Goal: Task Accomplishment & Management: Manage account settings

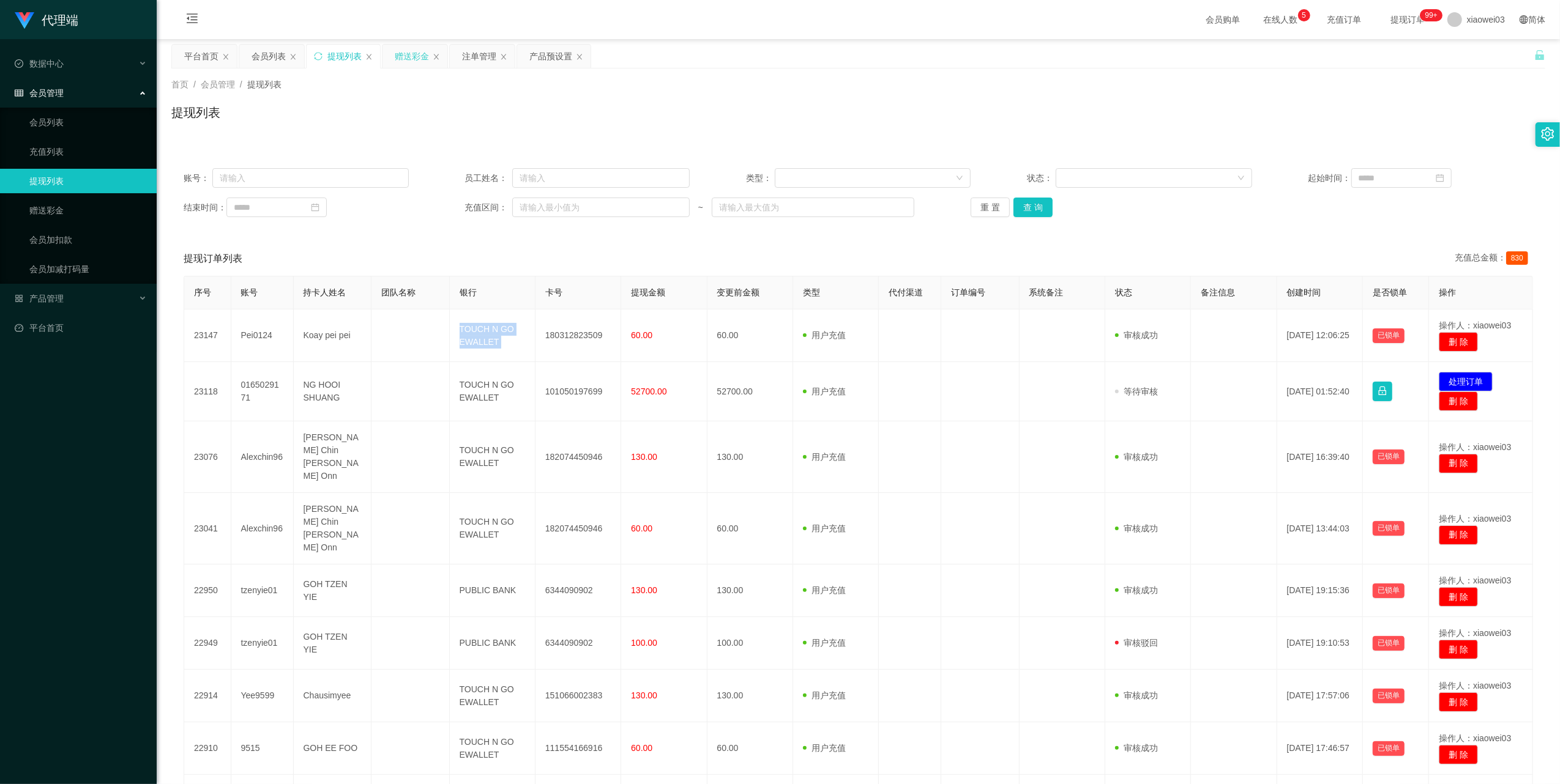
click at [400, 54] on div "赠送彩金" at bounding box center [412, 56] width 34 height 23
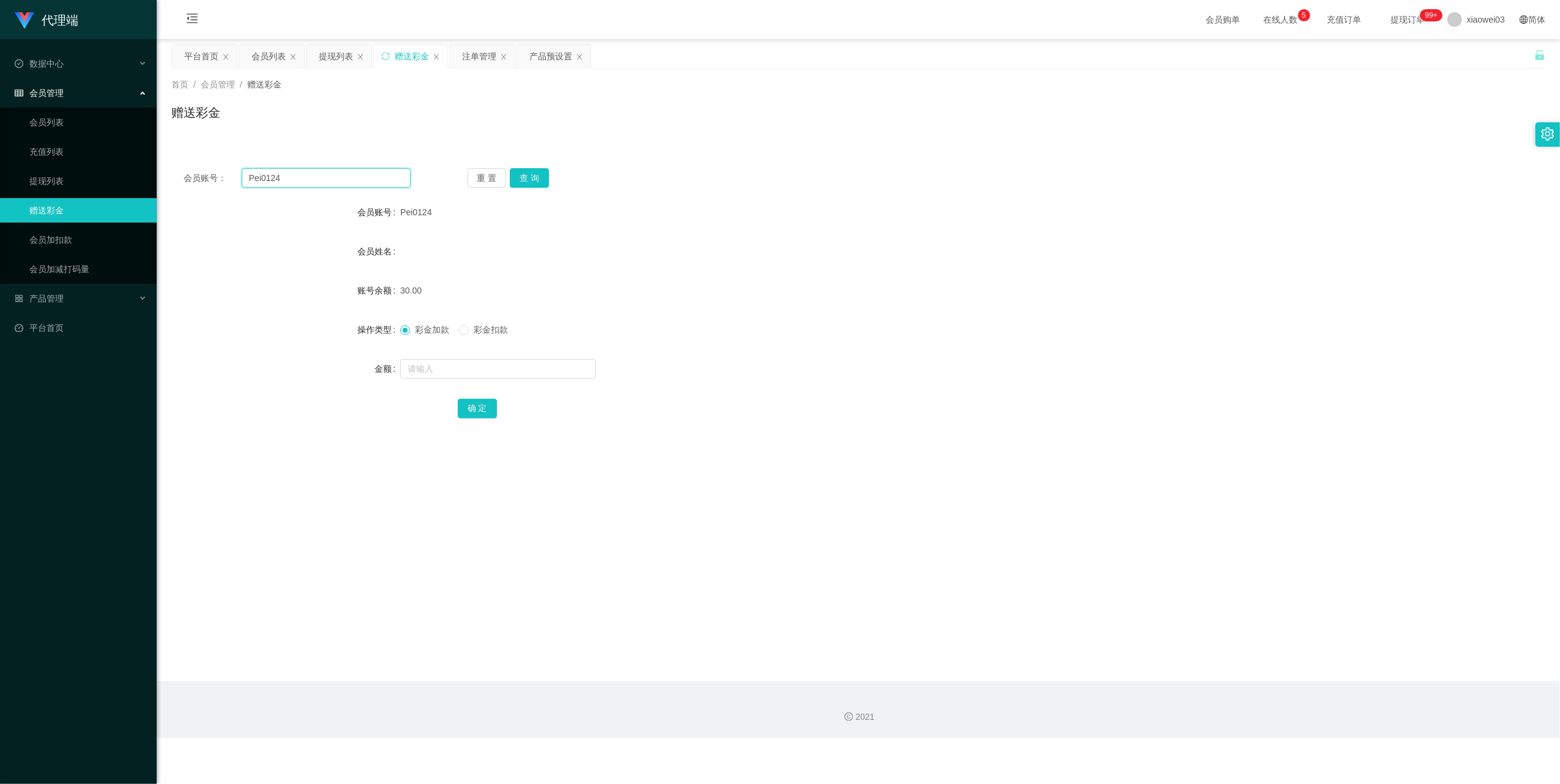
click at [349, 184] on input "Pei0124" at bounding box center [326, 178] width 169 height 19
paste input "kenchua1926"
type input "kenchua1926"
click at [536, 189] on div "会员账号： kenchua1926 重 置 查 询 会员账号 Pei0124 会员姓名 账号余额 30.00 操作类型 彩金加款 彩金扣款 金额 确 定" at bounding box center [858, 301] width 1374 height 291
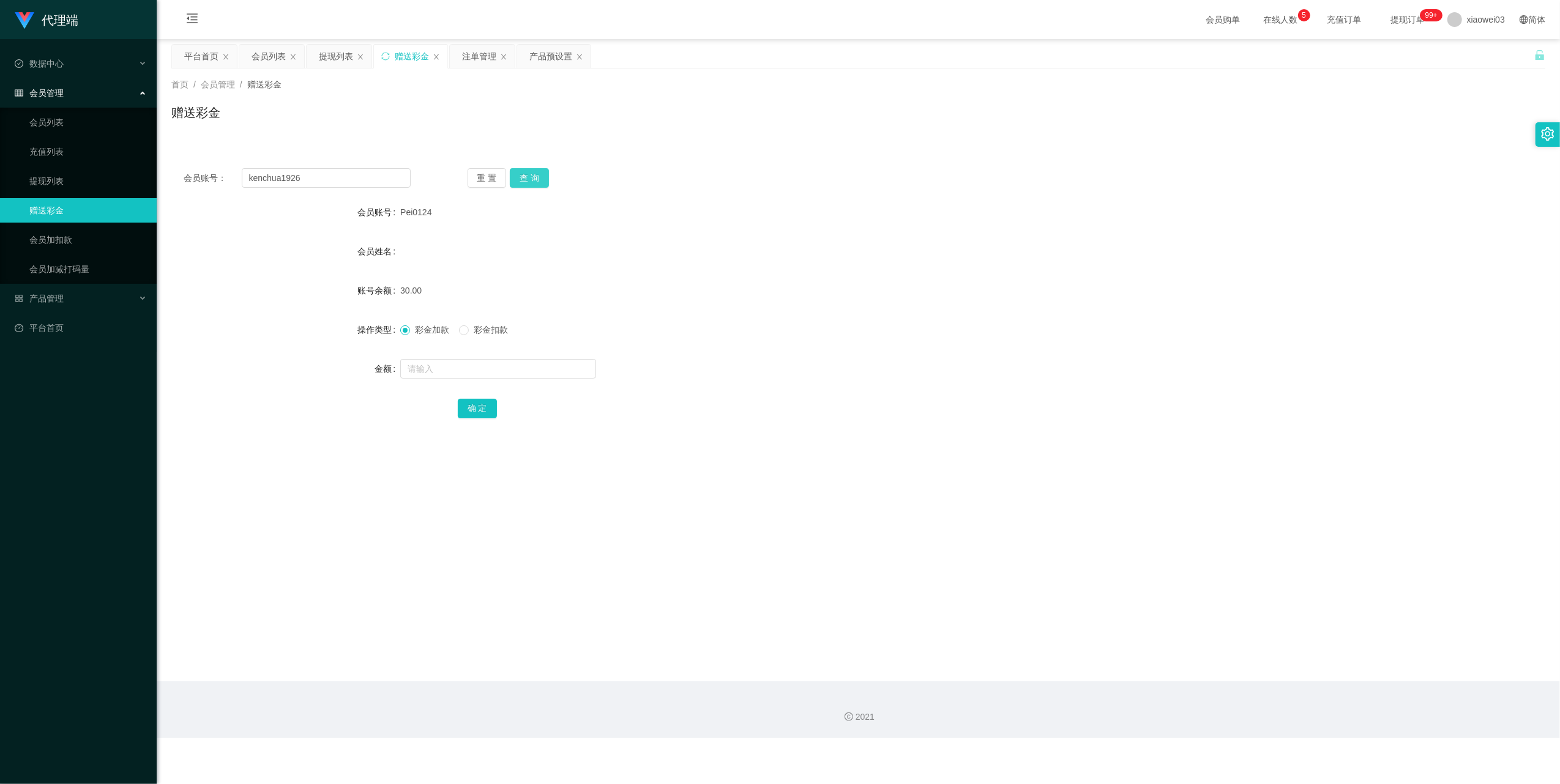
click at [532, 175] on button "查 询" at bounding box center [529, 178] width 39 height 19
click at [477, 376] on input "text" at bounding box center [498, 368] width 196 height 19
type input "30"
click at [473, 407] on button "确 定" at bounding box center [477, 408] width 39 height 19
click at [558, 52] on div "产品预设置" at bounding box center [551, 56] width 43 height 23
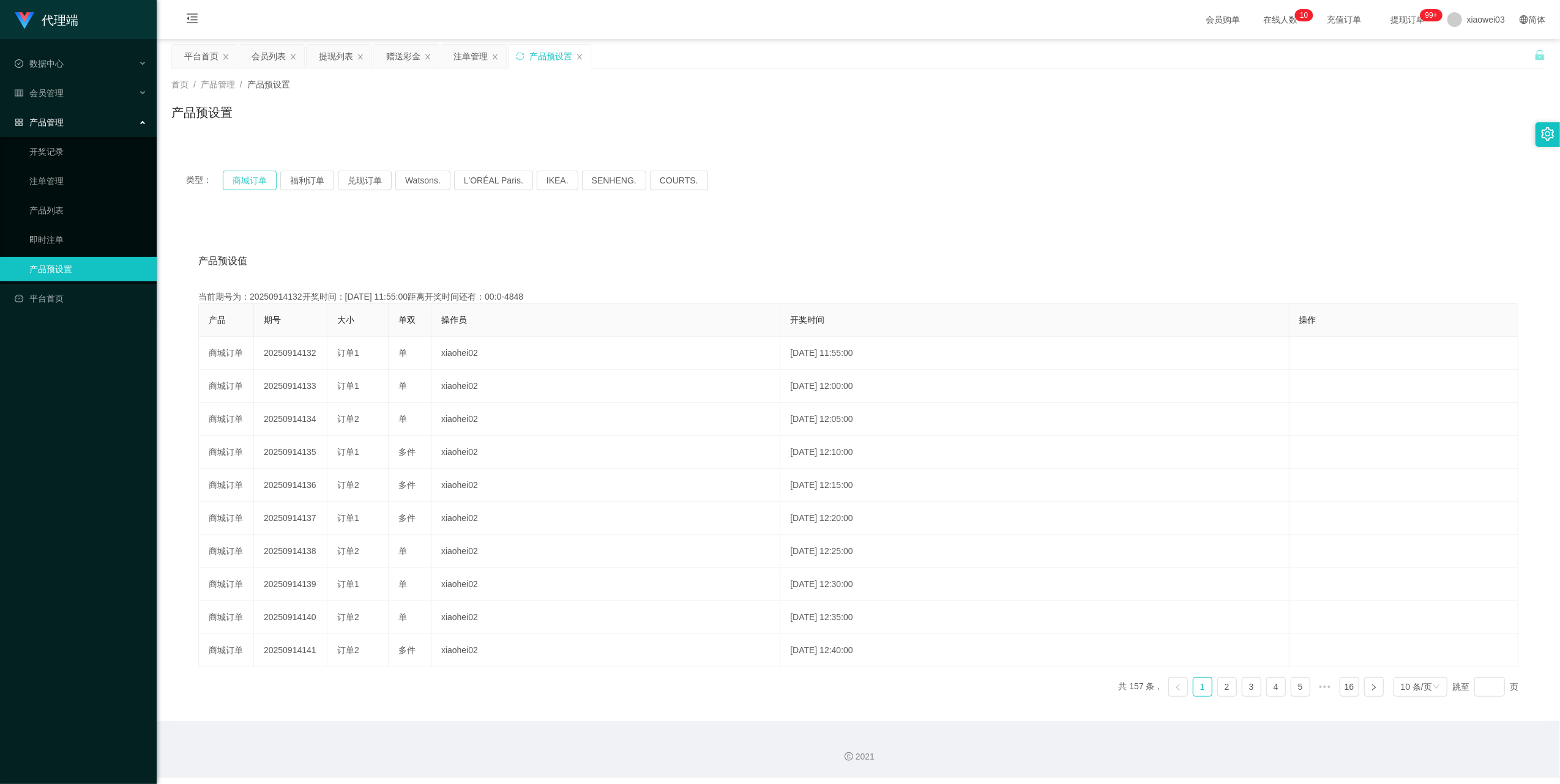
click at [259, 171] on button "商城订单" at bounding box center [249, 180] width 54 height 19
click at [259, 174] on button "商城订单" at bounding box center [249, 180] width 54 height 19
click at [251, 179] on button "商城订单" at bounding box center [249, 180] width 54 height 19
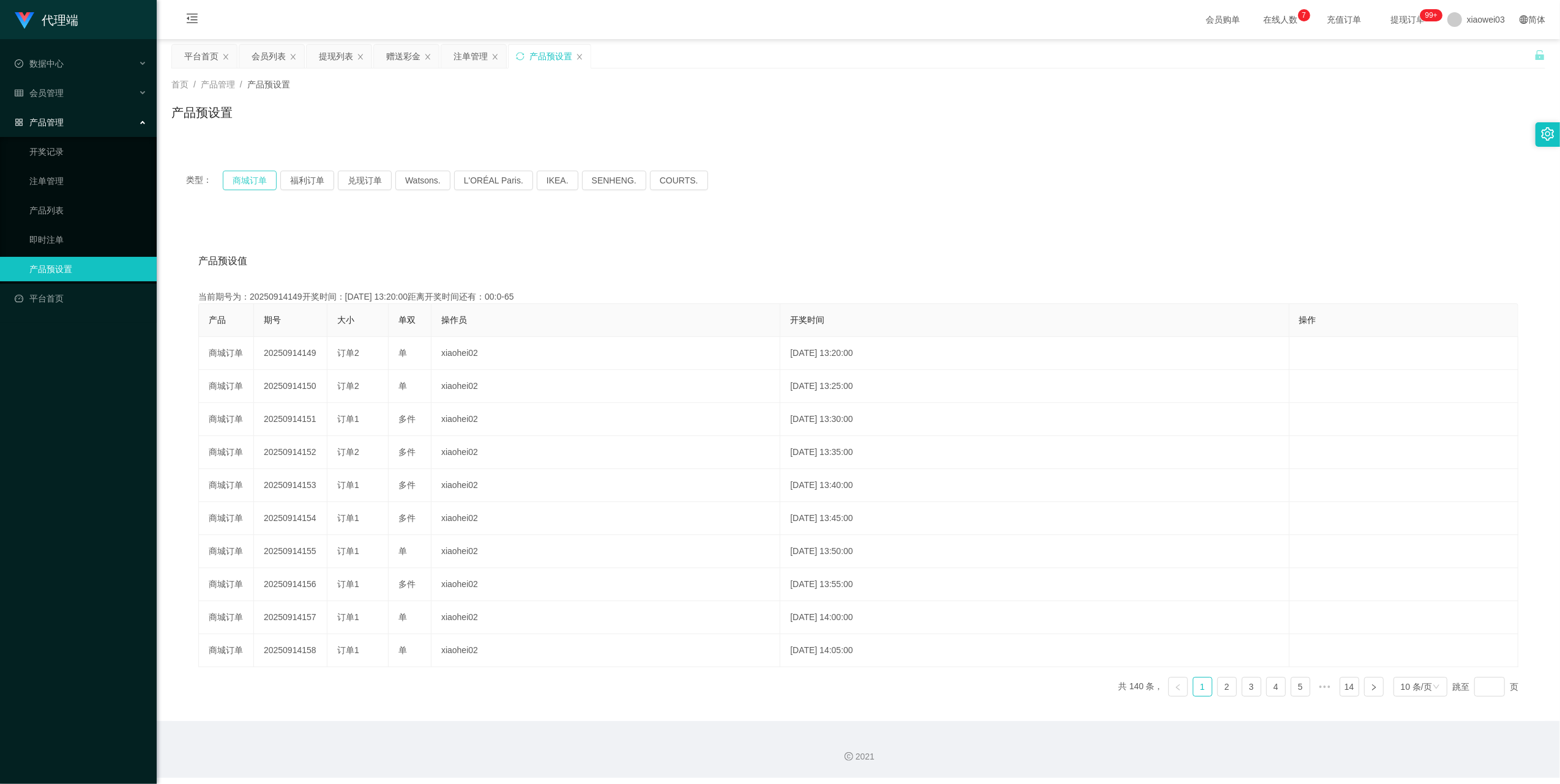
click at [246, 181] on button "商城订单" at bounding box center [249, 180] width 54 height 19
click at [451, 56] on div "注单管理" at bounding box center [474, 56] width 65 height 23
click at [454, 56] on div "注单管理" at bounding box center [474, 56] width 65 height 23
click at [482, 59] on div "注单管理" at bounding box center [470, 56] width 34 height 23
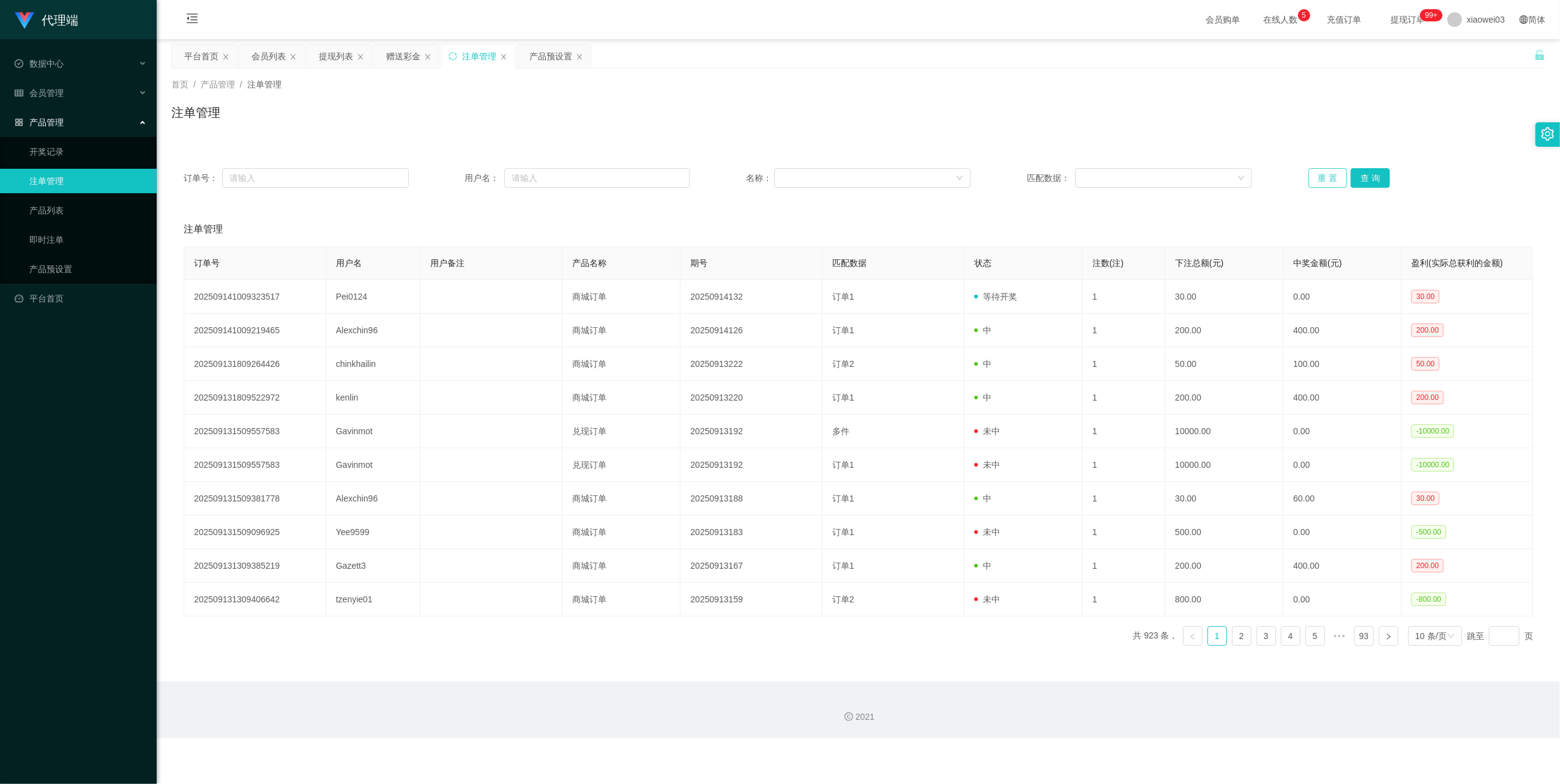
click at [1308, 181] on button "重 置" at bounding box center [1327, 178] width 39 height 19
click at [539, 57] on div "产品预设置" at bounding box center [551, 56] width 43 height 23
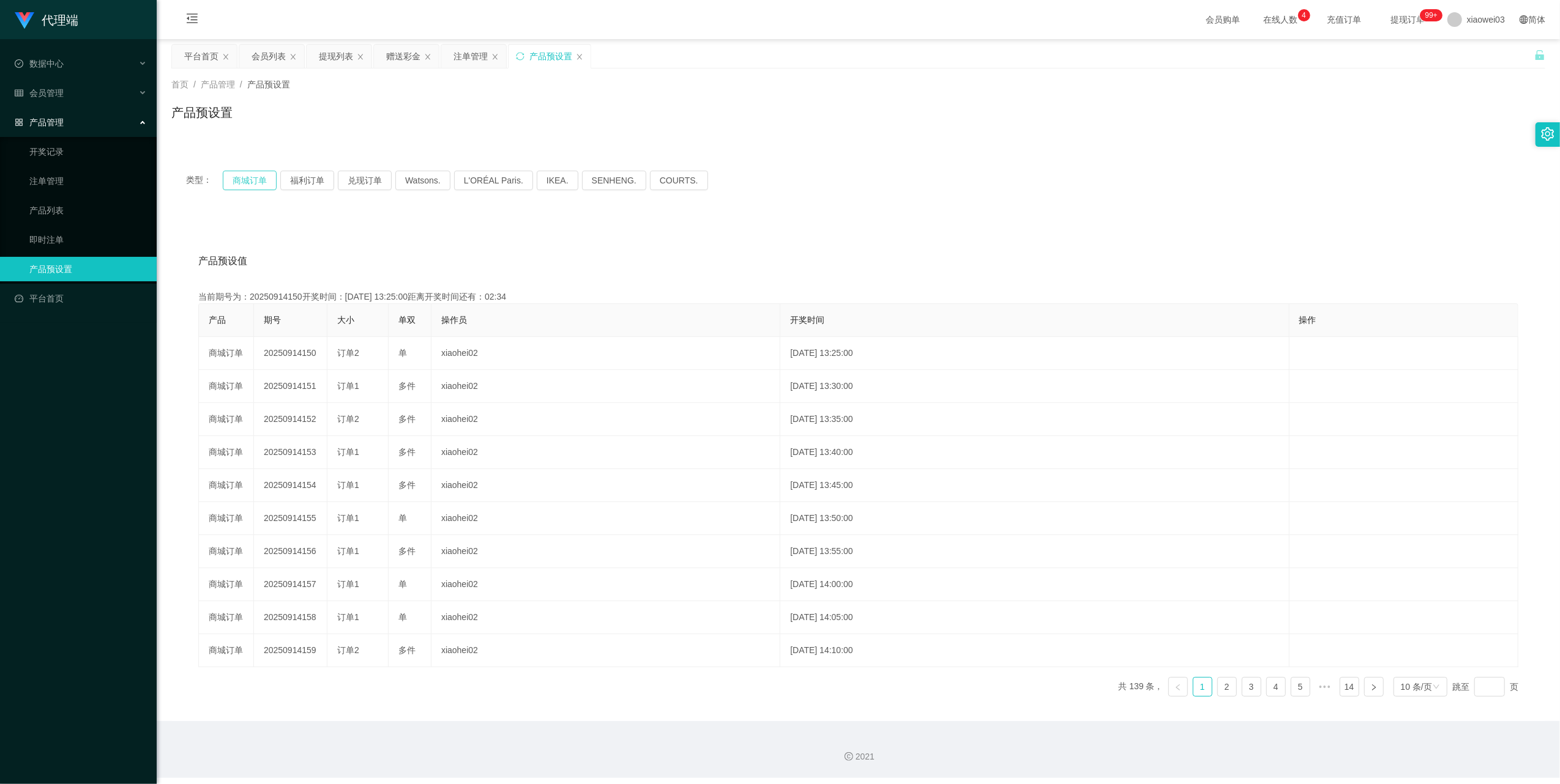
click at [238, 181] on button "商城订单" at bounding box center [249, 180] width 54 height 19
click at [476, 45] on div "注单管理" at bounding box center [470, 56] width 34 height 23
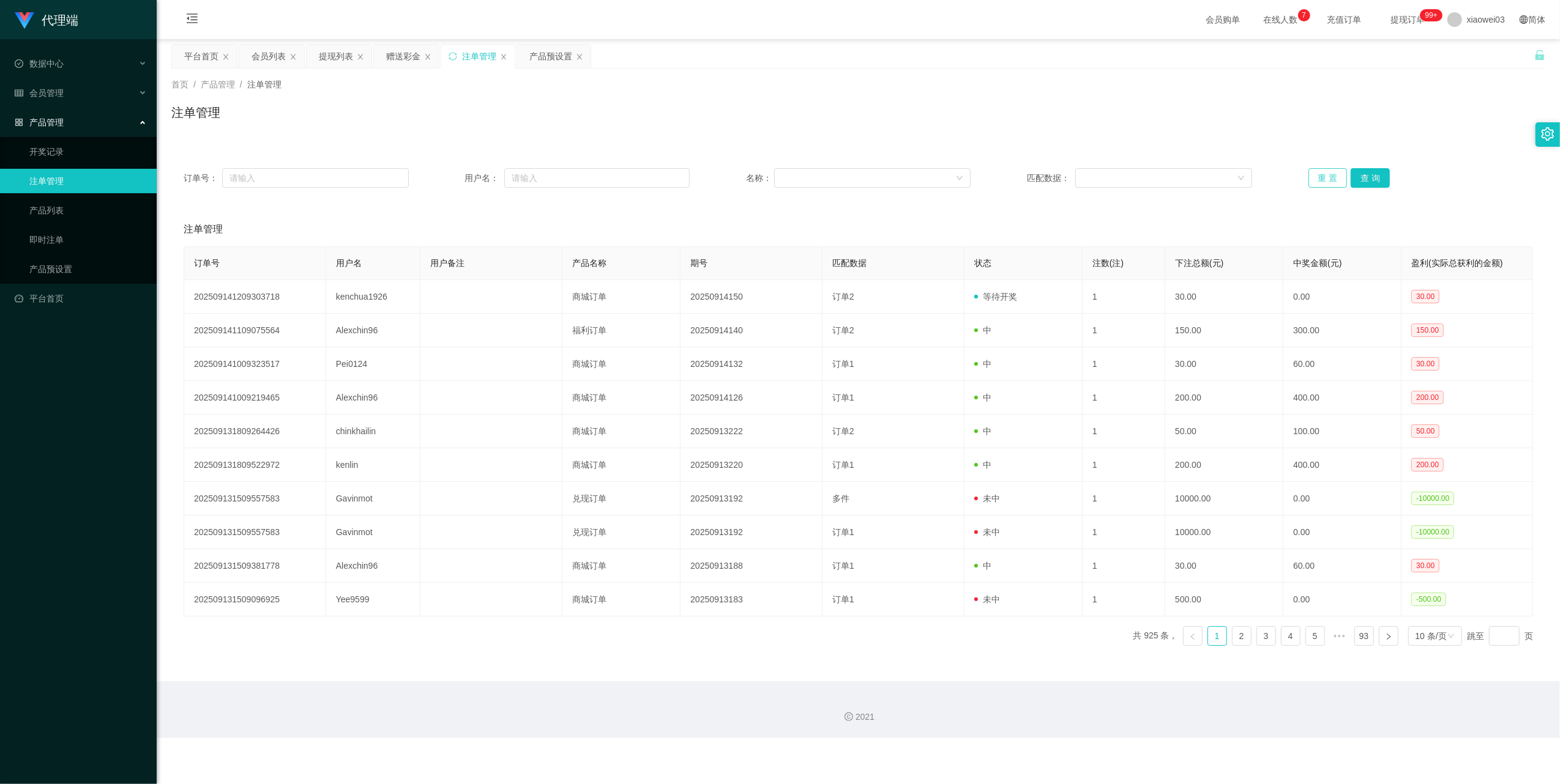
click at [1311, 174] on button "重 置" at bounding box center [1327, 178] width 39 height 19
click at [387, 54] on div "赠送彩金" at bounding box center [407, 56] width 65 height 23
click at [402, 55] on div "赠送彩金" at bounding box center [403, 56] width 34 height 23
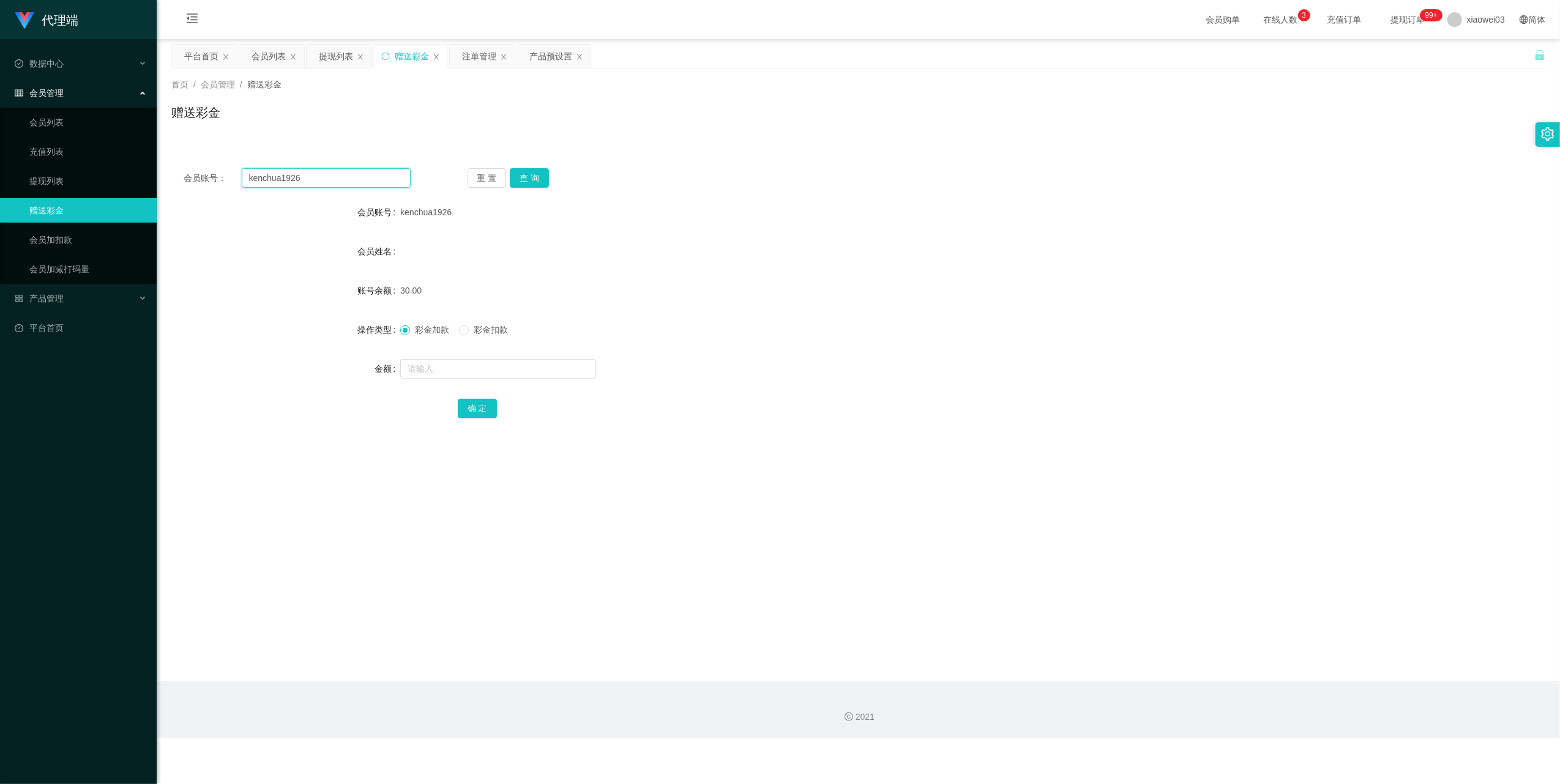
click at [354, 179] on input "kenchua1926" at bounding box center [326, 178] width 169 height 19
paste input "text"
click at [531, 179] on button "查 询" at bounding box center [529, 178] width 39 height 19
click at [348, 183] on input "text" at bounding box center [326, 178] width 169 height 19
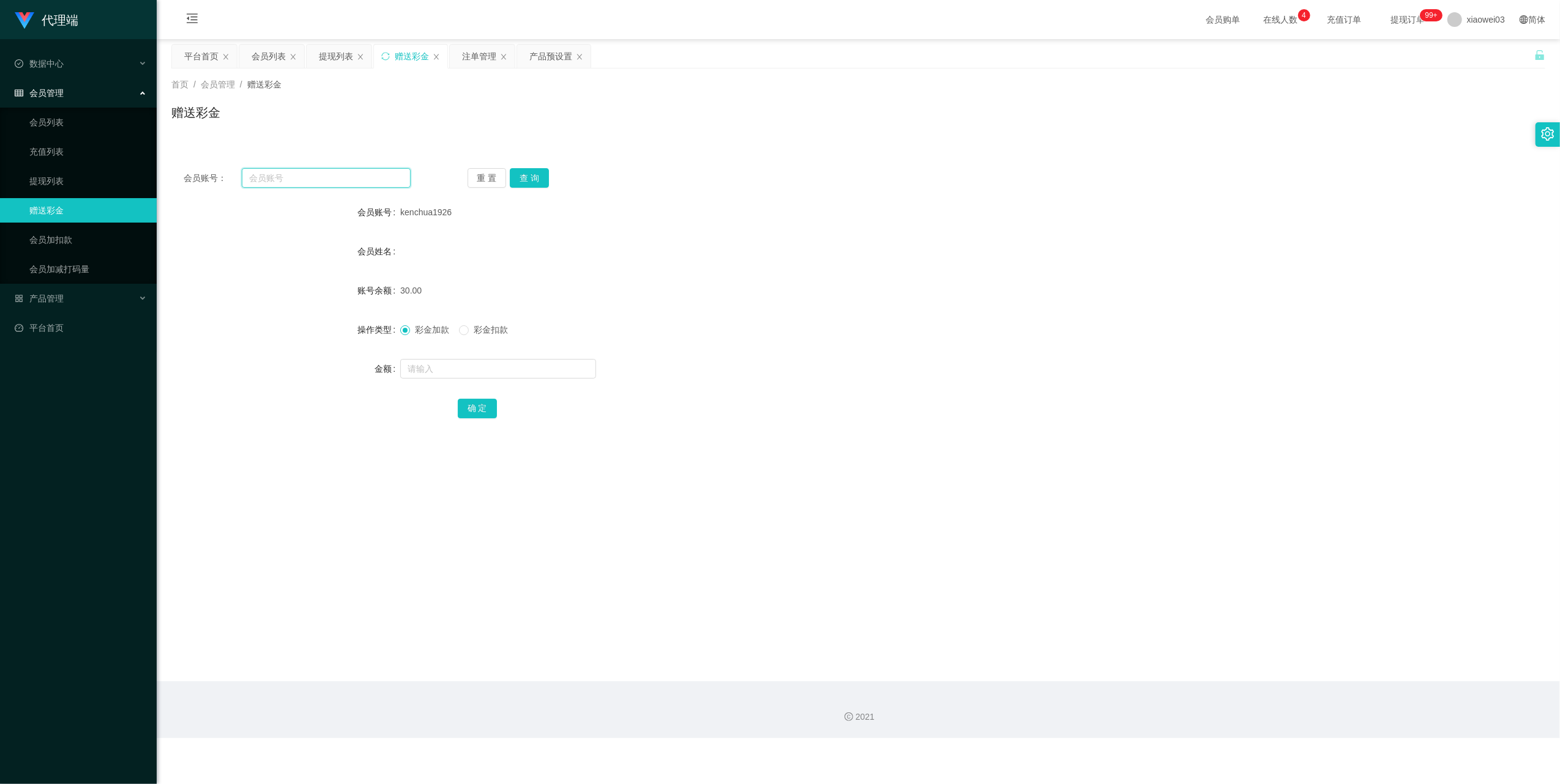
click at [348, 183] on input "text" at bounding box center [326, 178] width 169 height 19
paste input "jeanlau"
type input "jeanlau"
click at [527, 175] on button "查 询" at bounding box center [529, 178] width 39 height 19
click at [522, 373] on input "text" at bounding box center [498, 368] width 196 height 19
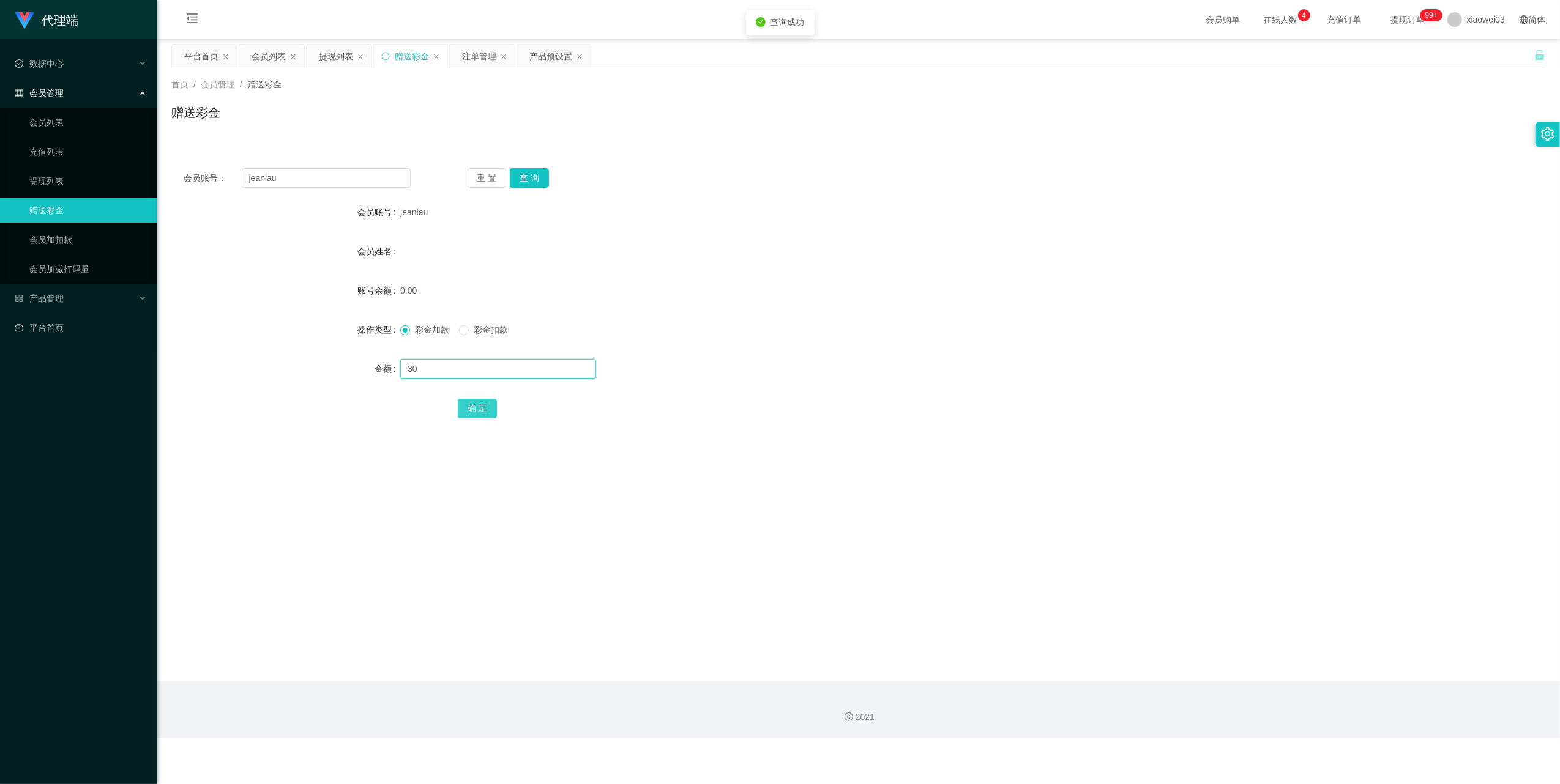
type input "30"
click at [475, 412] on button "确 定" at bounding box center [477, 408] width 39 height 19
click at [554, 64] on div "产品预设置" at bounding box center [551, 56] width 43 height 23
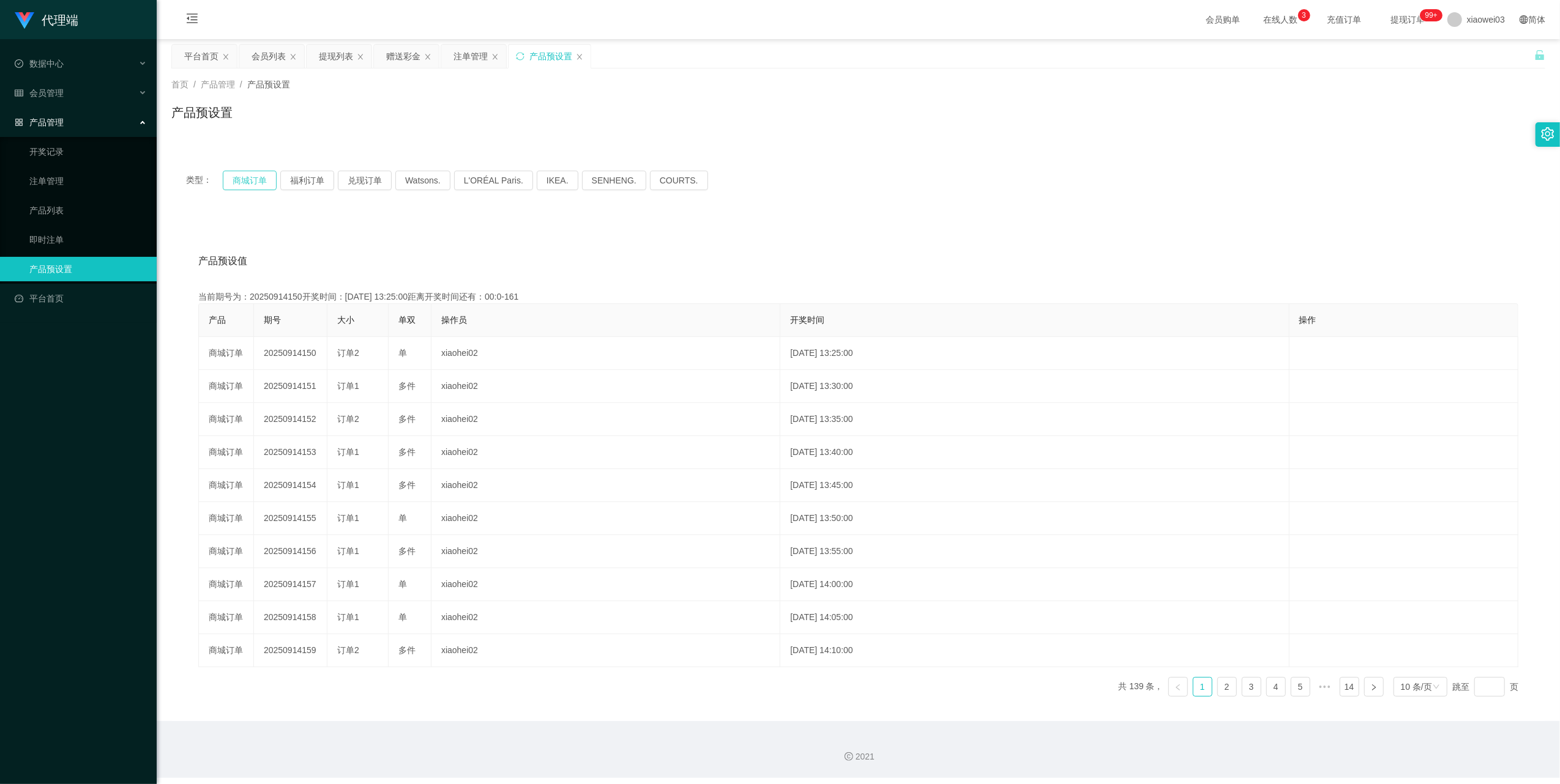
click at [247, 184] on button "商城订单" at bounding box center [249, 180] width 54 height 19
click at [470, 57] on div "注单管理" at bounding box center [470, 56] width 34 height 23
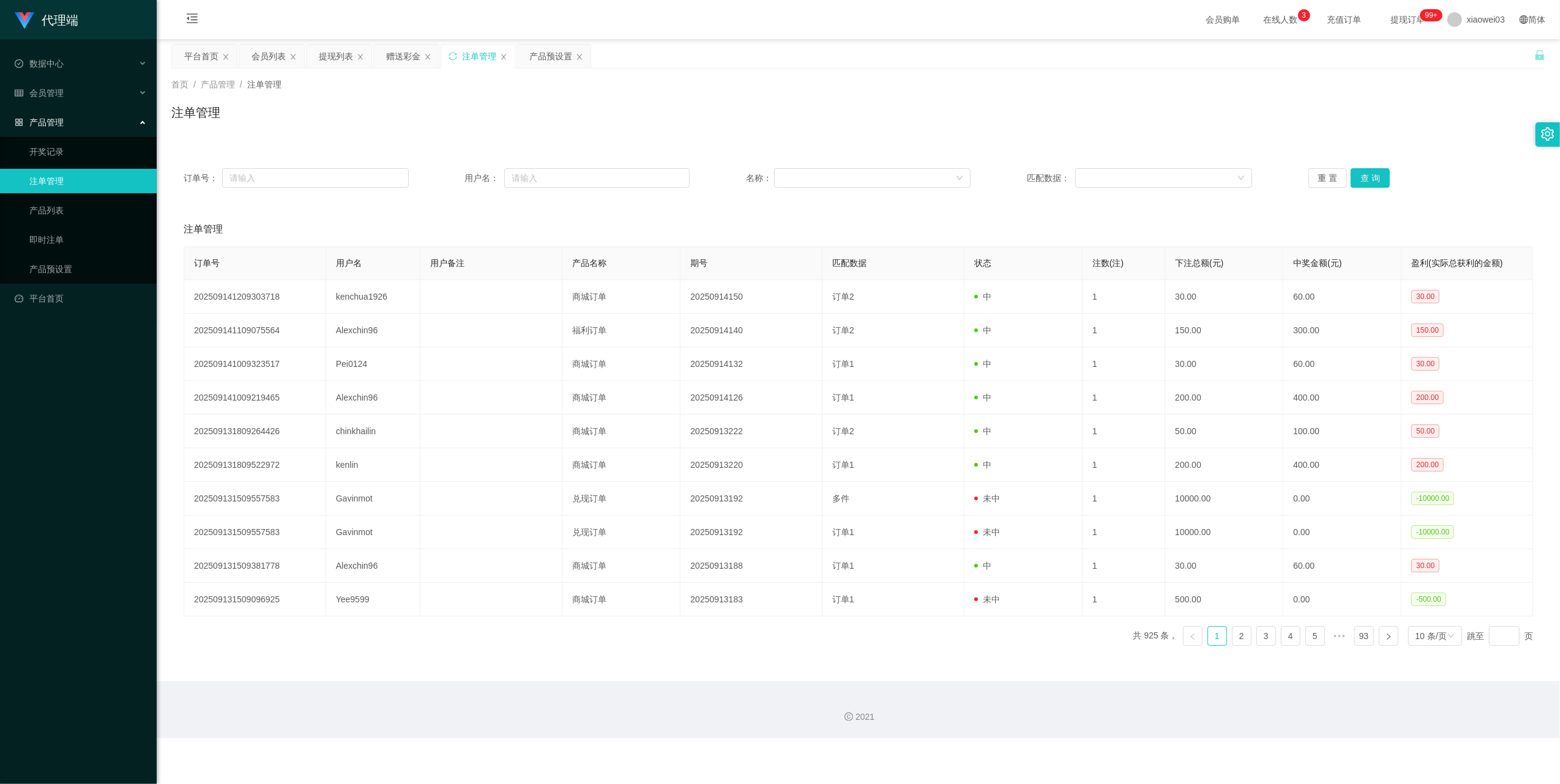
click at [334, 61] on div "提现列表" at bounding box center [335, 56] width 34 height 23
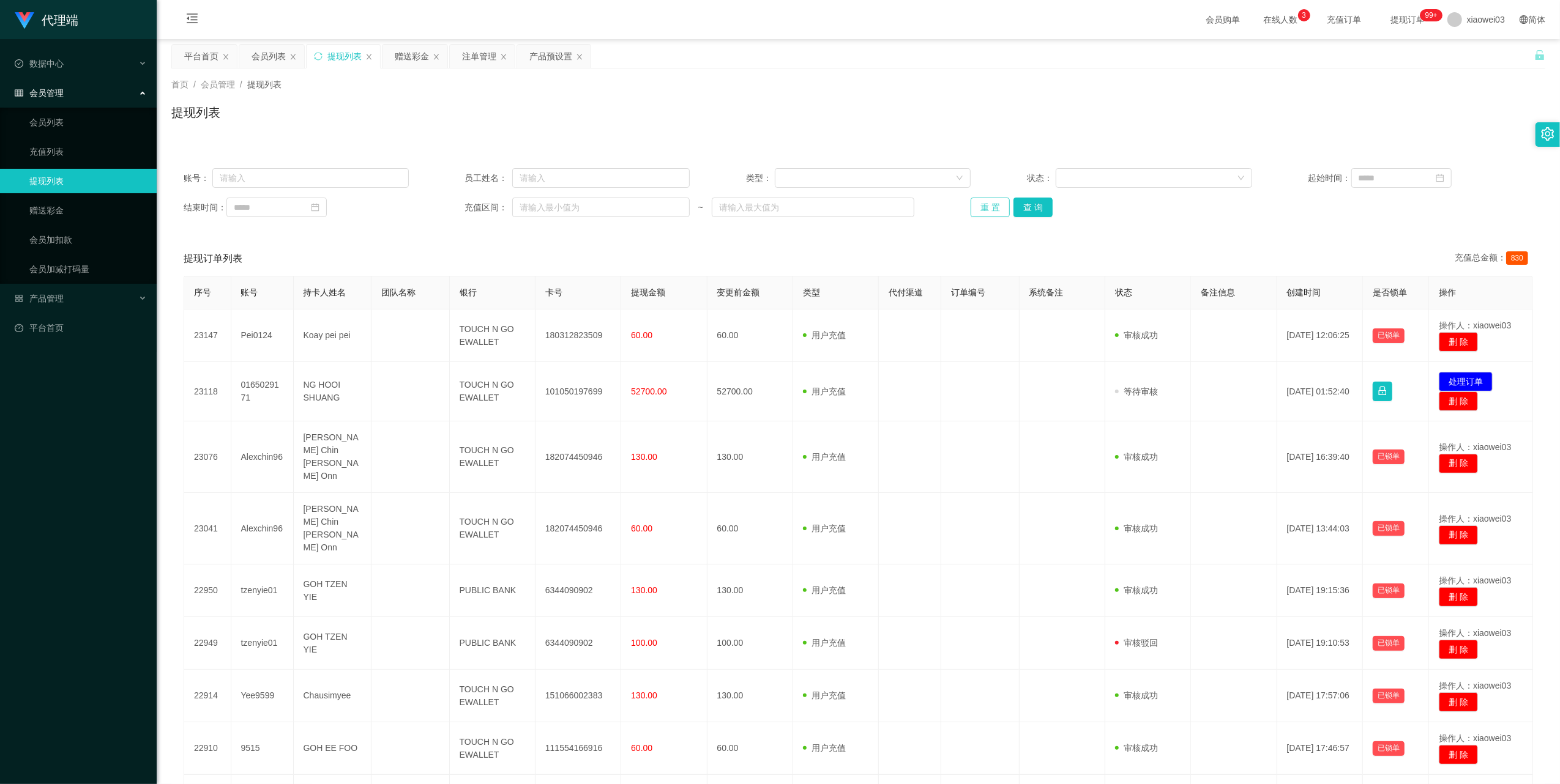
click at [981, 214] on button "重 置" at bounding box center [989, 207] width 39 height 19
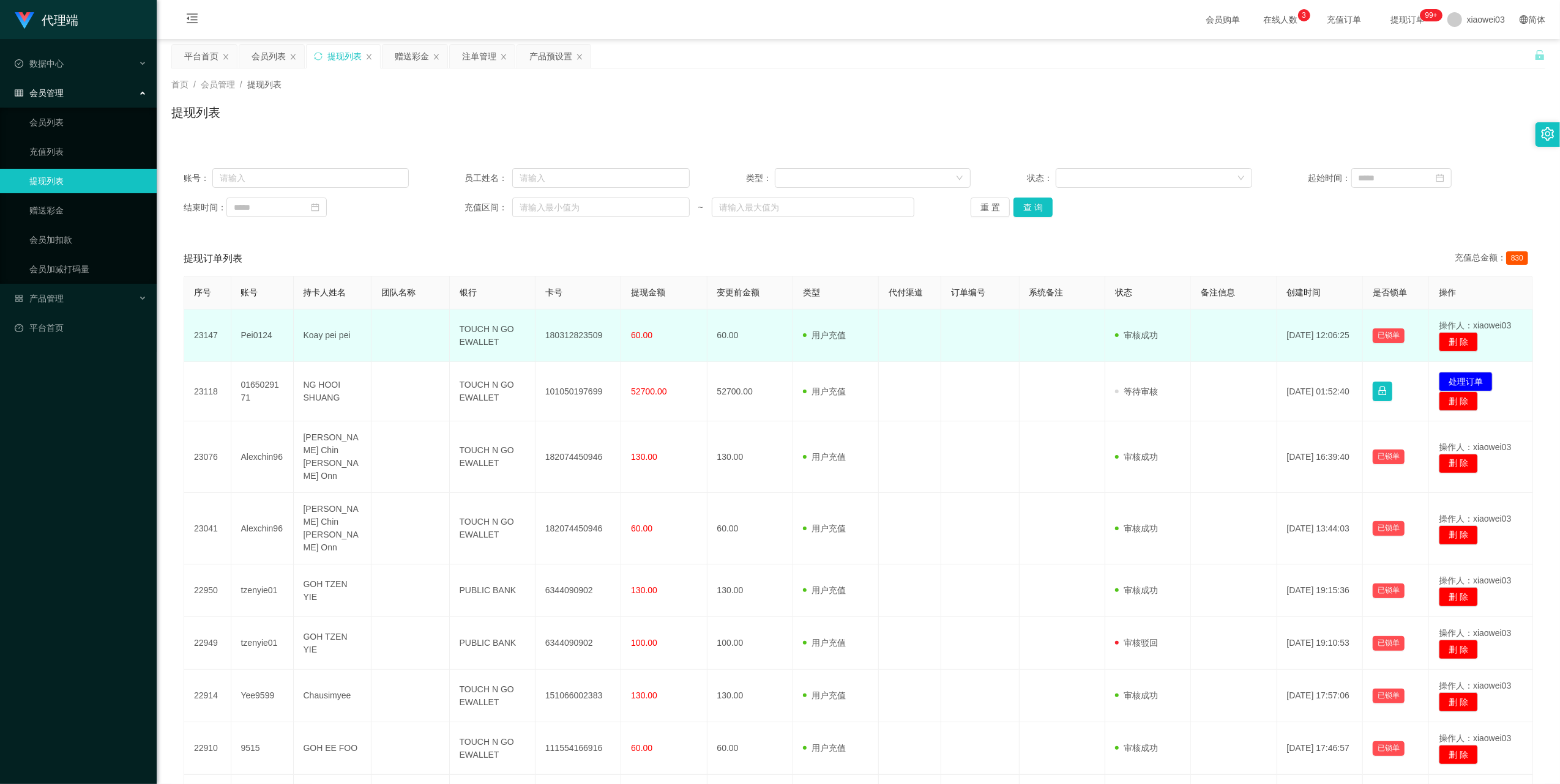
click at [569, 334] on td "180312823509" at bounding box center [578, 336] width 85 height 52
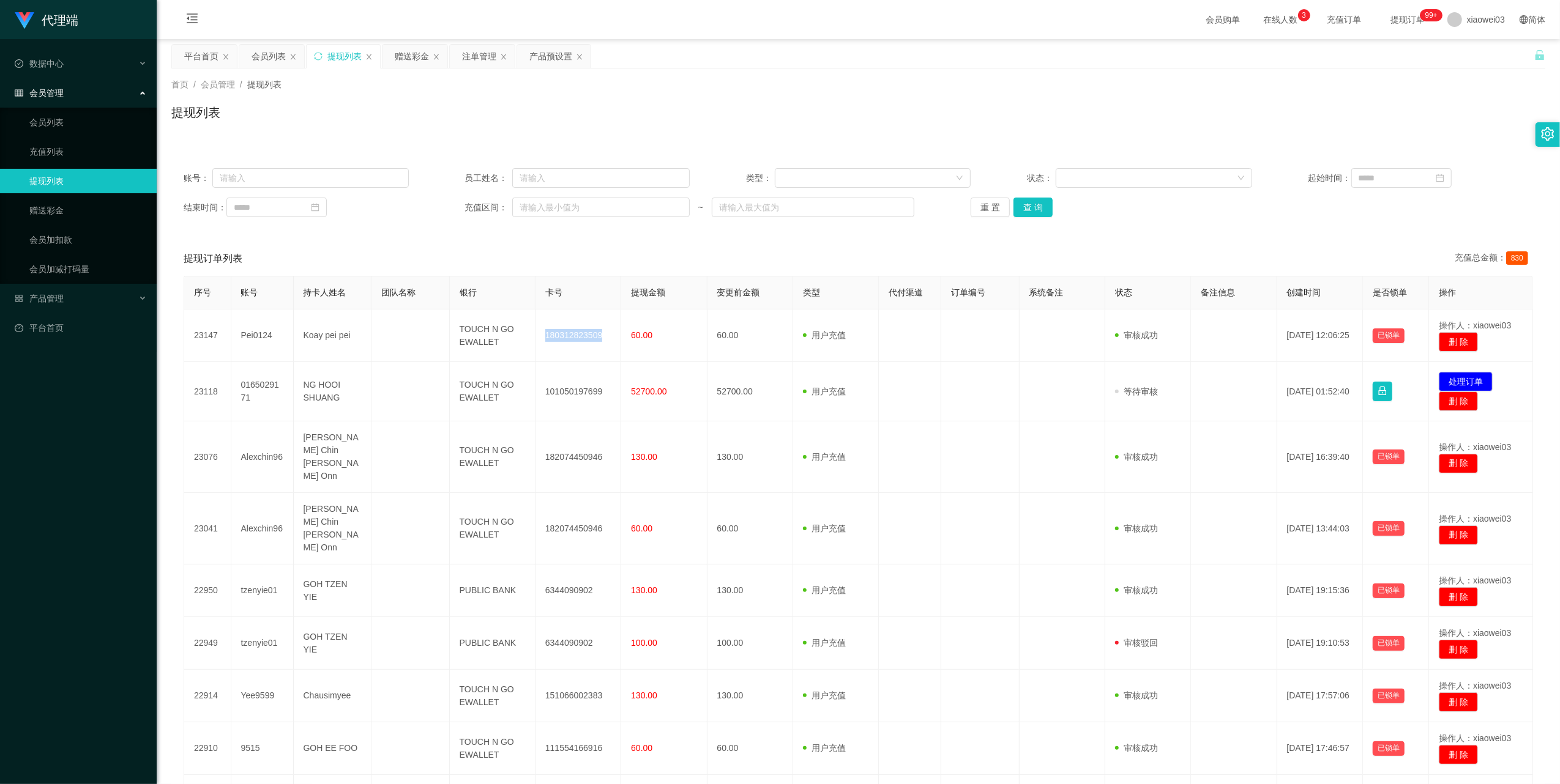
copy td "180312823509"
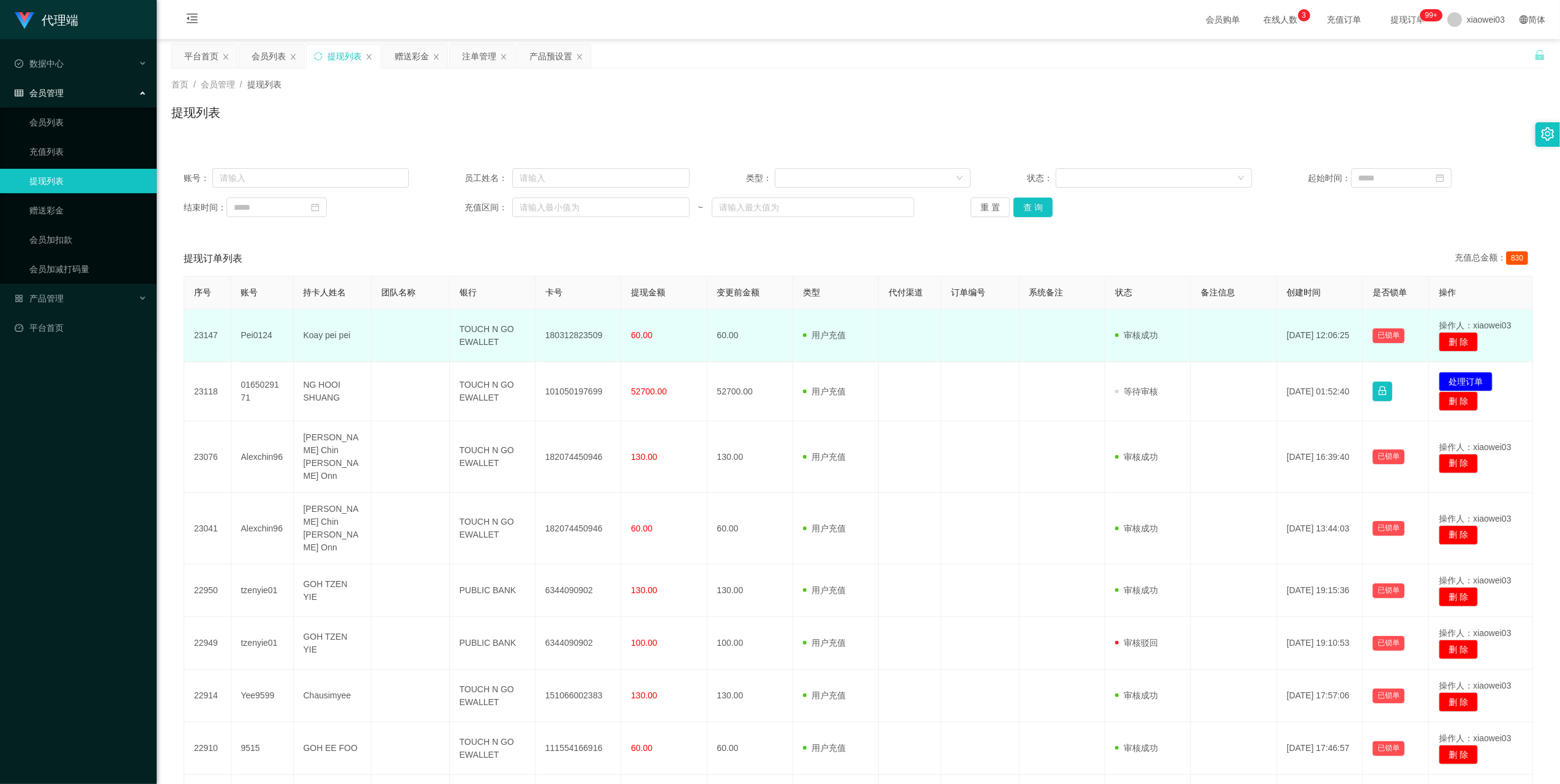
click at [475, 338] on td "TOUCH N GO EWALLET" at bounding box center [492, 336] width 85 height 52
drag, startPoint x: 475, startPoint y: 338, endPoint x: 485, endPoint y: 347, distance: 13.5
click at [475, 338] on td "TOUCH N GO EWALLET" at bounding box center [492, 336] width 85 height 52
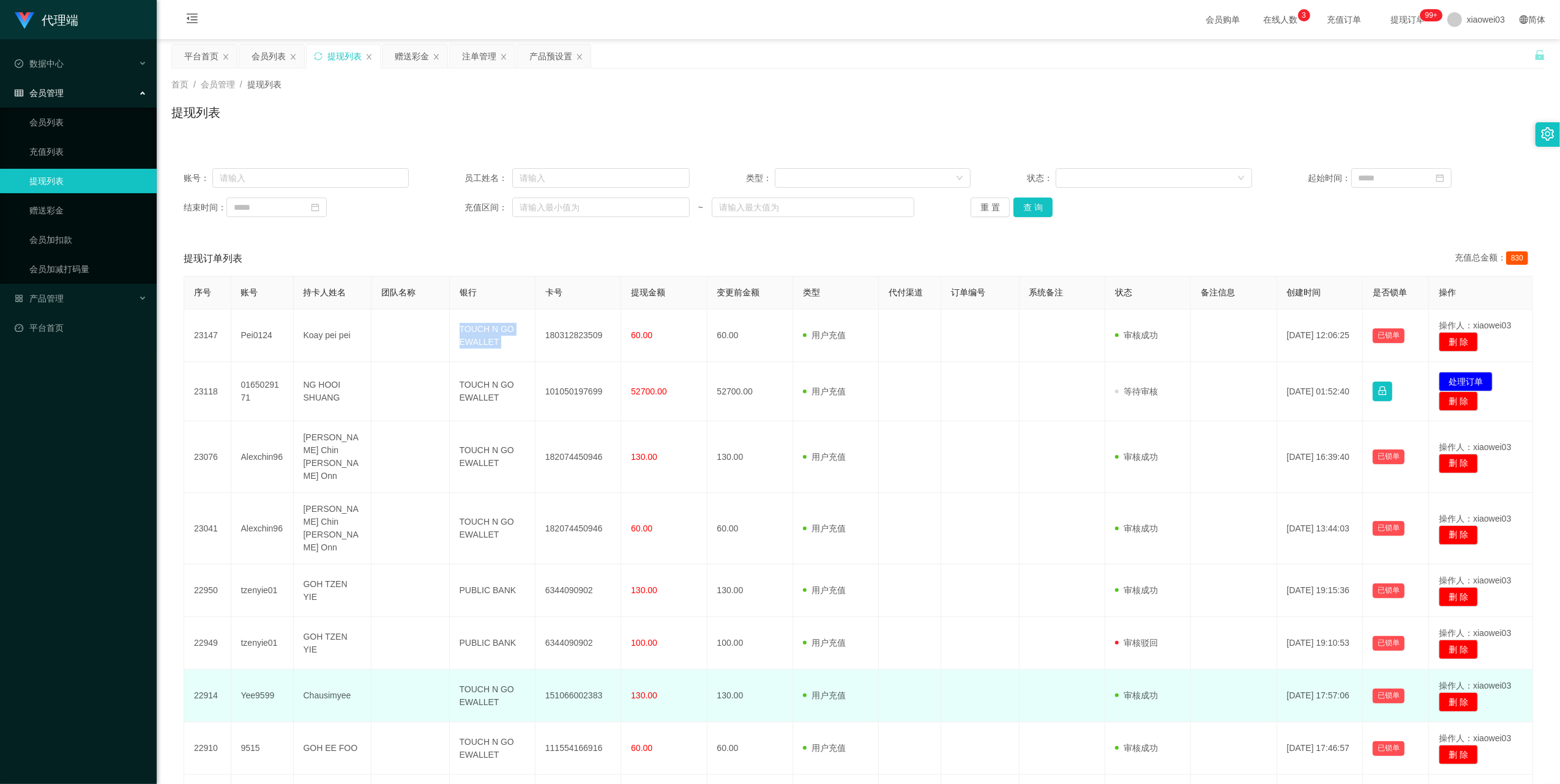
copy td "TOUCH N GO EWALLET"
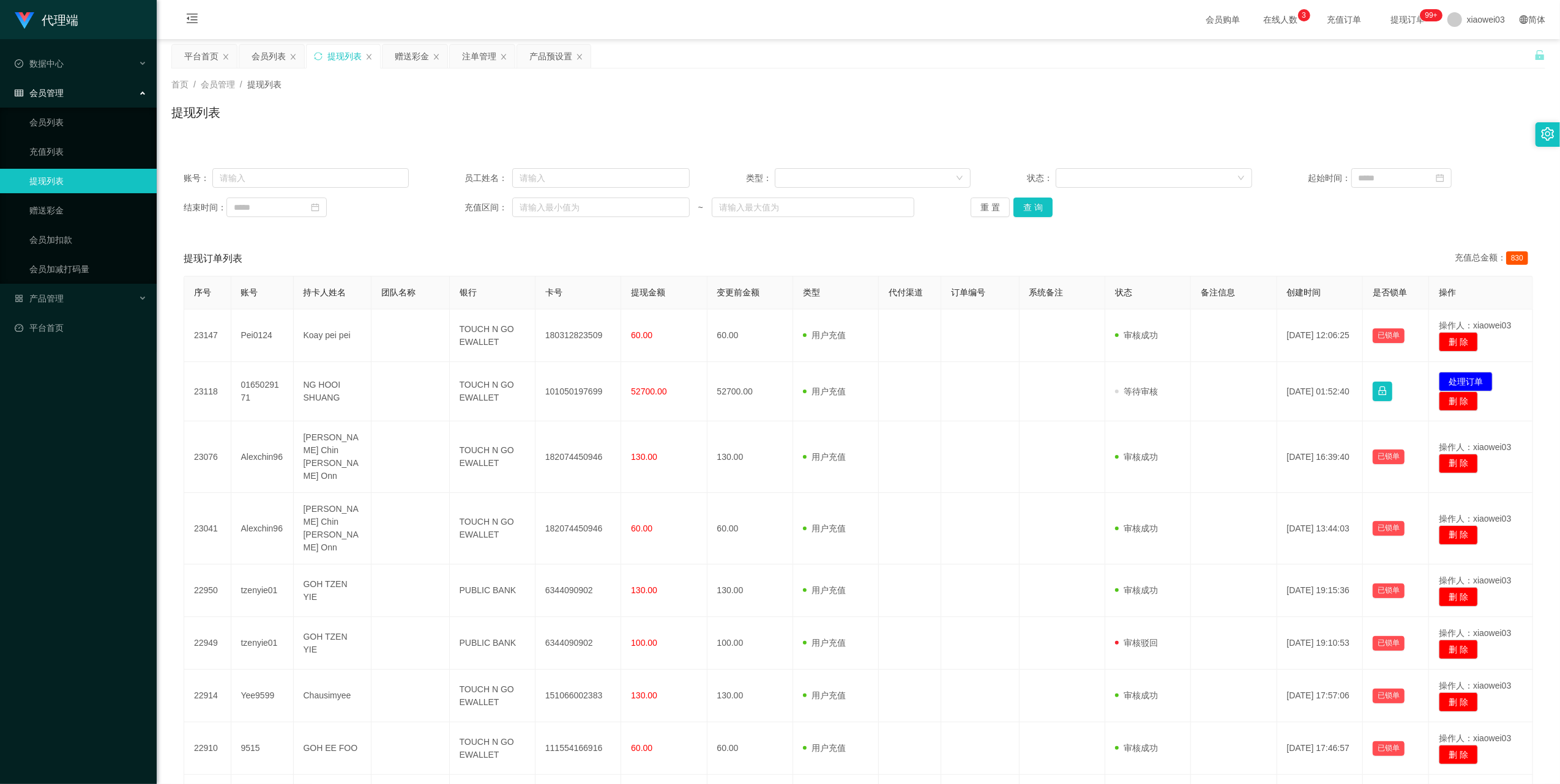
click at [1526, 337] on div "提现订单列表 充值总金额： 830 序号 账号 持卡人姓名 团队名称 银行 卡号 提现金额 变更前金额 类型 代付渠道 订单编号 系统备注 状态 备注信息 创…" at bounding box center [858, 580] width 1374 height 677
click at [992, 206] on button "重 置" at bounding box center [989, 207] width 39 height 19
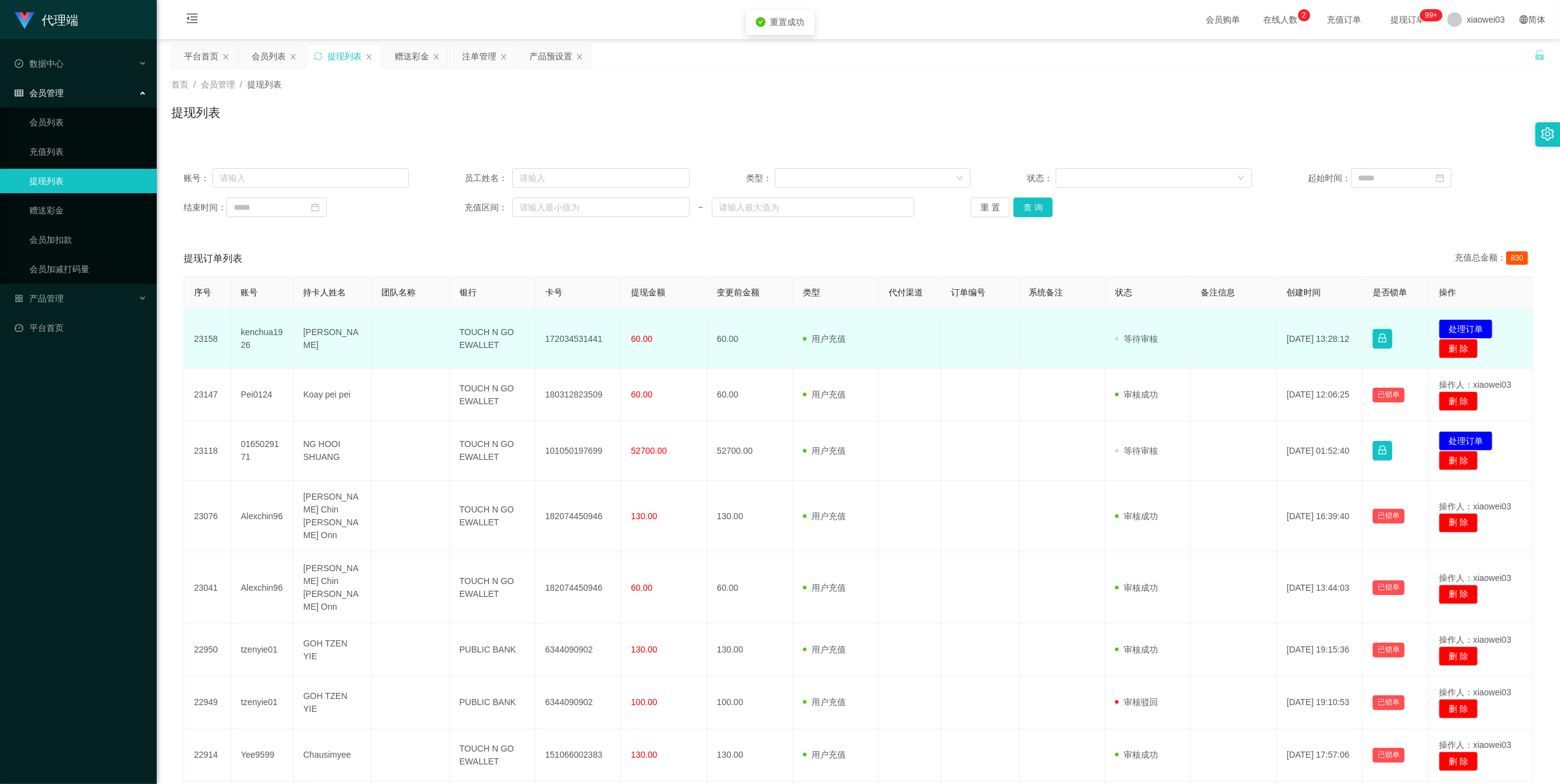
click at [578, 337] on td "172034531441" at bounding box center [578, 339] width 85 height 59
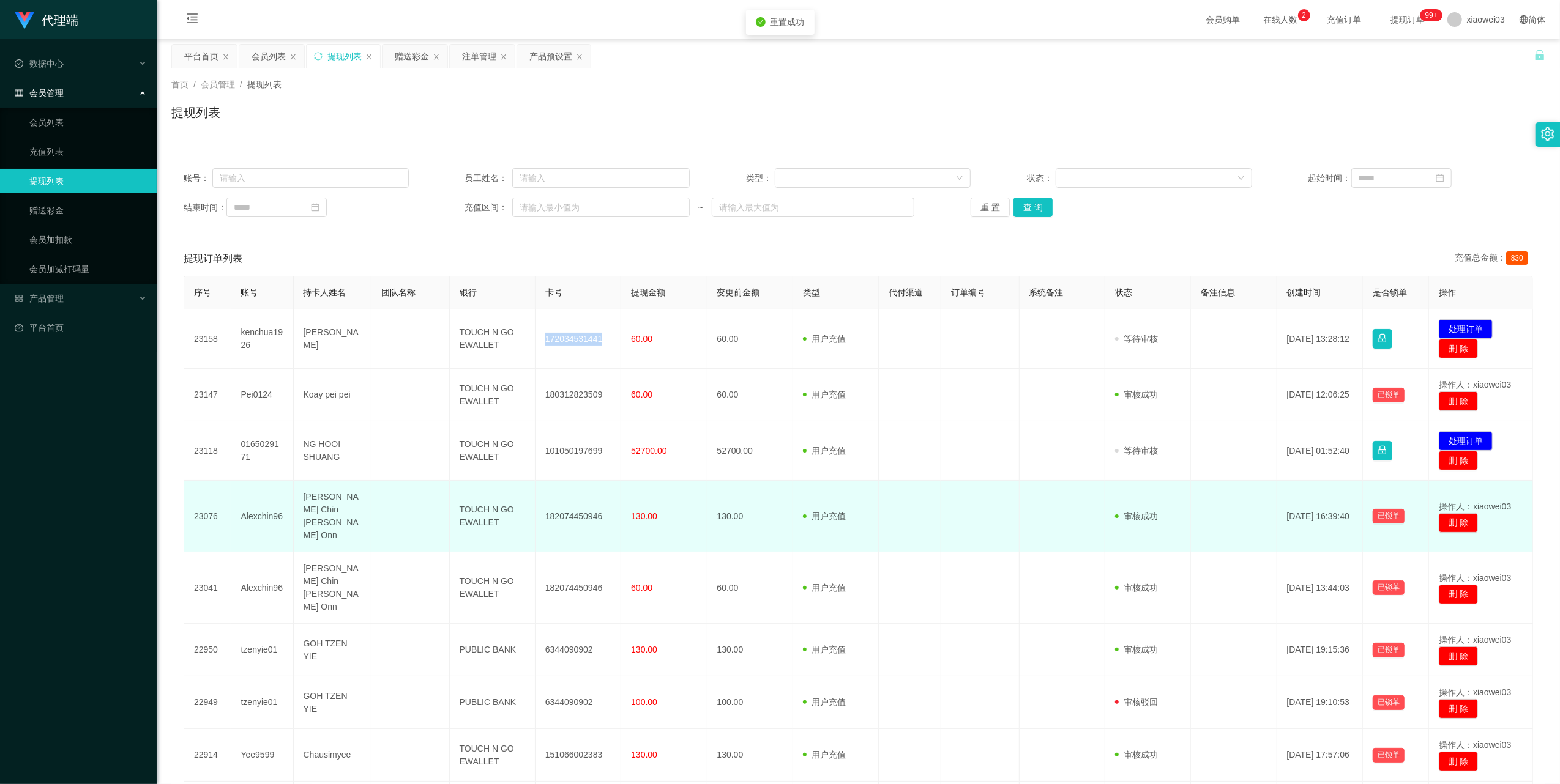
copy td "172034531441"
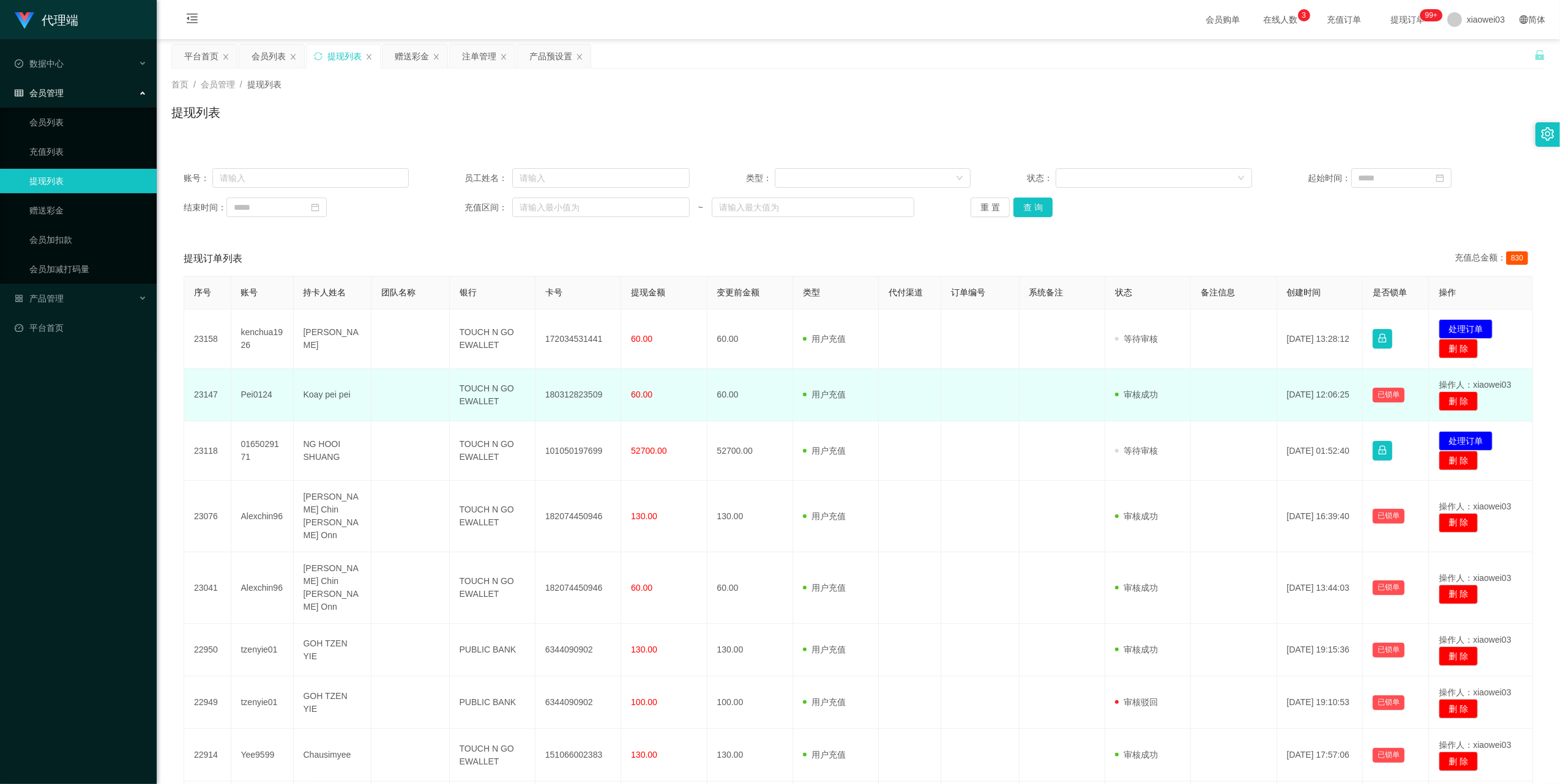
click at [575, 370] on td "180312823509" at bounding box center [578, 395] width 85 height 52
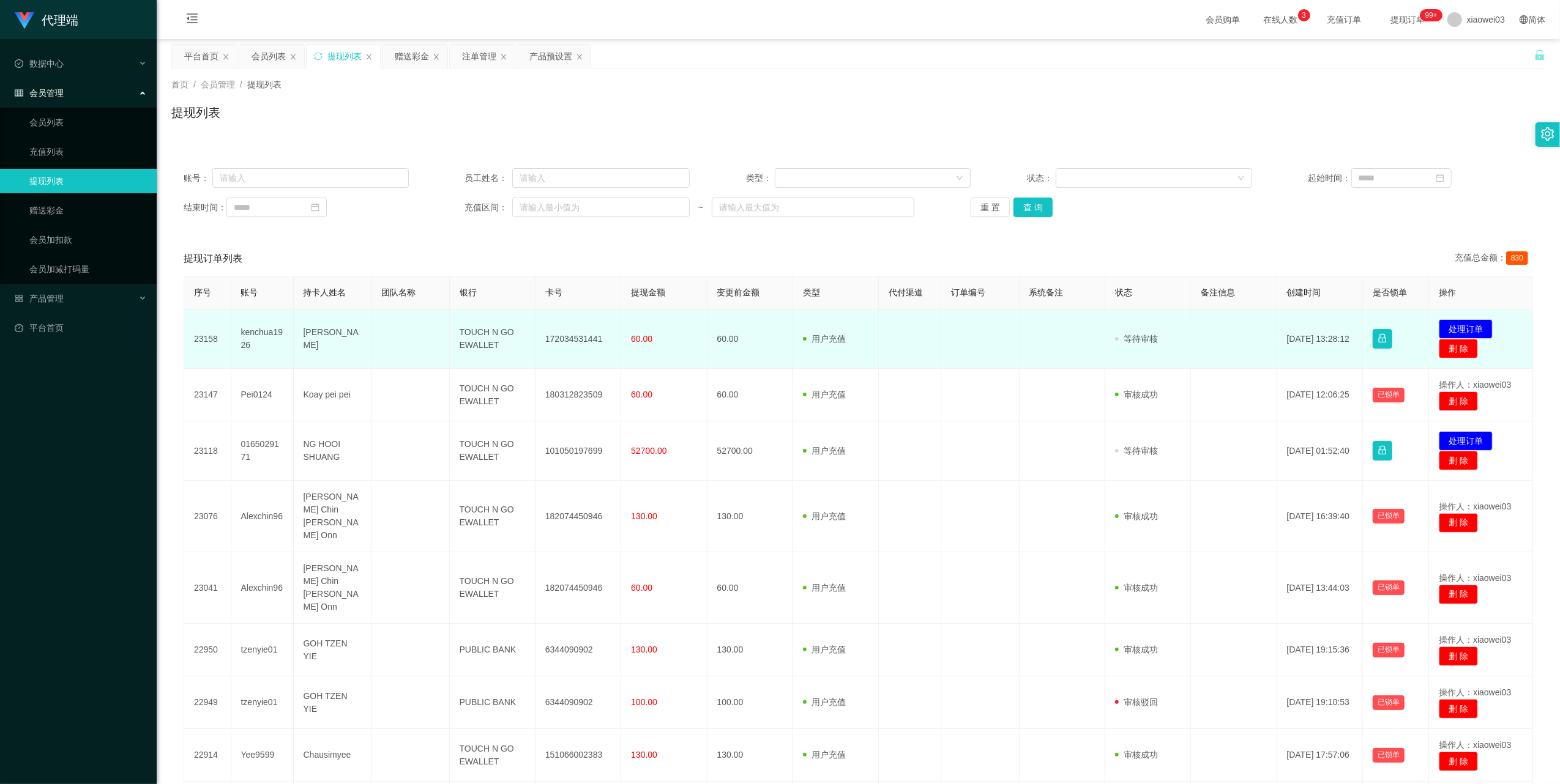
click at [569, 334] on td "172034531441" at bounding box center [578, 339] width 85 height 59
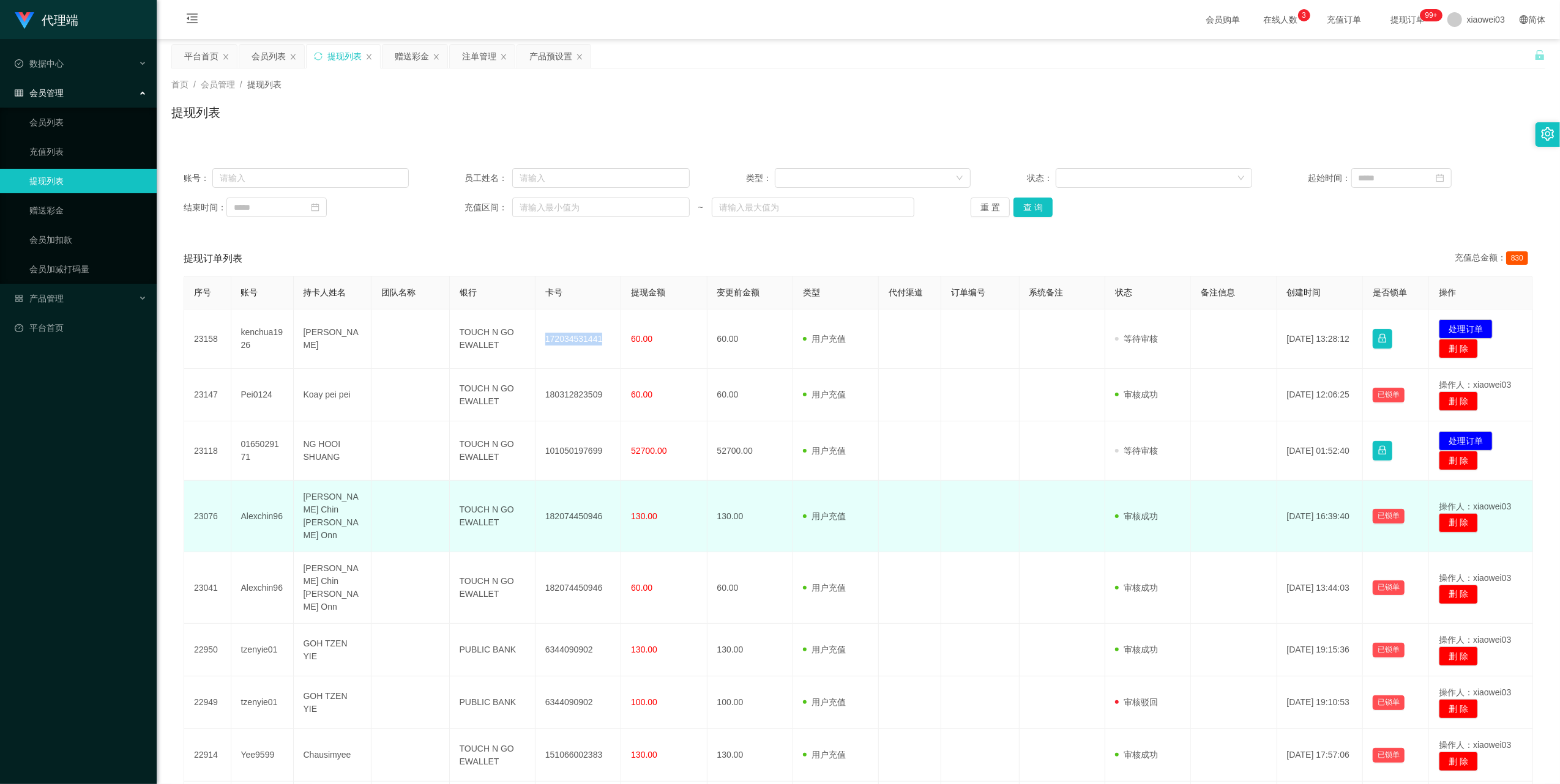
copy td "172034531441"
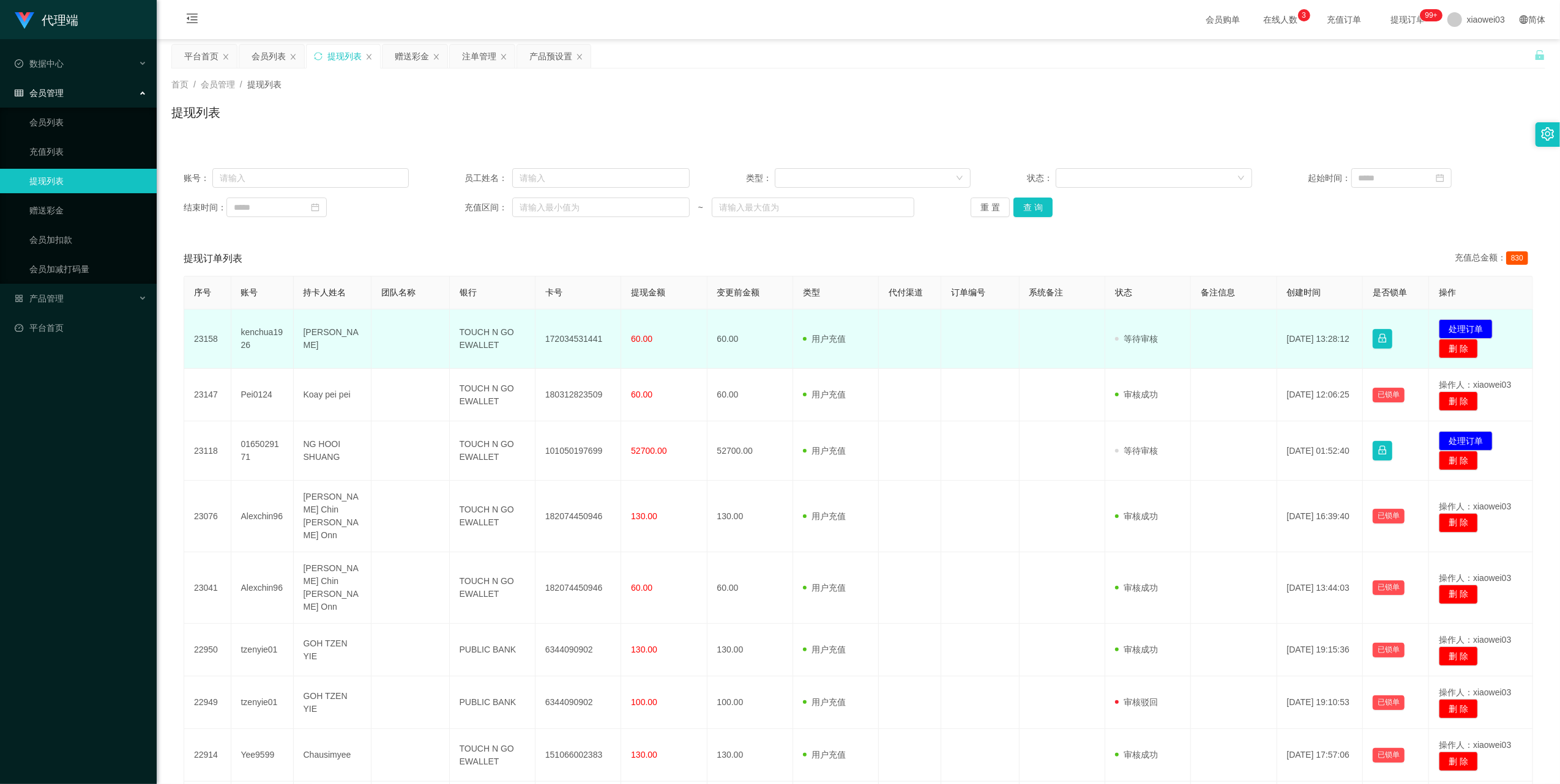
click at [486, 341] on td "TOUCH N GO EWALLET" at bounding box center [492, 339] width 85 height 59
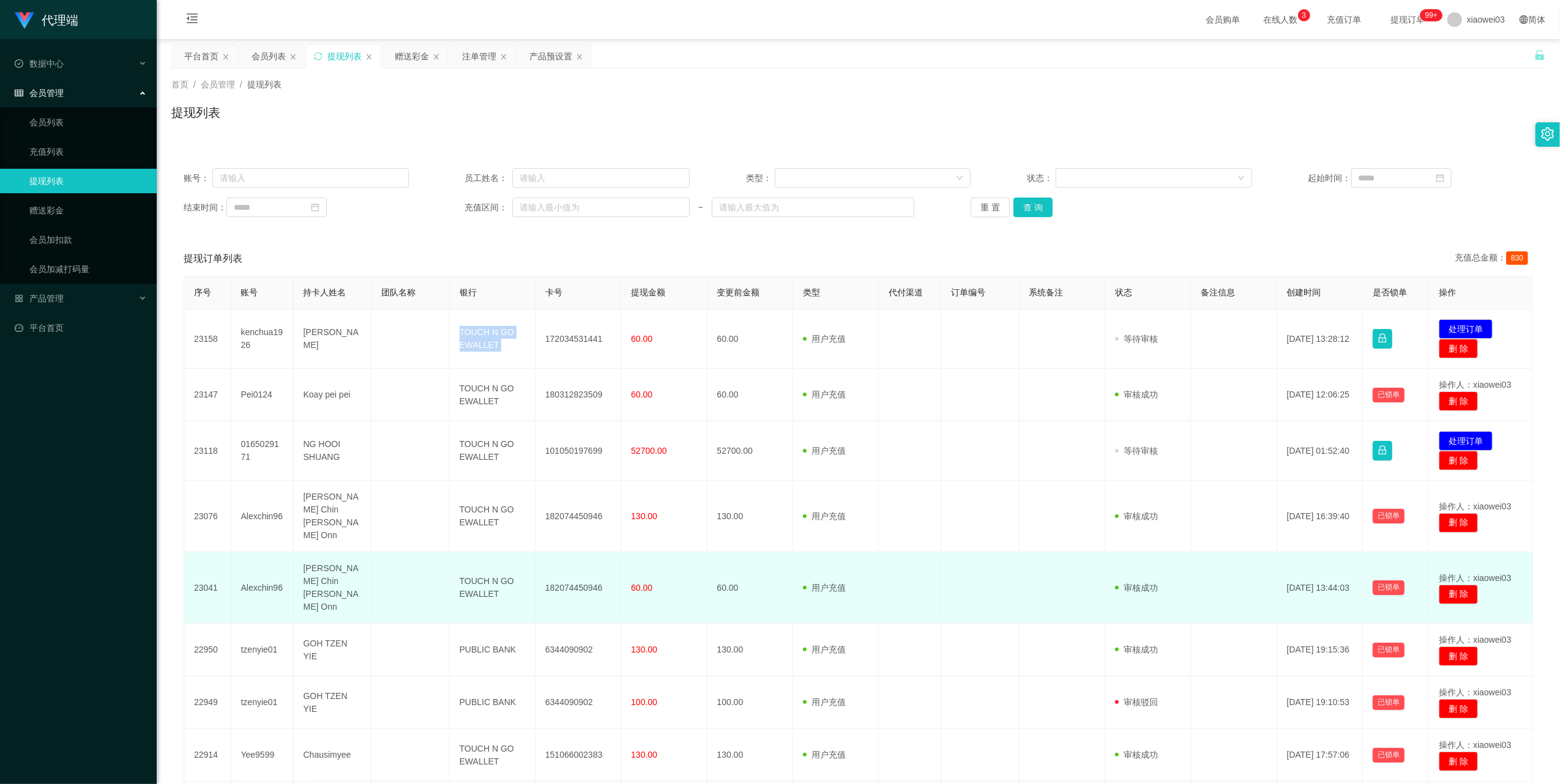
copy td "TOUCH N GO EWALLET"
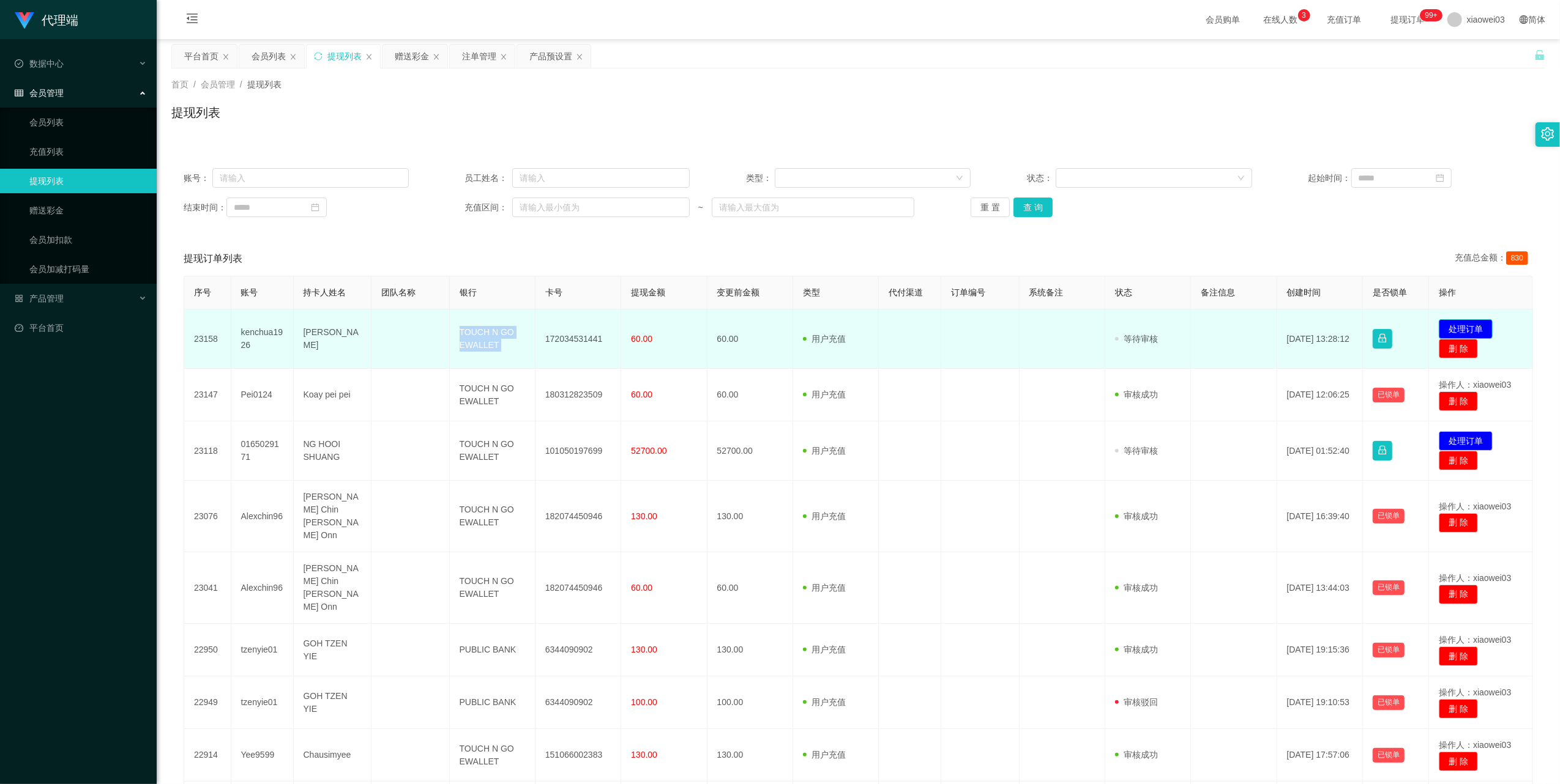
click at [1438, 322] on button "处理订单" at bounding box center [1465, 328] width 54 height 19
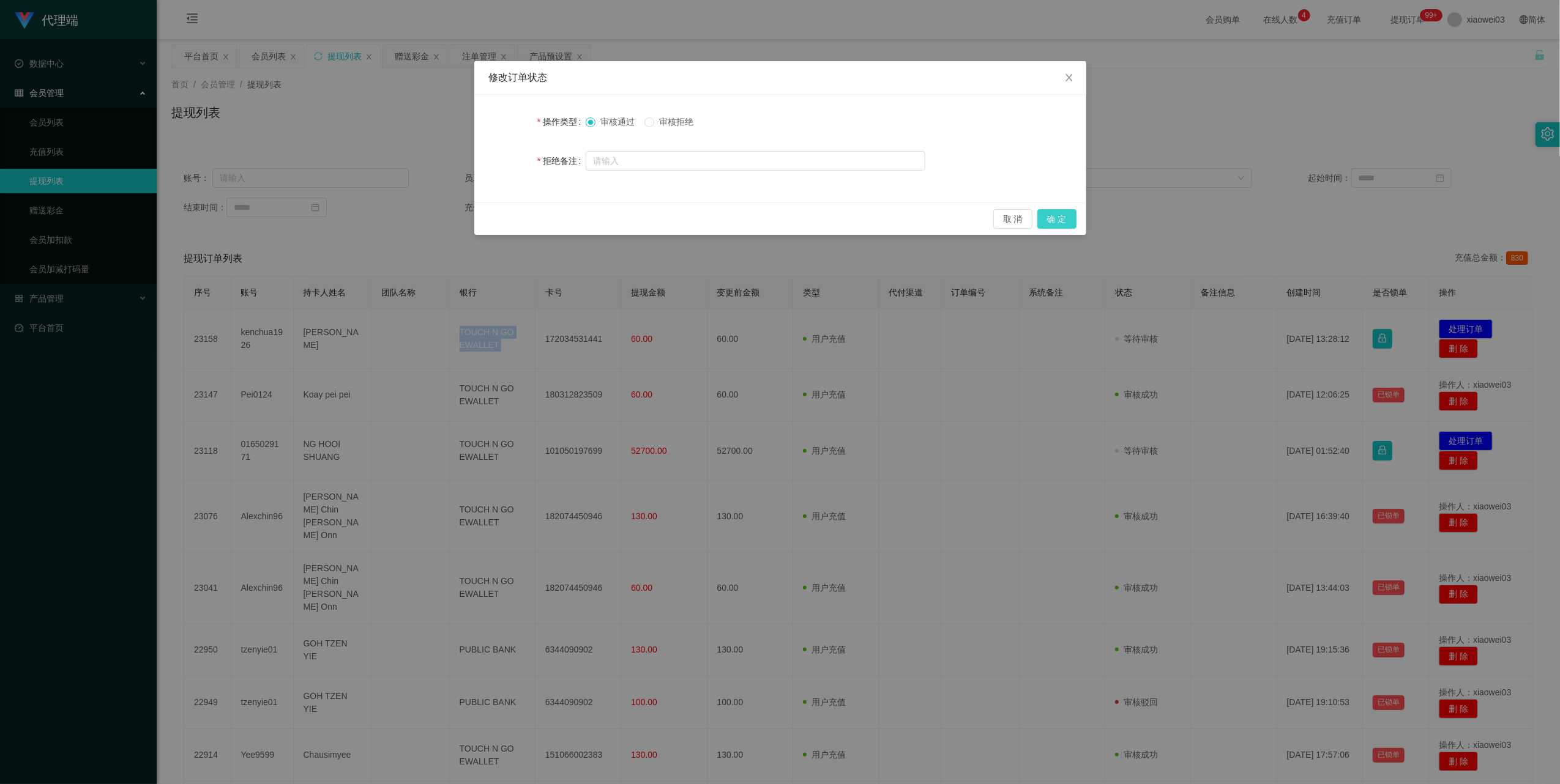
click at [1053, 221] on button "确 定" at bounding box center [1056, 219] width 39 height 19
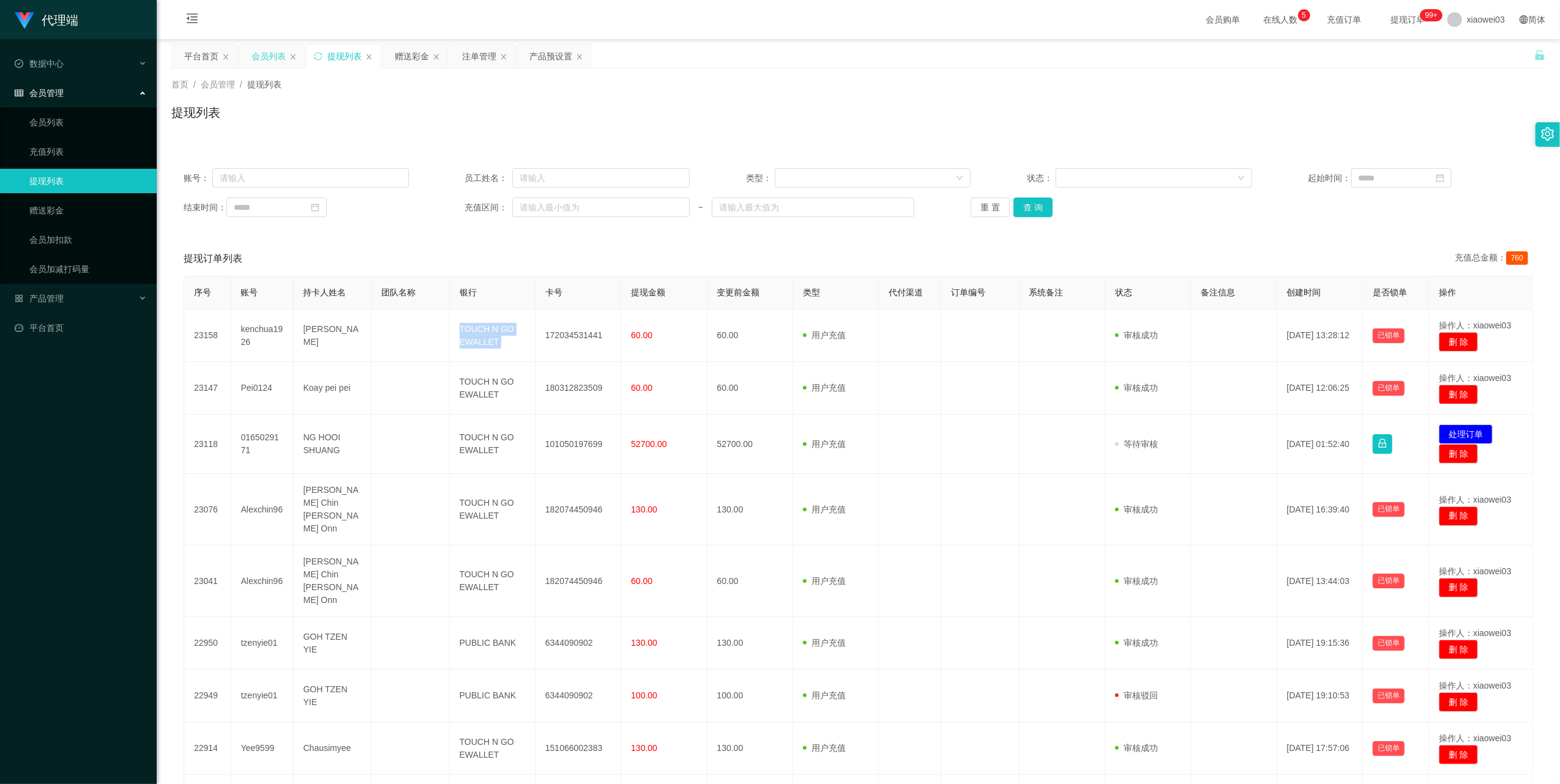
click at [253, 57] on div "会员列表" at bounding box center [268, 56] width 34 height 23
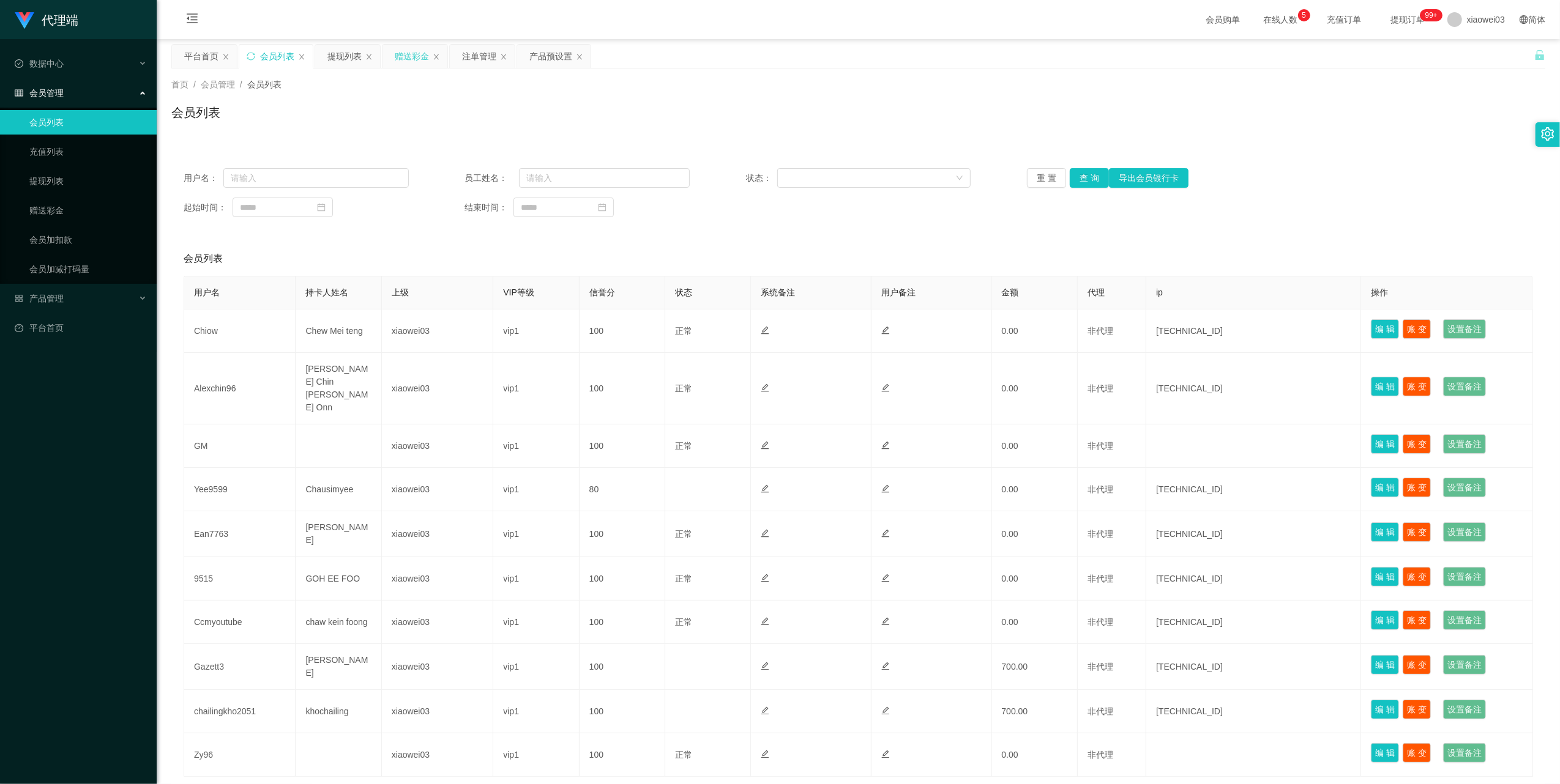
click at [404, 55] on div "赠送彩金" at bounding box center [412, 56] width 34 height 23
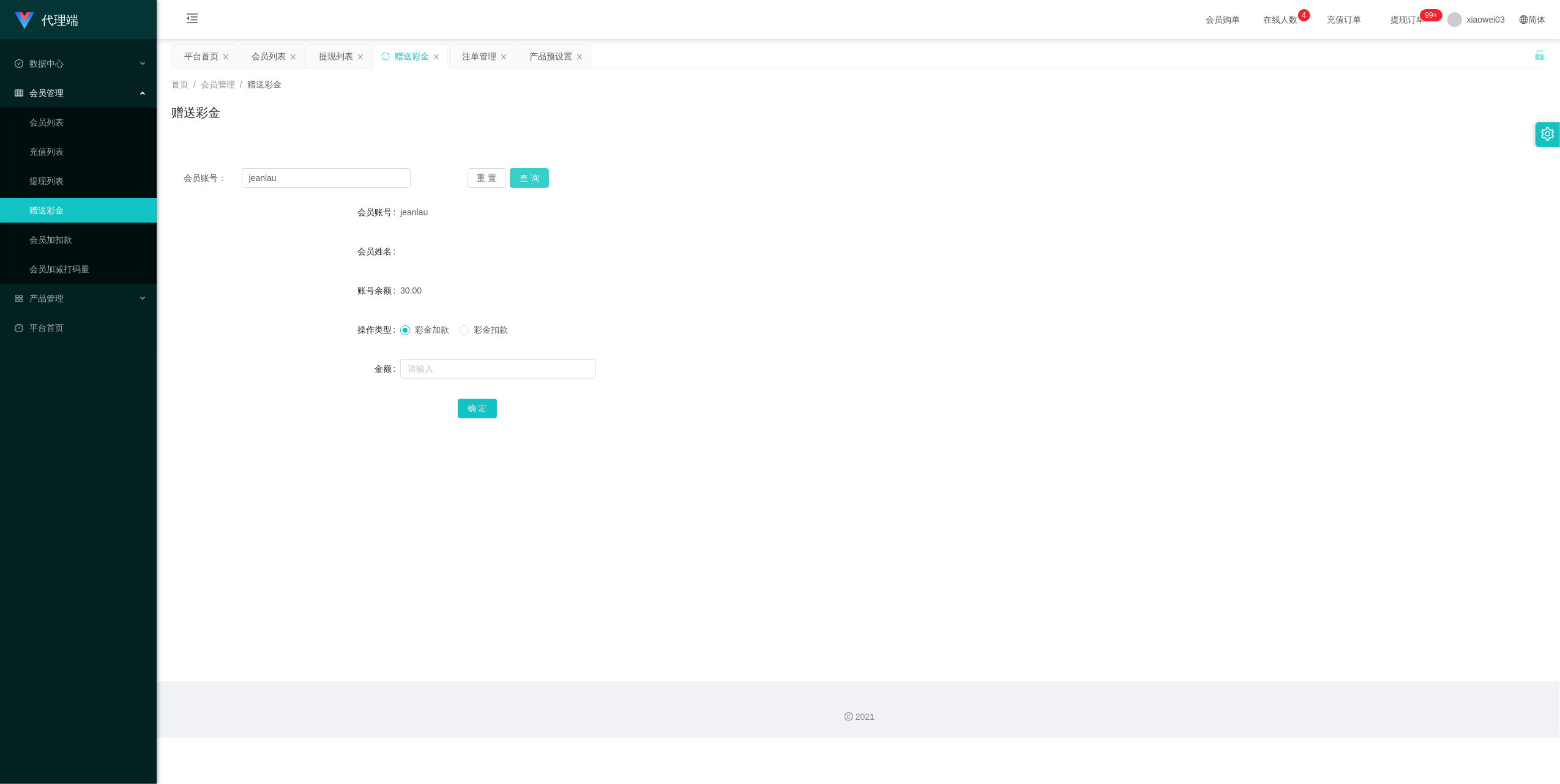
click at [525, 178] on button "查 询" at bounding box center [529, 178] width 39 height 19
click at [486, 59] on div "注单管理" at bounding box center [479, 56] width 34 height 23
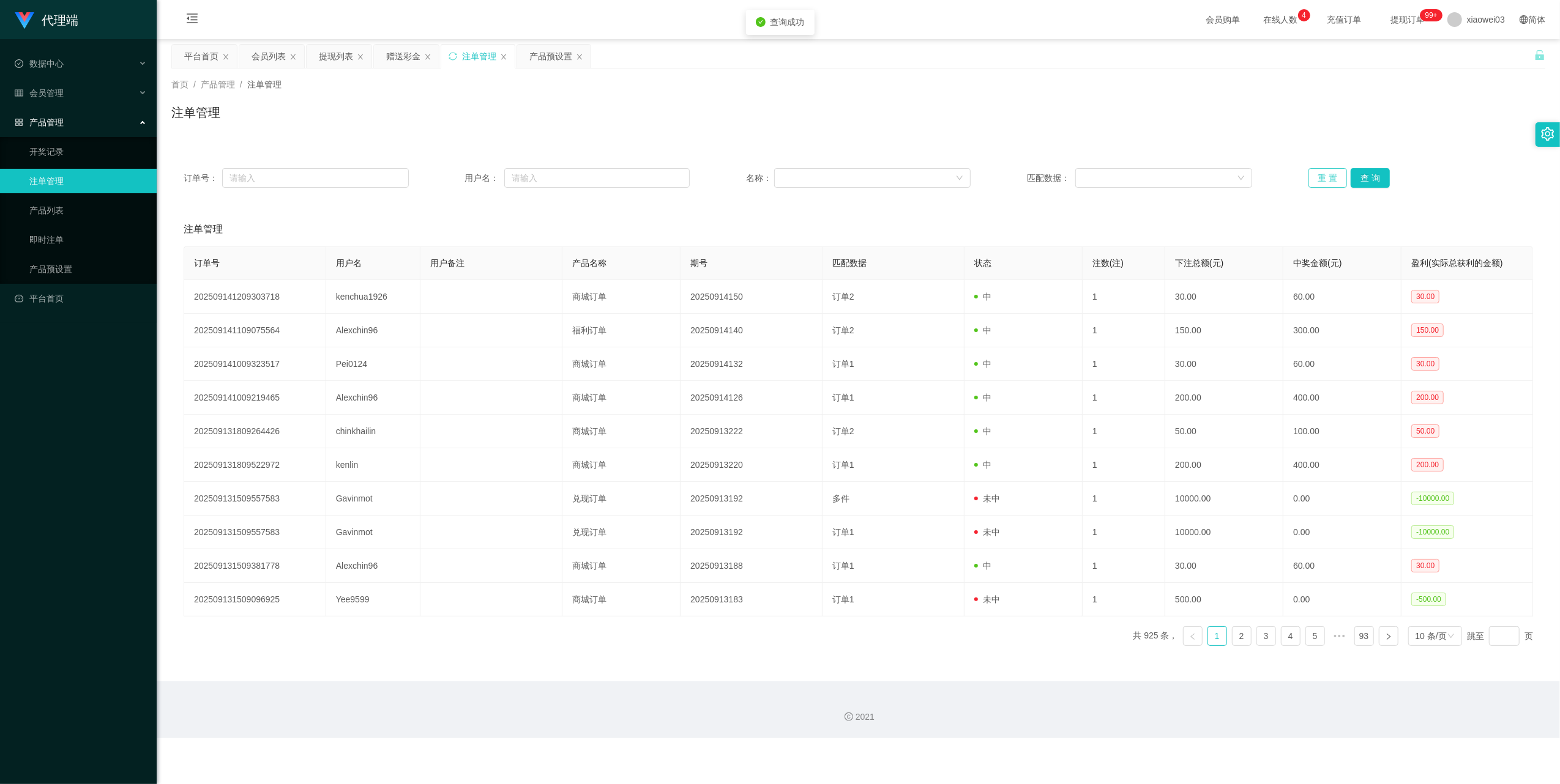
click at [1314, 182] on button "重 置" at bounding box center [1327, 178] width 39 height 19
click at [551, 54] on div "产品预设置" at bounding box center [551, 56] width 43 height 23
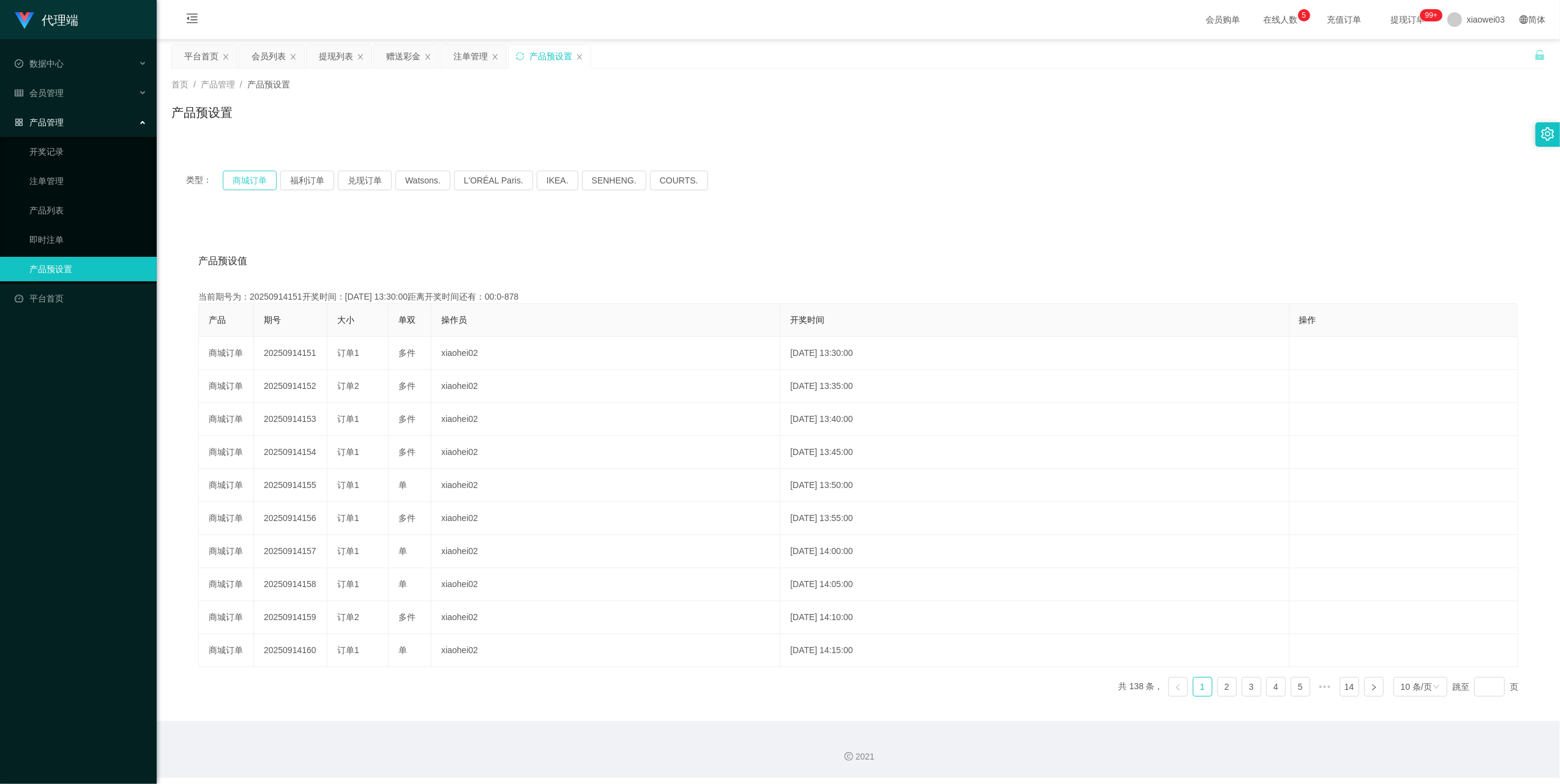
click at [268, 177] on button "商城订单" at bounding box center [249, 180] width 54 height 19
click at [251, 189] on button "商城订单" at bounding box center [249, 180] width 54 height 19
click at [251, 186] on button "商城订单" at bounding box center [249, 180] width 54 height 19
click at [253, 174] on button "商城订单" at bounding box center [249, 180] width 54 height 19
click at [466, 54] on div "注单管理" at bounding box center [470, 56] width 34 height 23
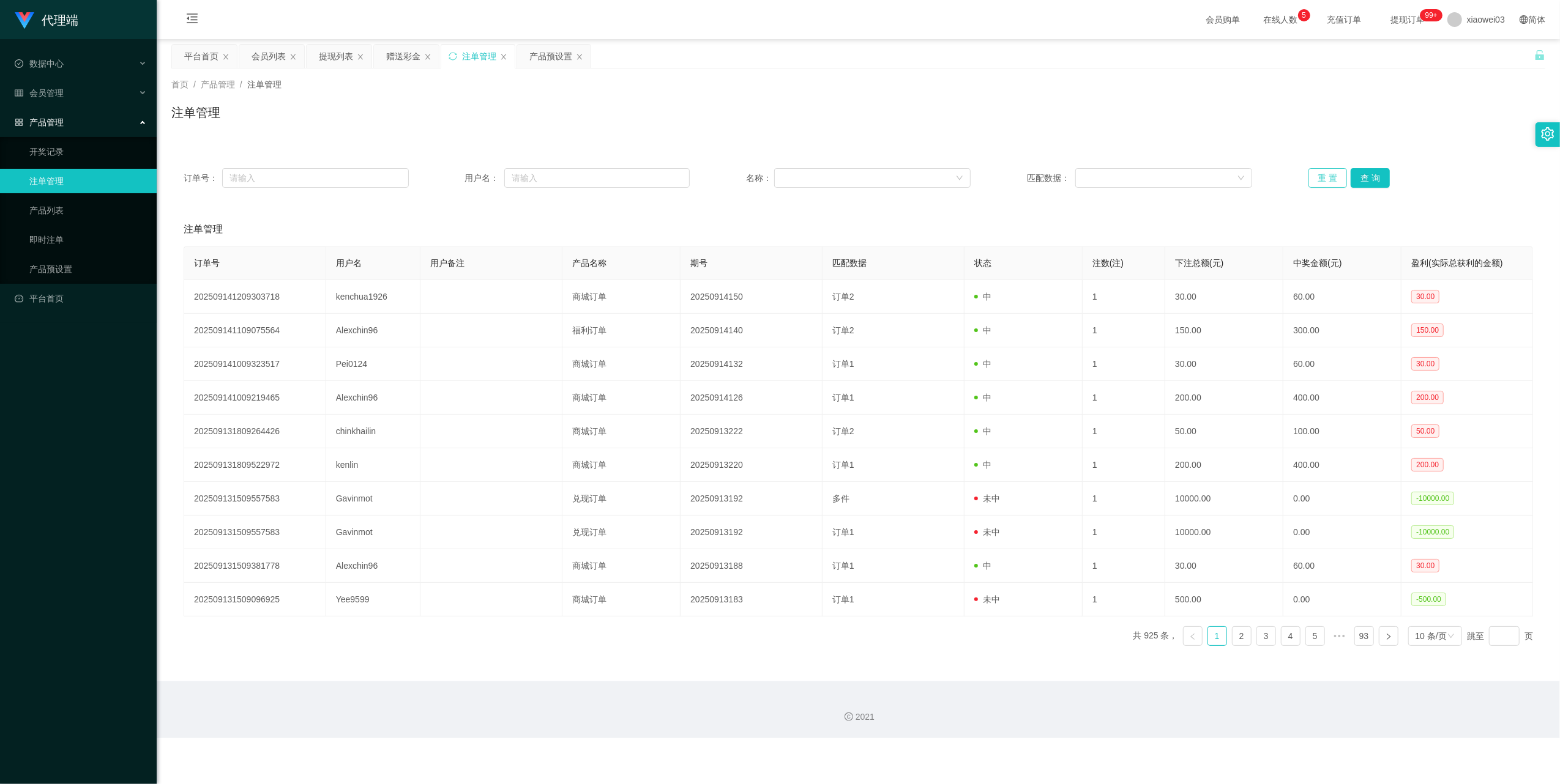
click at [1308, 182] on button "重 置" at bounding box center [1327, 178] width 39 height 19
click at [543, 52] on div "产品预设置" at bounding box center [551, 56] width 43 height 23
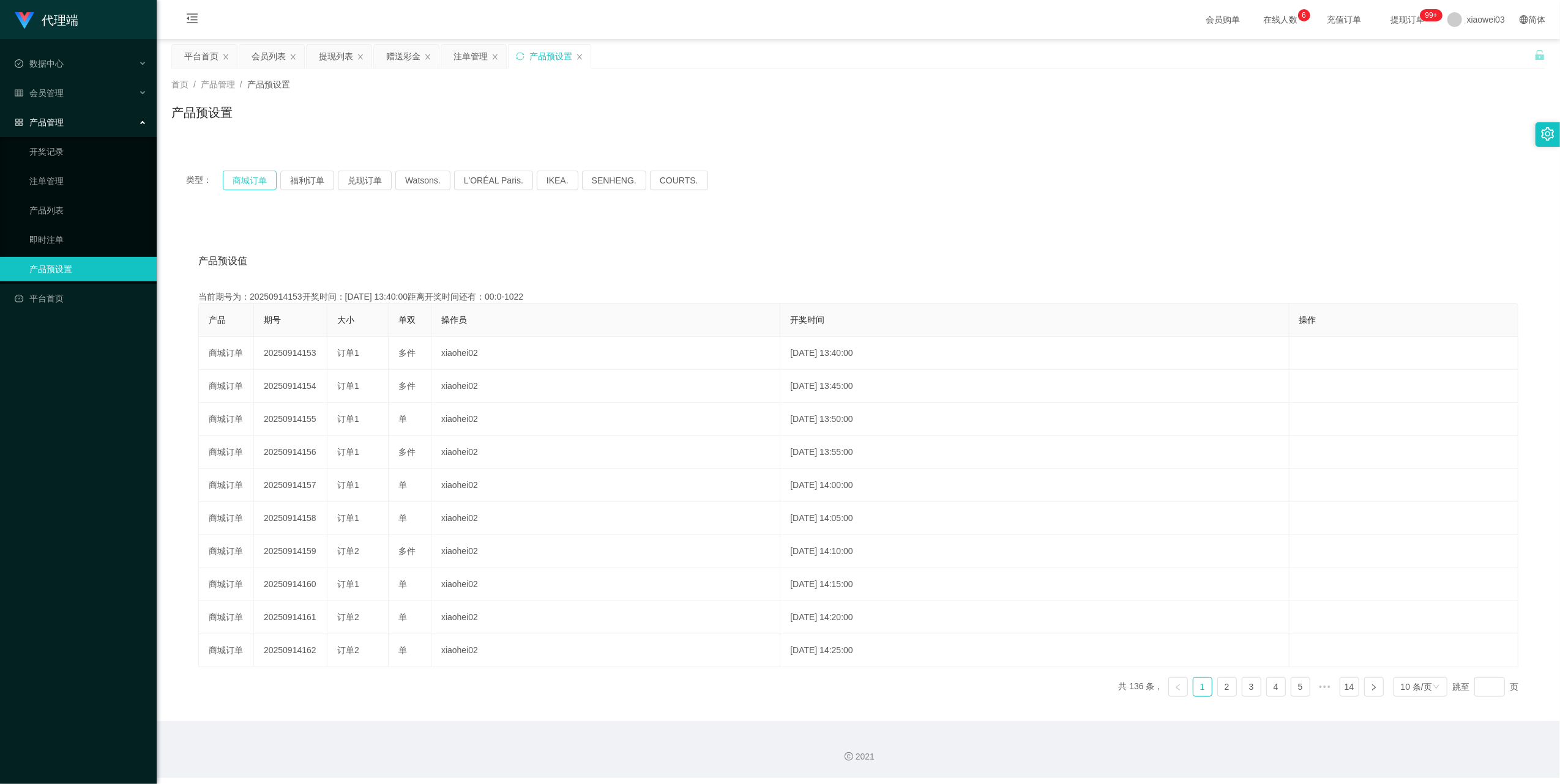
click at [239, 186] on button "商城订单" at bounding box center [249, 180] width 54 height 19
click at [474, 55] on div "注单管理" at bounding box center [470, 56] width 34 height 23
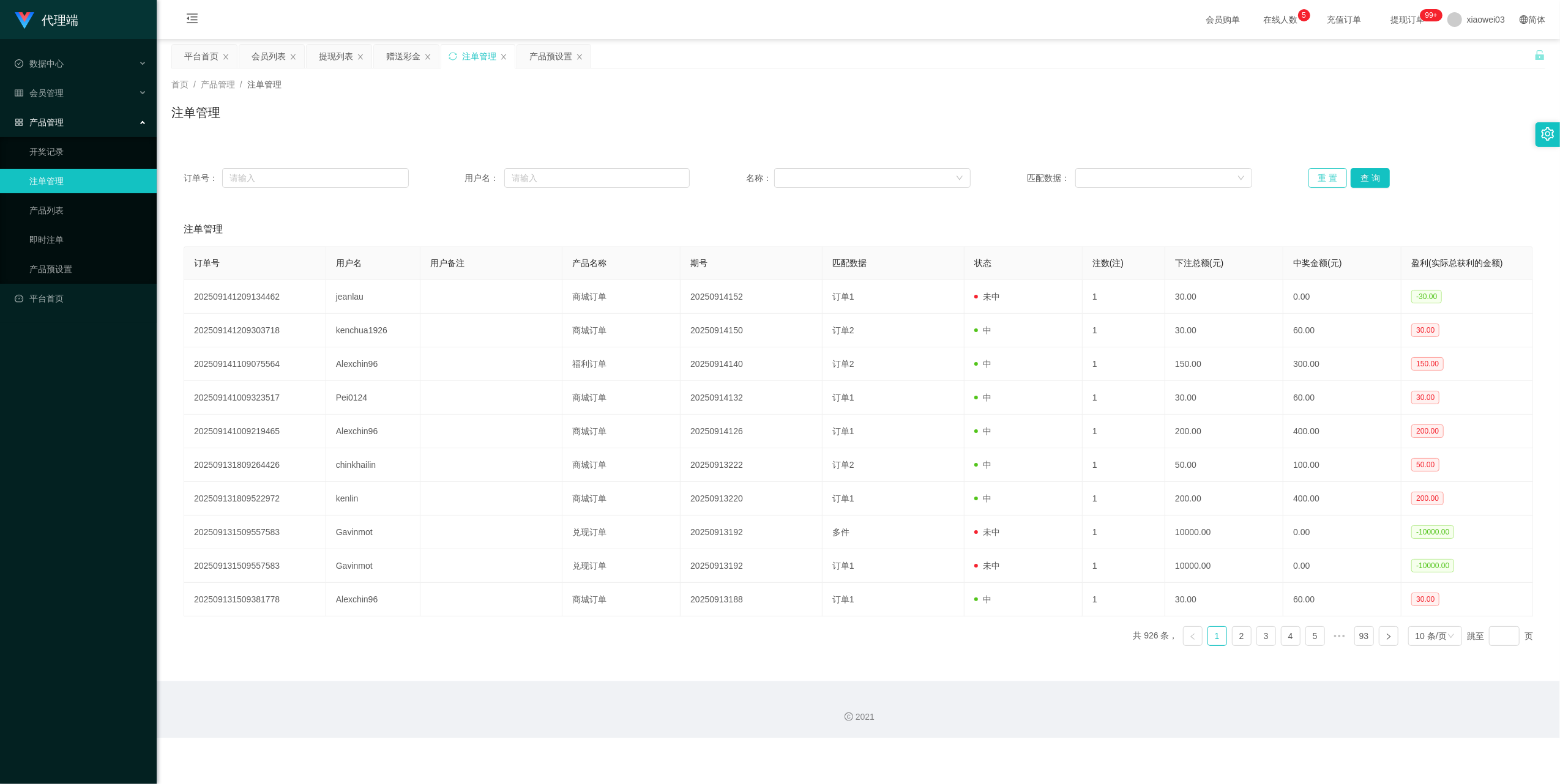
click at [1327, 174] on button "重 置" at bounding box center [1327, 178] width 39 height 19
click at [556, 57] on div "产品预设置" at bounding box center [551, 56] width 43 height 23
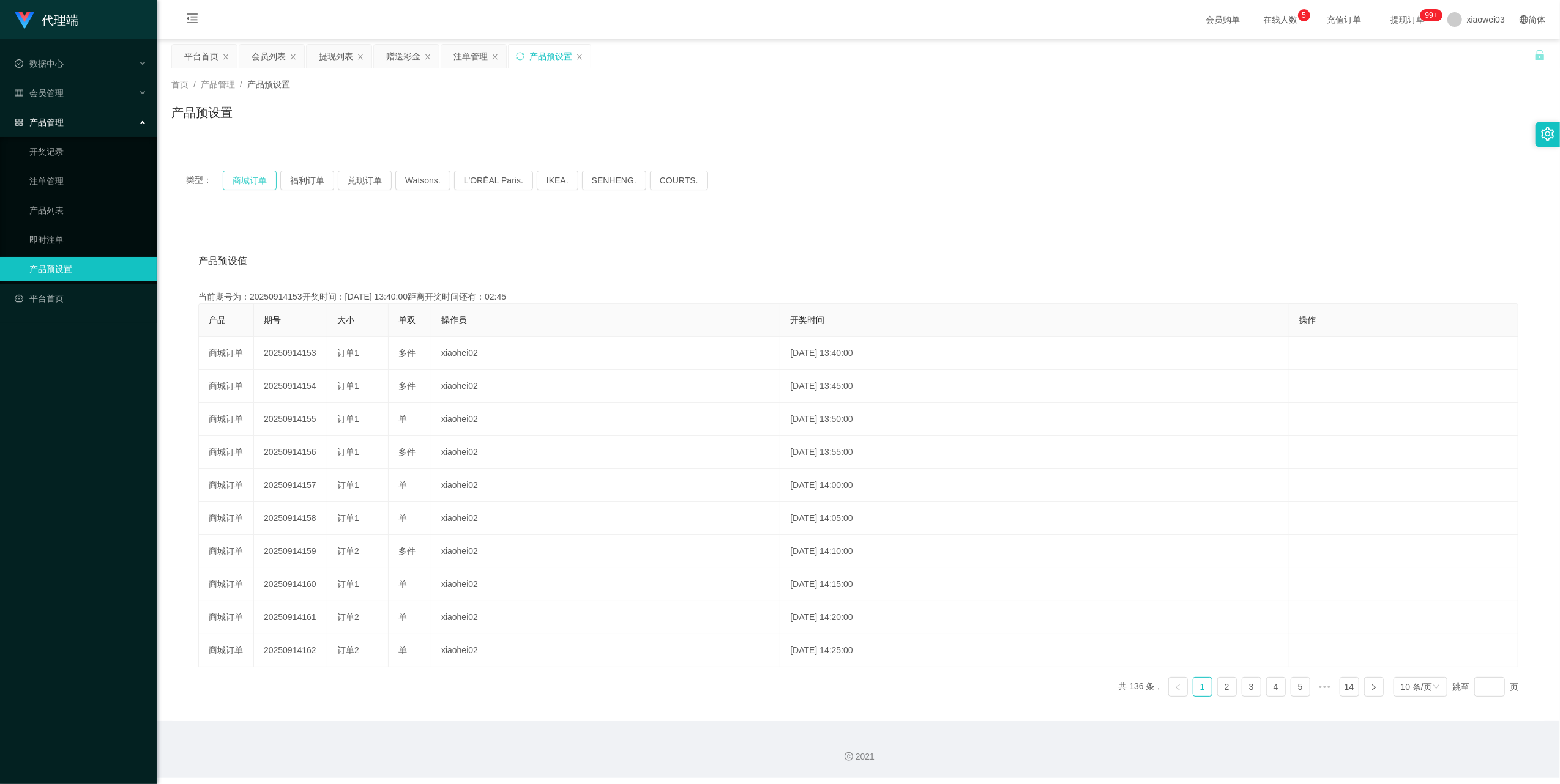
click at [246, 181] on button "商城订单" at bounding box center [249, 180] width 54 height 19
click at [409, 50] on div "赠送彩金" at bounding box center [403, 56] width 34 height 23
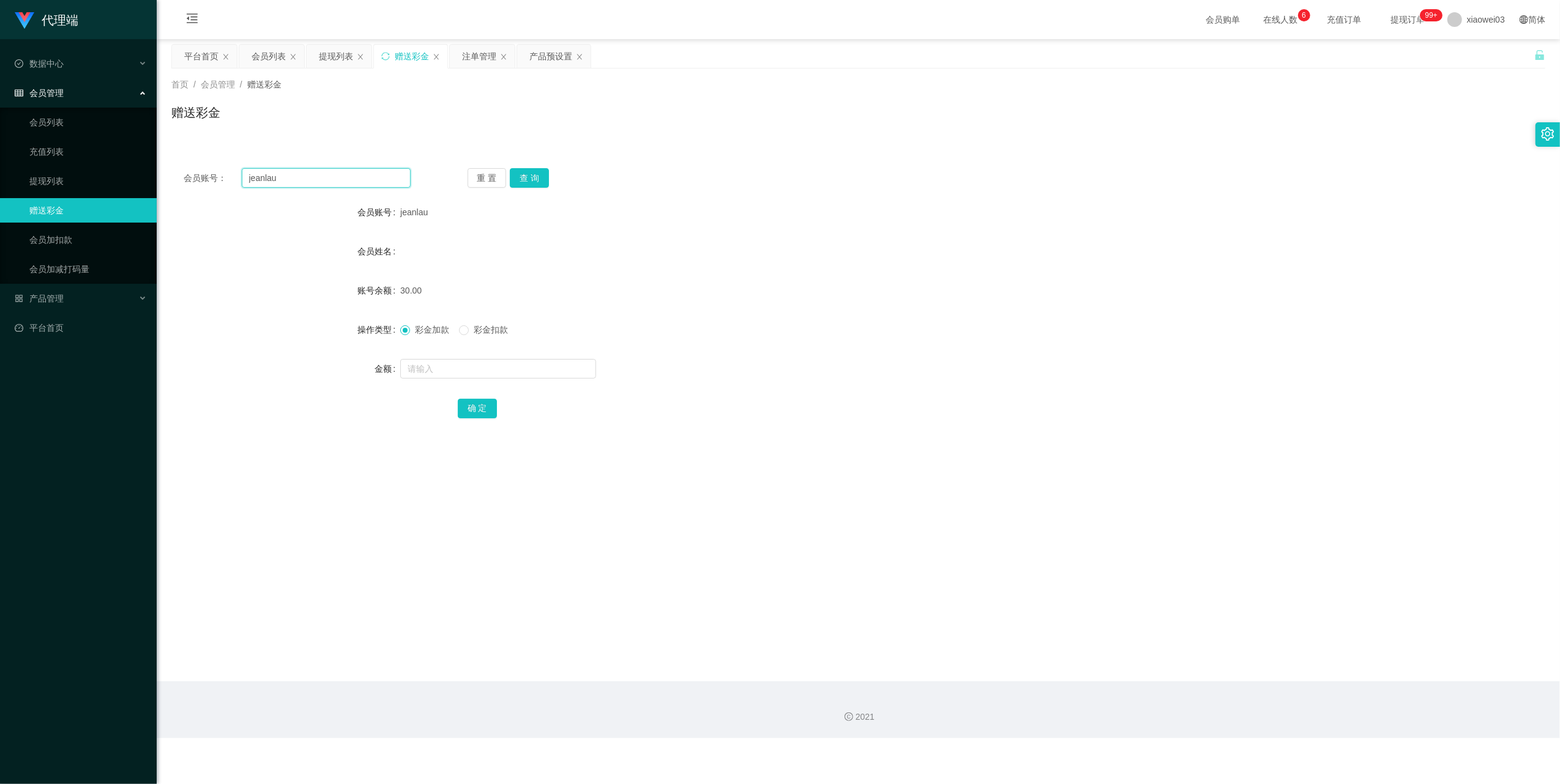
click at [358, 170] on input "jeanlau" at bounding box center [326, 178] width 169 height 19
drag, startPoint x: 358, startPoint y: 170, endPoint x: 392, endPoint y: 199, distance: 44.7
click at [358, 171] on input "jeanlau" at bounding box center [326, 178] width 169 height 19
click at [542, 180] on button "查 询" at bounding box center [529, 178] width 39 height 19
click at [478, 367] on input "text" at bounding box center [498, 368] width 196 height 19
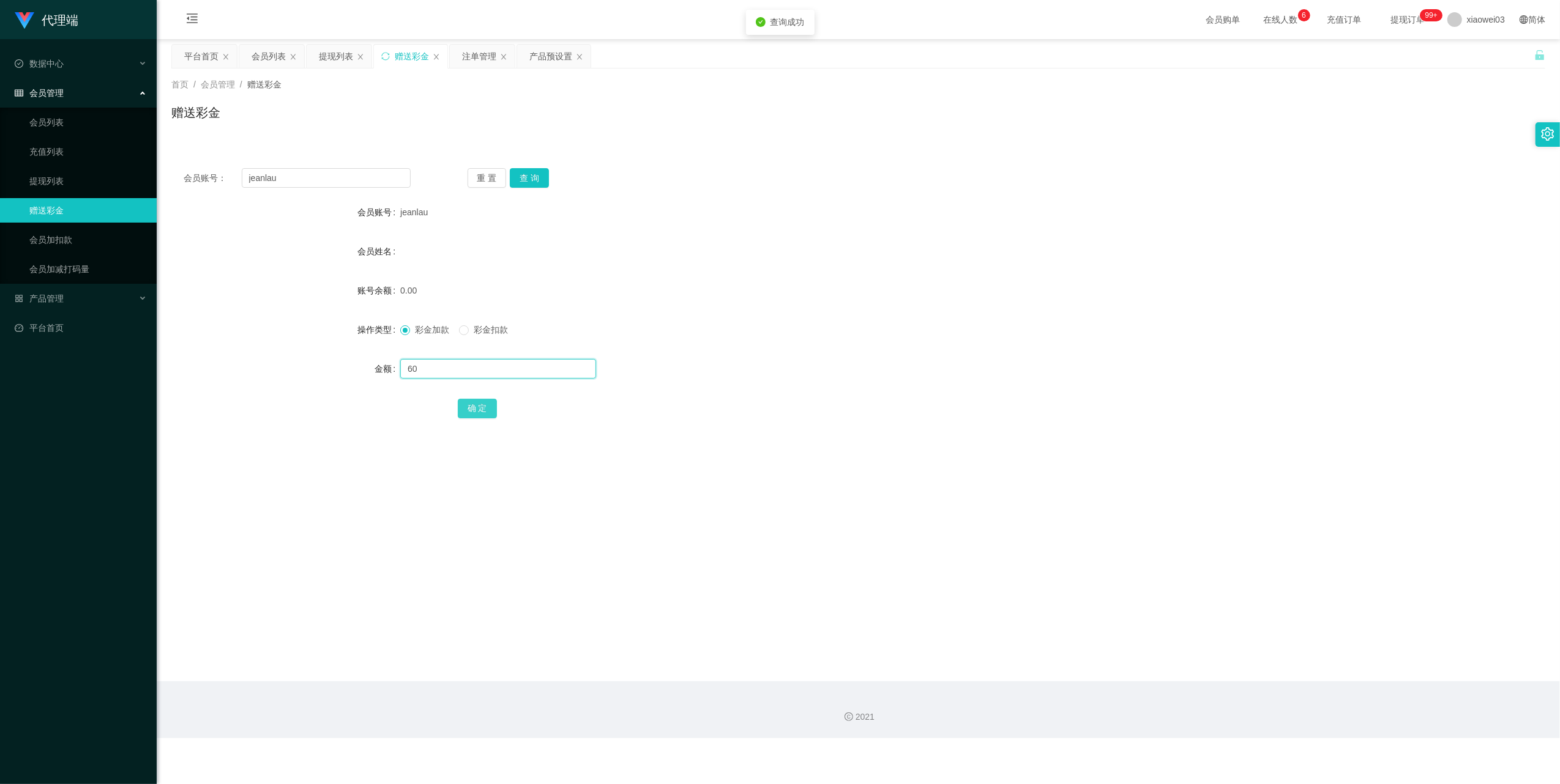
type input "60"
click at [471, 403] on button "确 定" at bounding box center [477, 408] width 39 height 19
drag, startPoint x: 329, startPoint y: 57, endPoint x: 337, endPoint y: 60, distance: 8.5
click at [329, 57] on div "提现列表" at bounding box center [335, 56] width 34 height 23
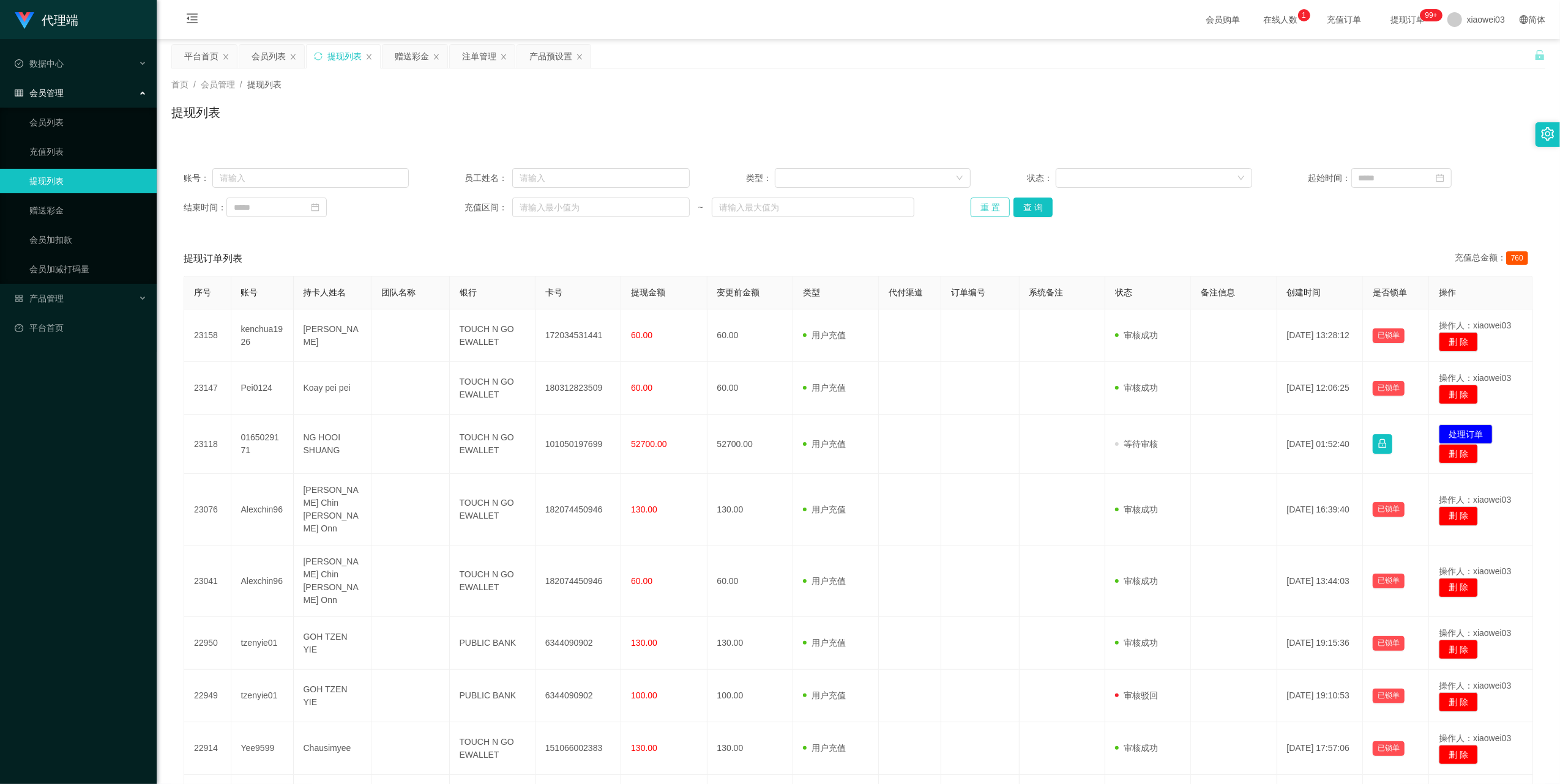
click at [981, 202] on button "重 置" at bounding box center [989, 207] width 39 height 19
click at [985, 202] on button "重 置" at bounding box center [989, 207] width 39 height 19
click at [389, 54] on div "赠送彩金" at bounding box center [415, 56] width 65 height 23
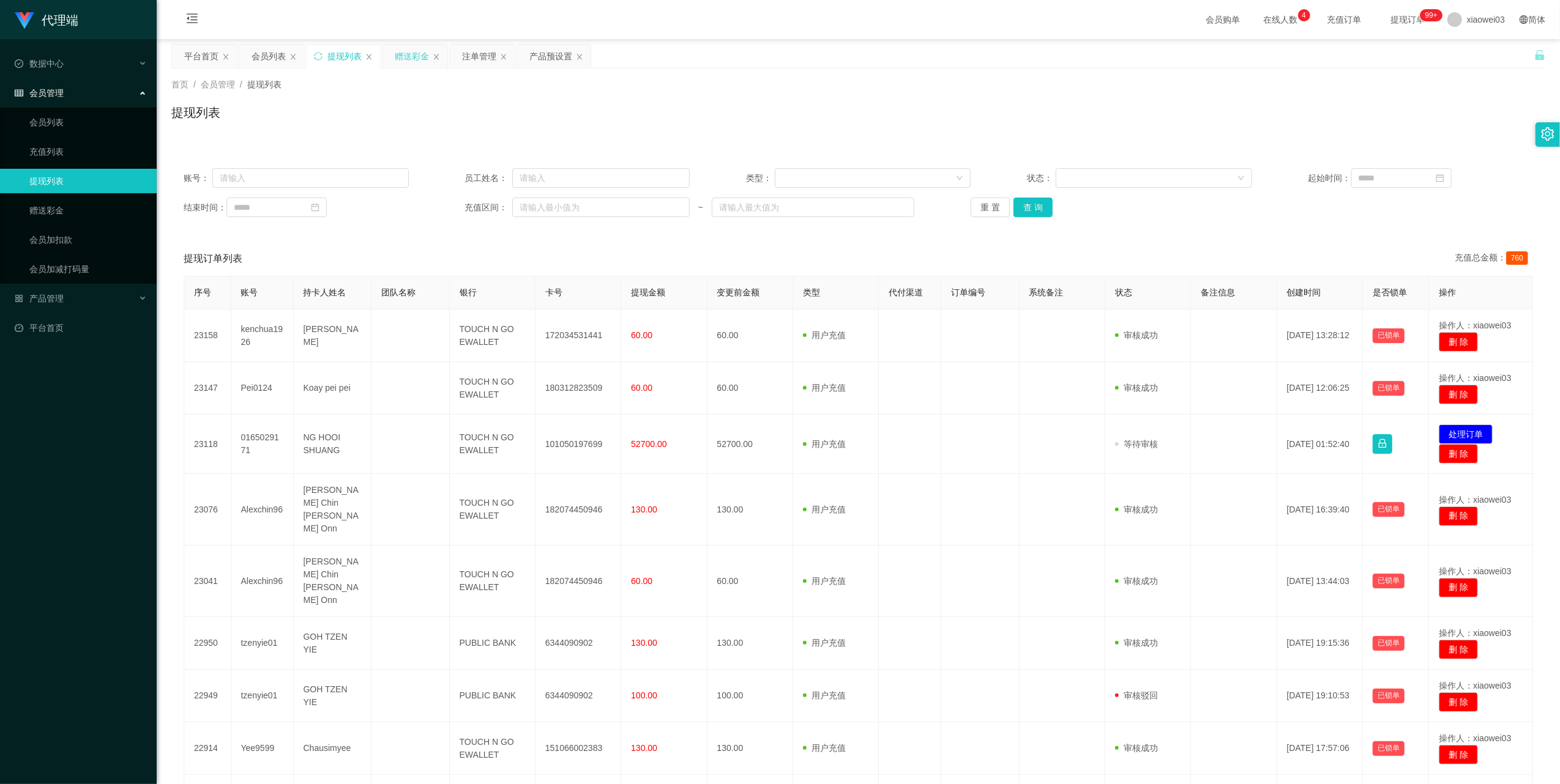
click at [402, 48] on div "赠送彩金" at bounding box center [412, 56] width 34 height 23
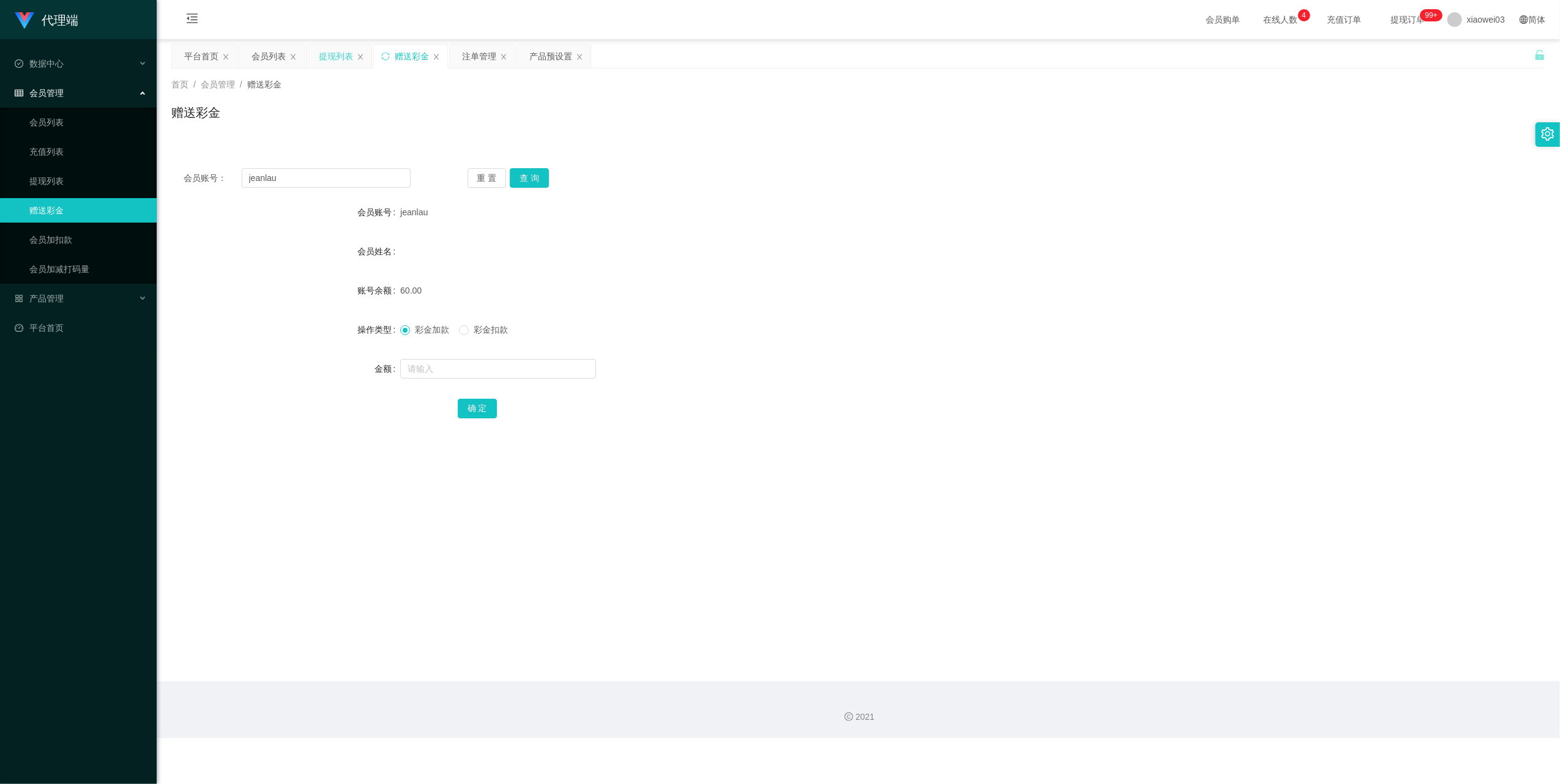
click at [336, 50] on div "提现列表" at bounding box center [335, 56] width 34 height 23
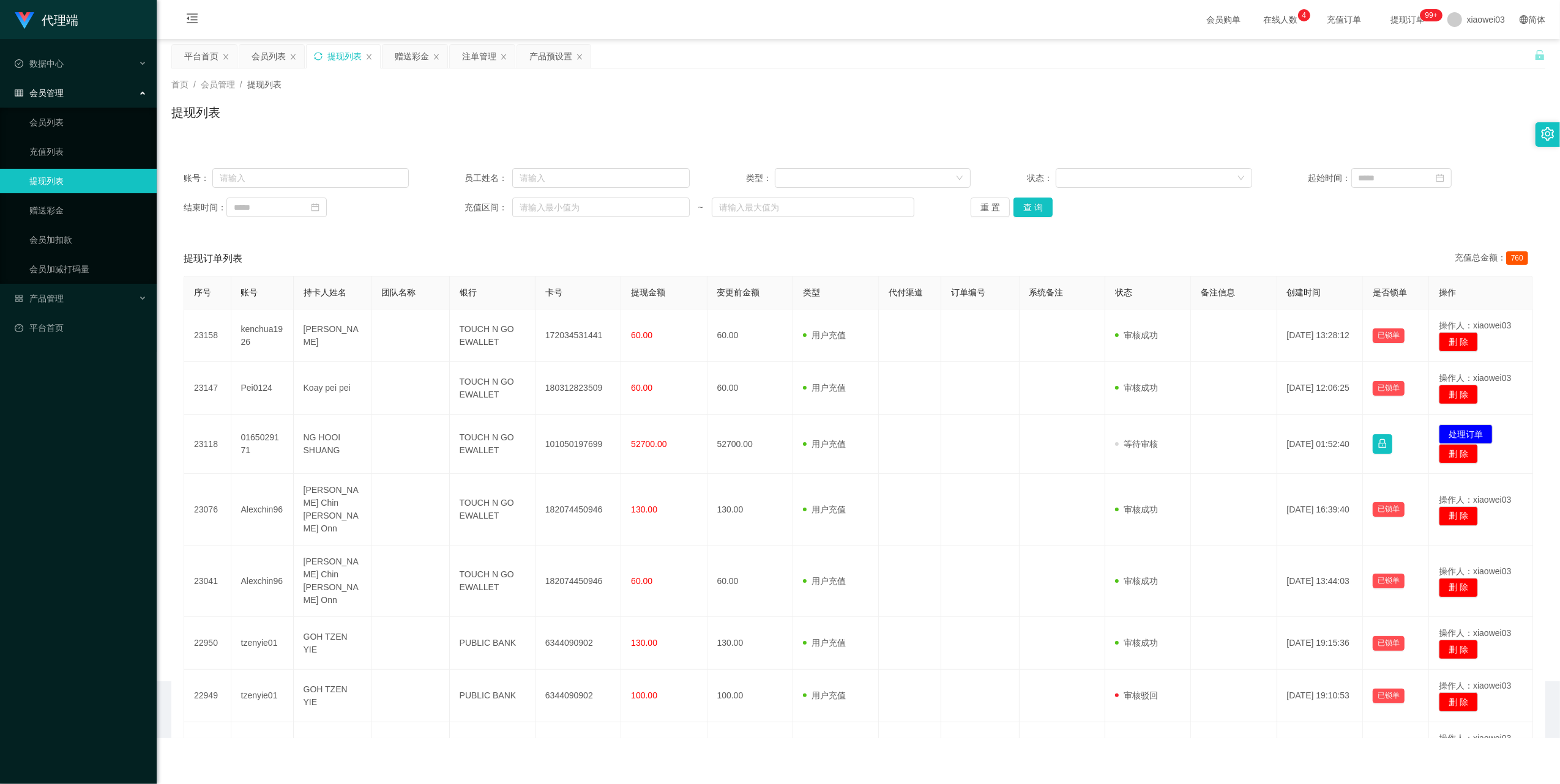
click at [320, 54] on icon "图标: sync" at bounding box center [318, 56] width 9 height 9
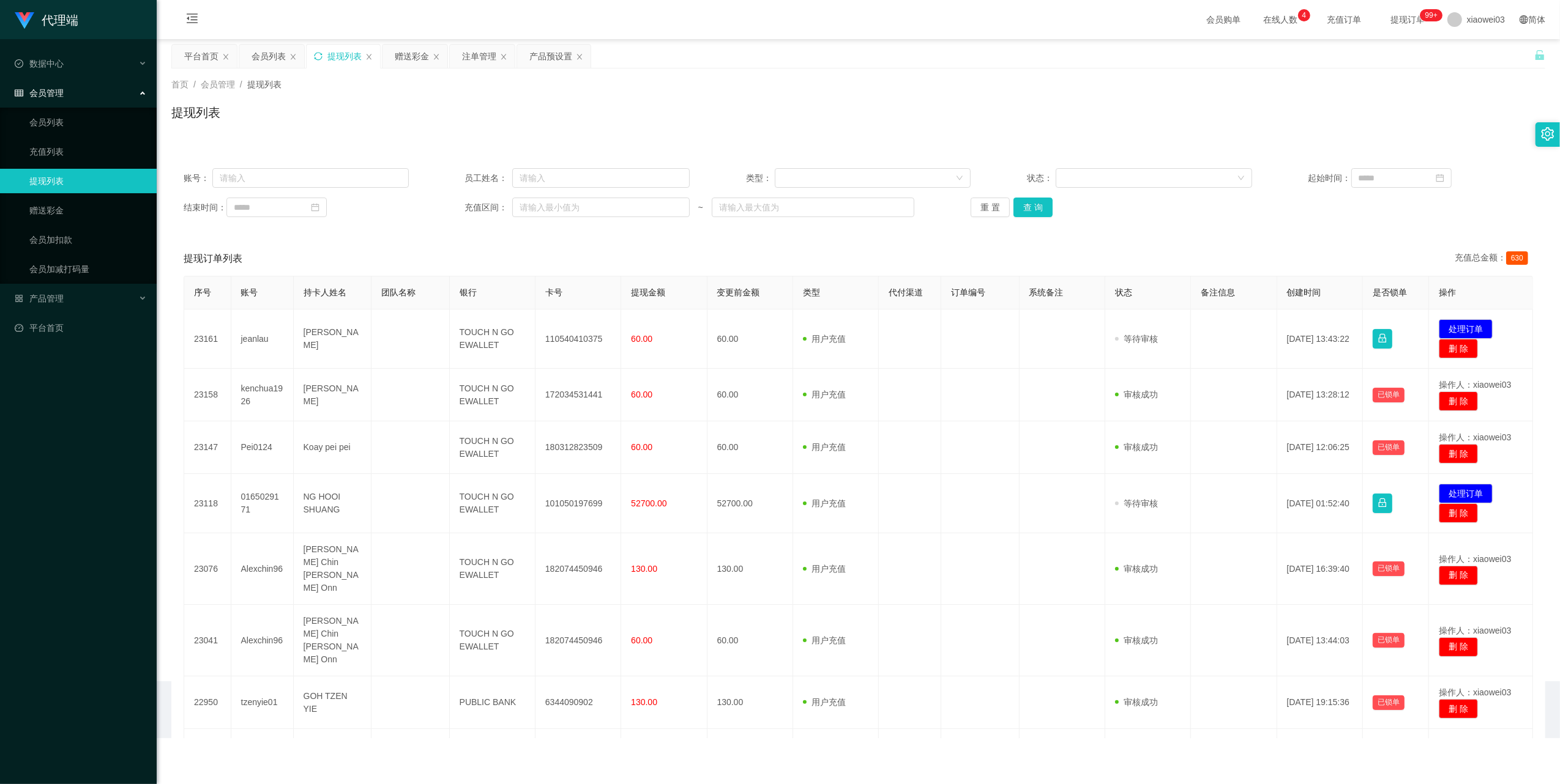
click at [320, 54] on icon "图标: sync" at bounding box center [318, 56] width 9 height 9
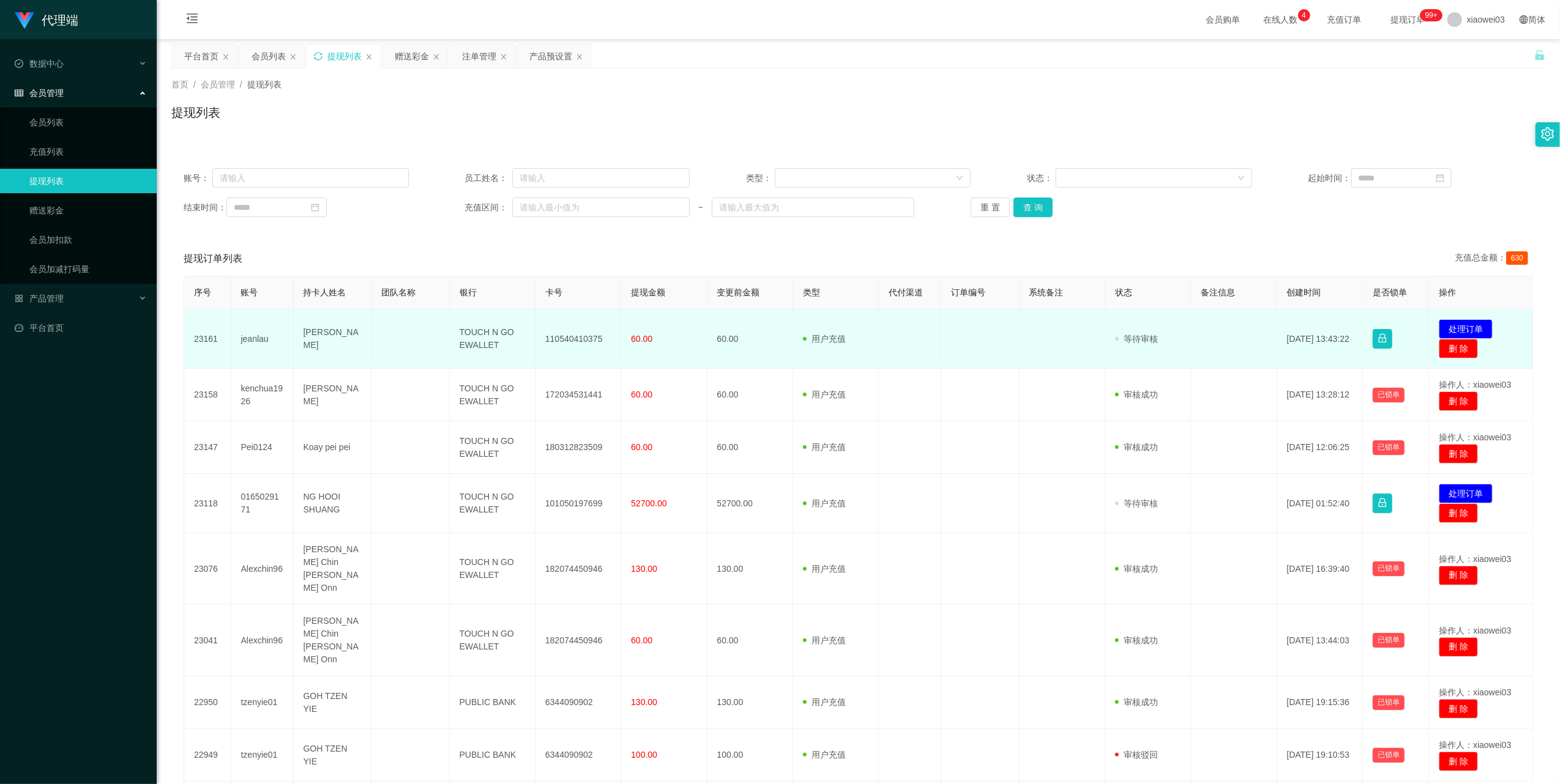
click at [579, 337] on td "110540410375" at bounding box center [578, 339] width 85 height 59
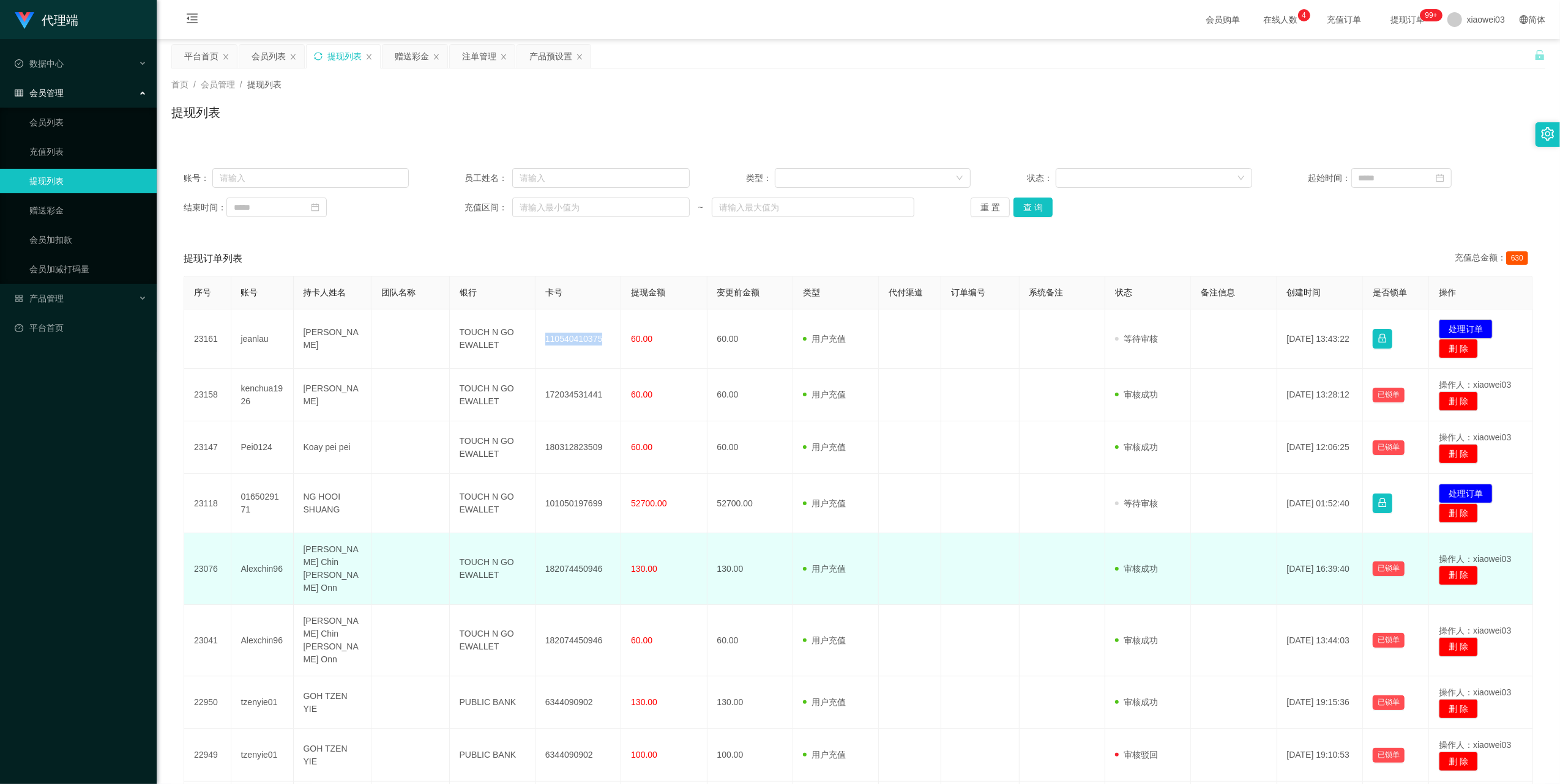
copy td "110540410375"
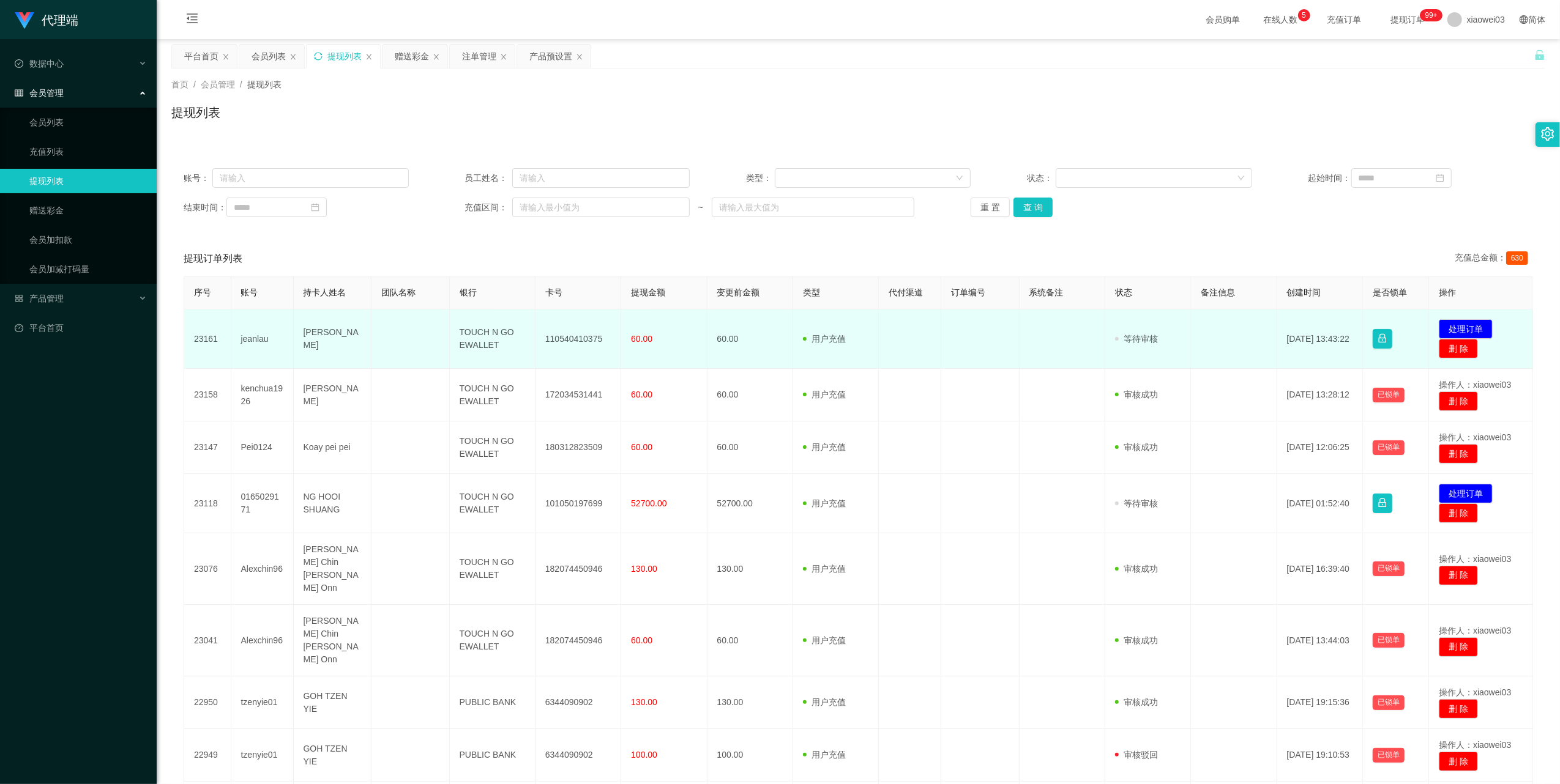
click at [485, 331] on td "TOUCH N GO EWALLET" at bounding box center [492, 339] width 85 height 59
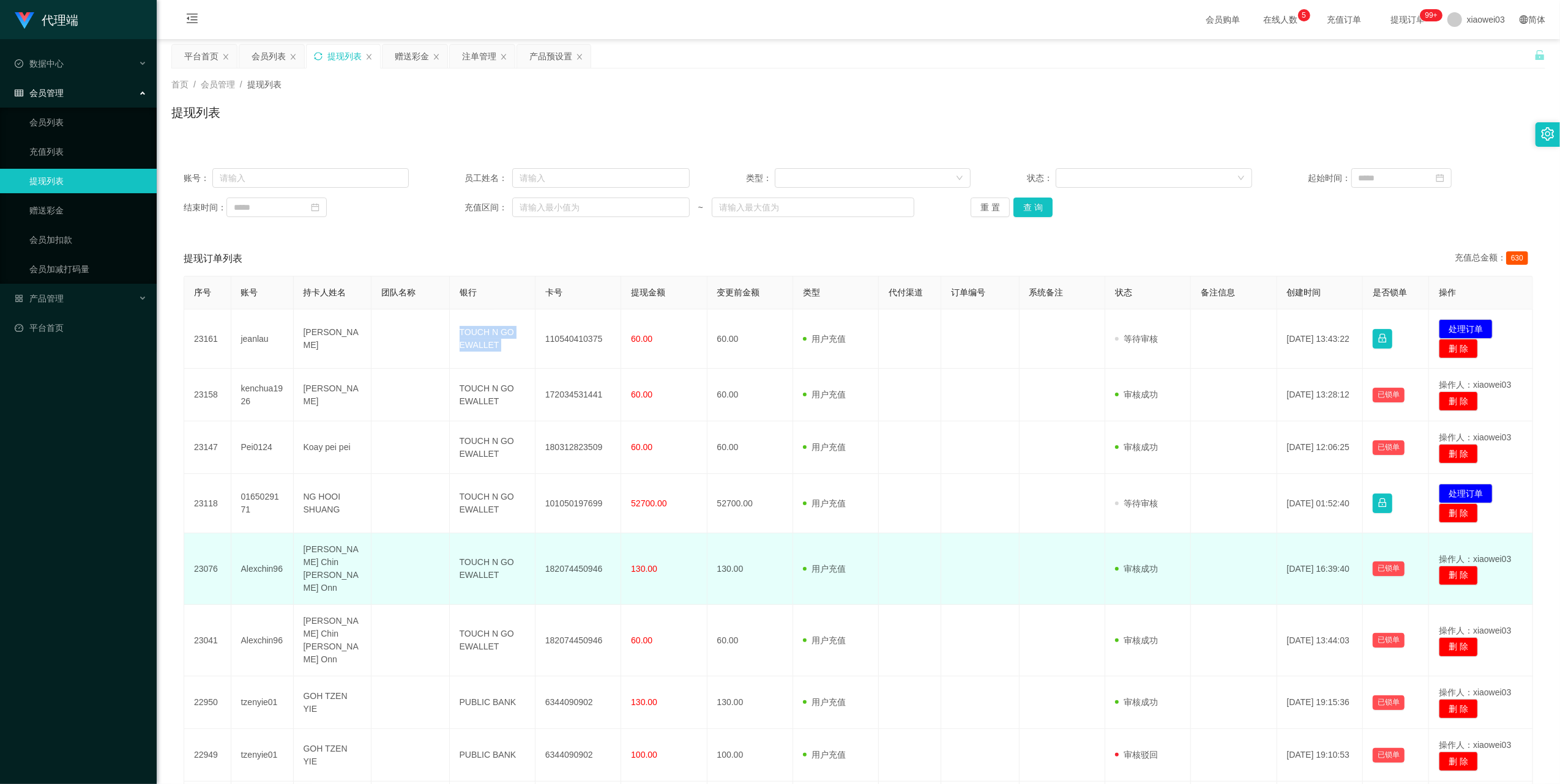
copy td "TOUCH N GO EWALLET"
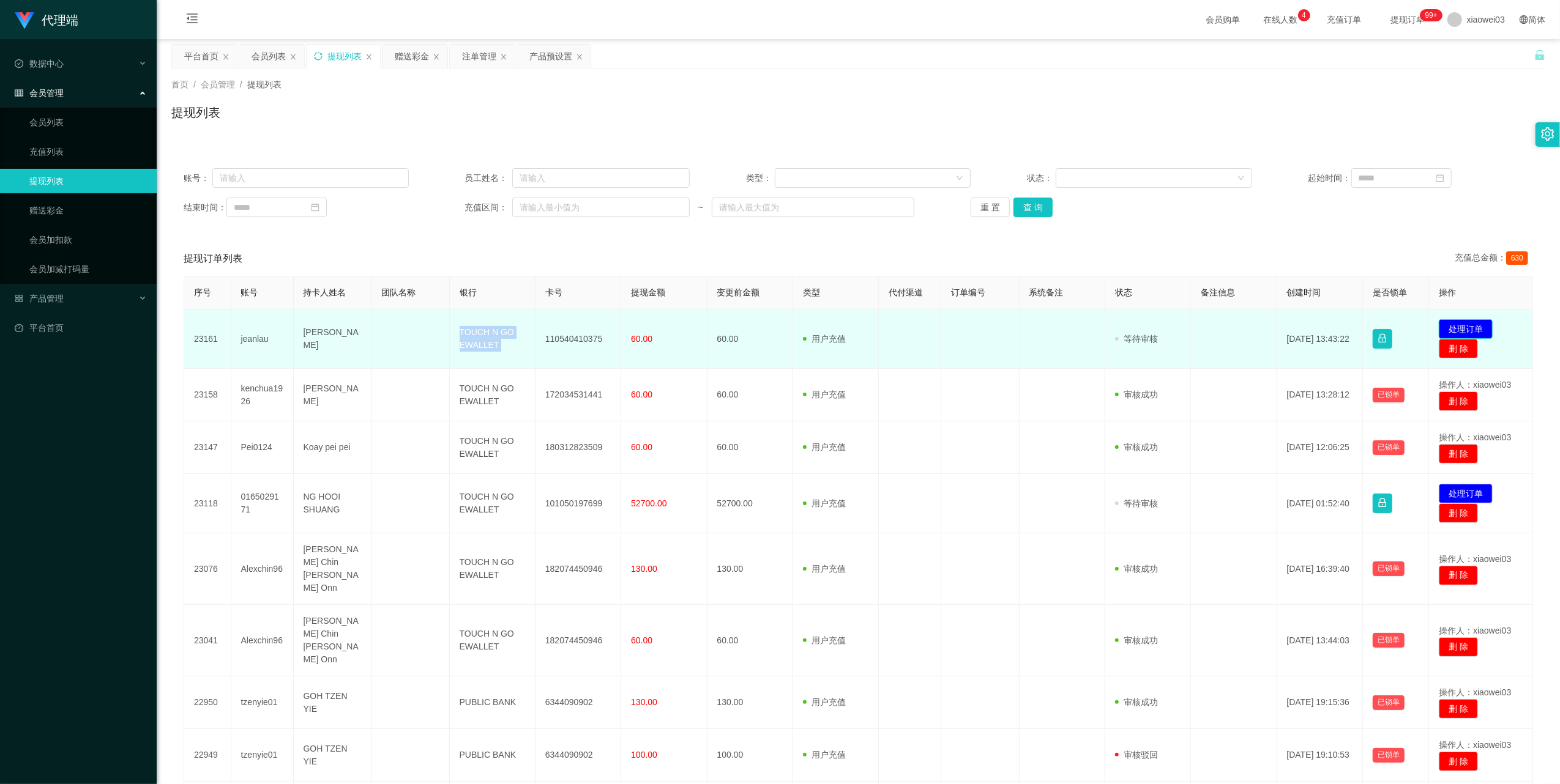
click at [1461, 321] on button "处理订单" at bounding box center [1465, 328] width 54 height 19
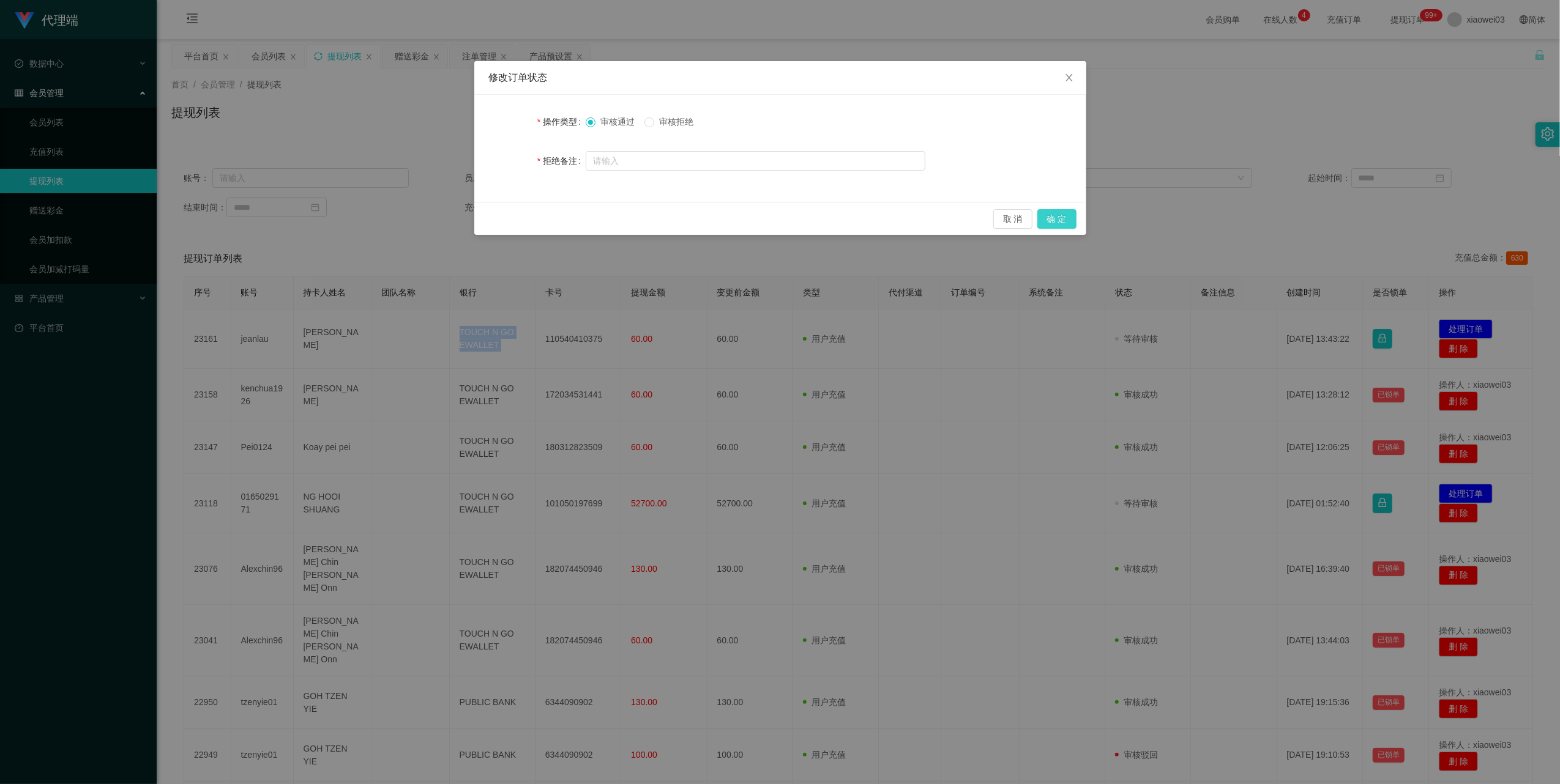
click at [1051, 219] on button "确 定" at bounding box center [1056, 219] width 39 height 19
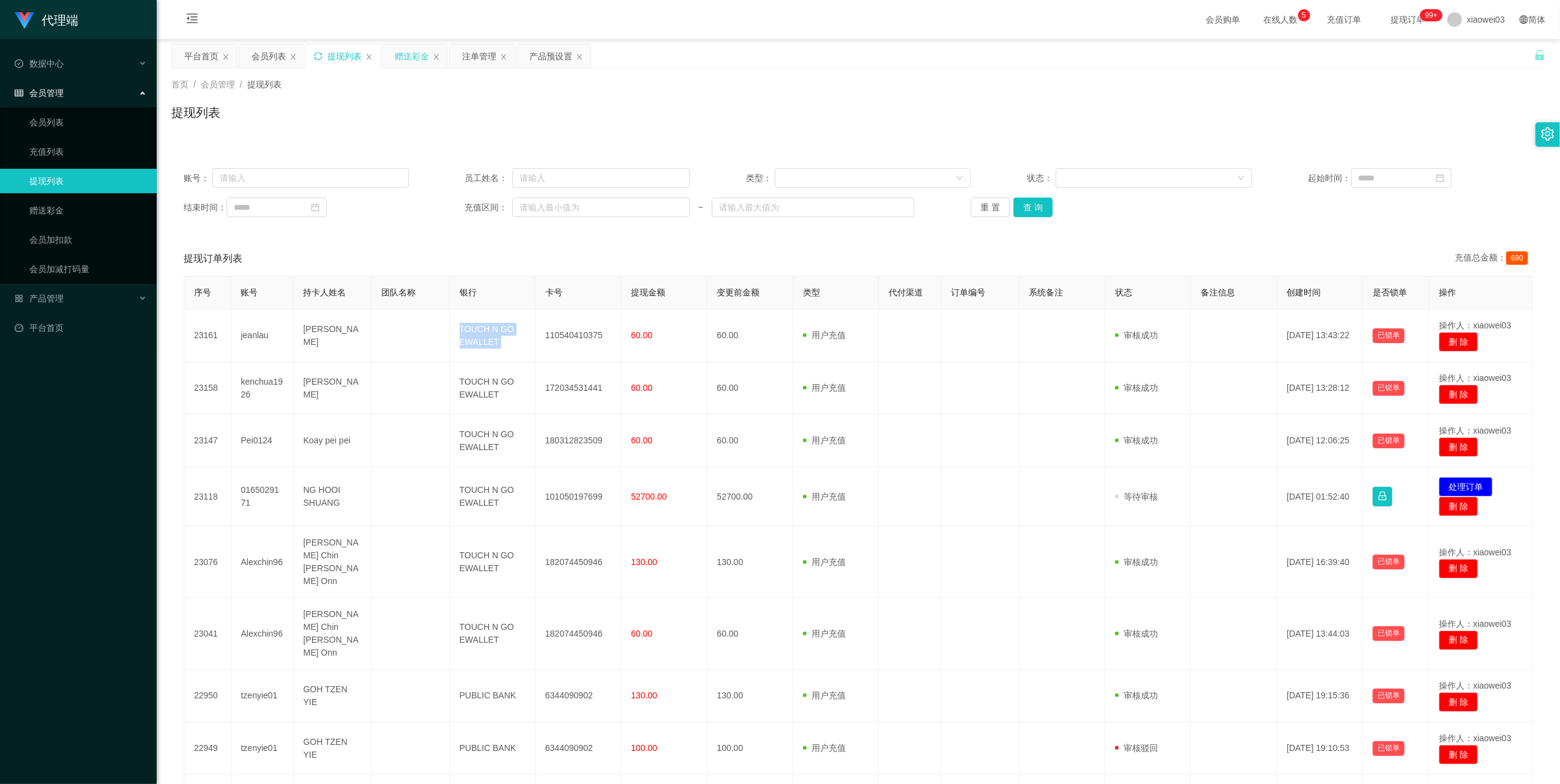
click at [400, 59] on div "赠送彩金" at bounding box center [412, 56] width 34 height 23
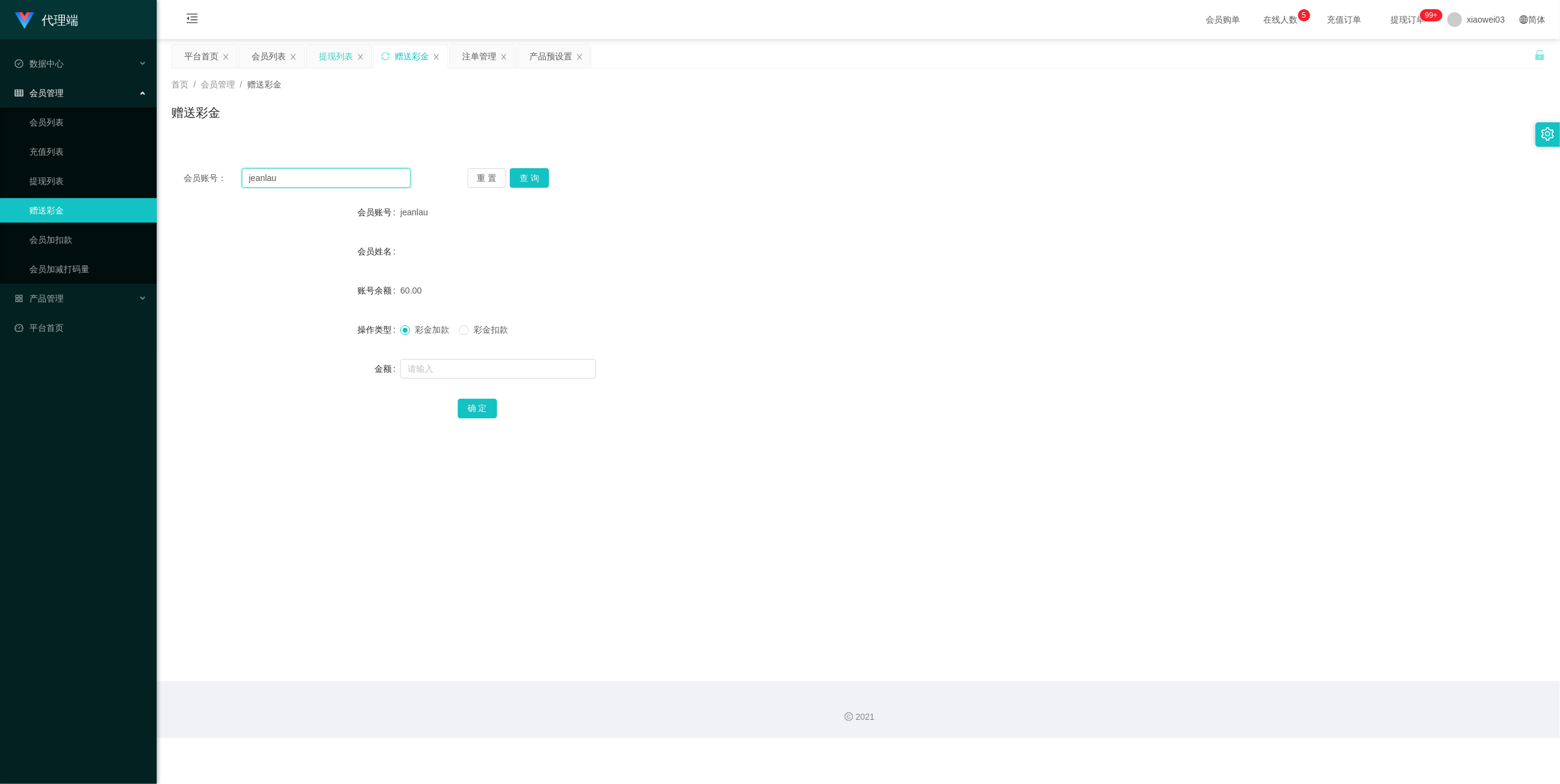
click at [342, 170] on input "jeanlau" at bounding box center [326, 178] width 169 height 19
paste input "[PERSON_NAME]"
click at [534, 186] on button "查 询" at bounding box center [529, 178] width 39 height 19
click at [534, 186] on div "重 置 查 询" at bounding box center [581, 178] width 227 height 19
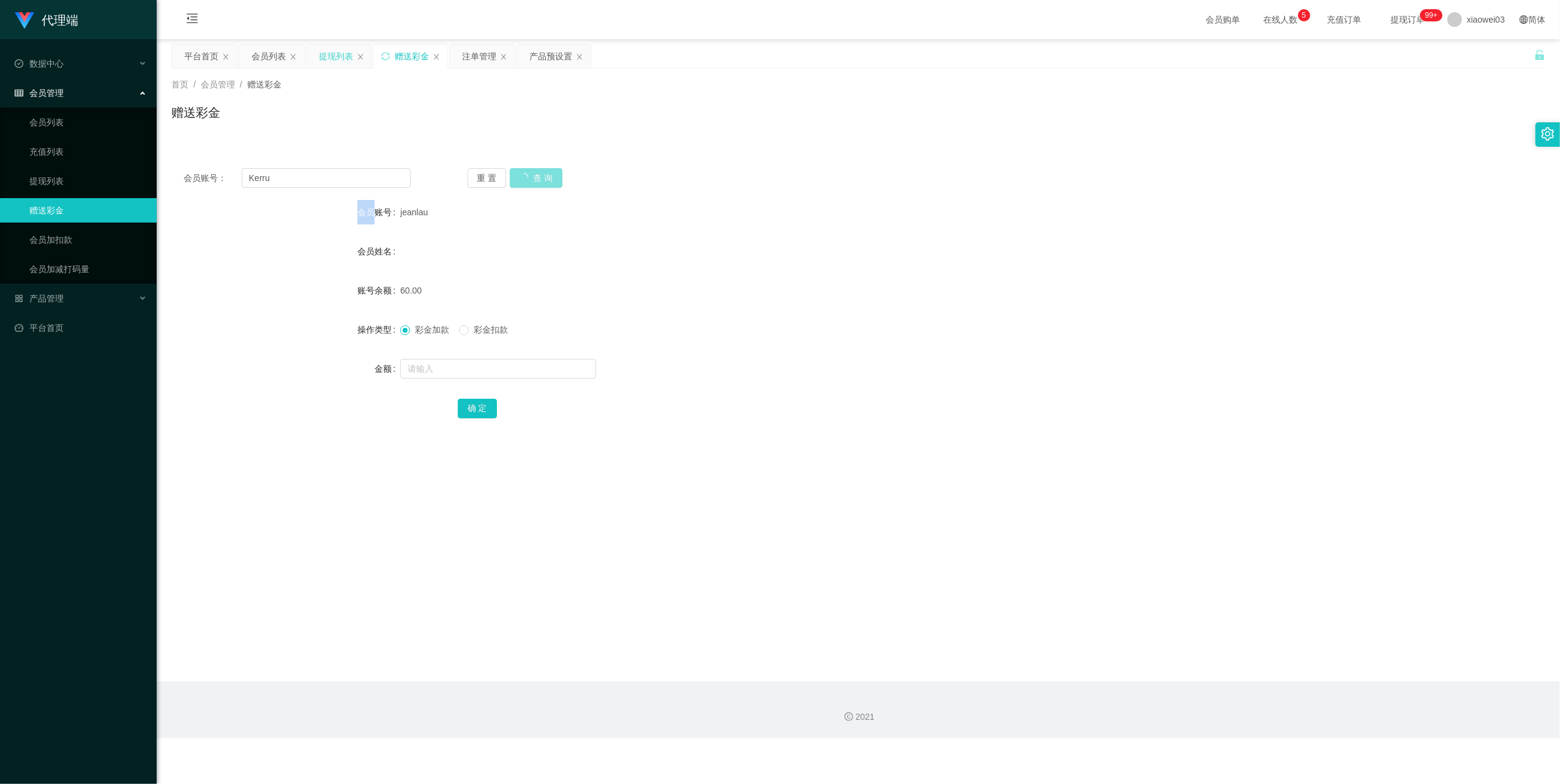
click at [534, 186] on button "查 询" at bounding box center [536, 178] width 52 height 19
click at [362, 181] on input "Kerru" at bounding box center [326, 178] width 169 height 19
paste input "arren1234"
type input "arren1234"
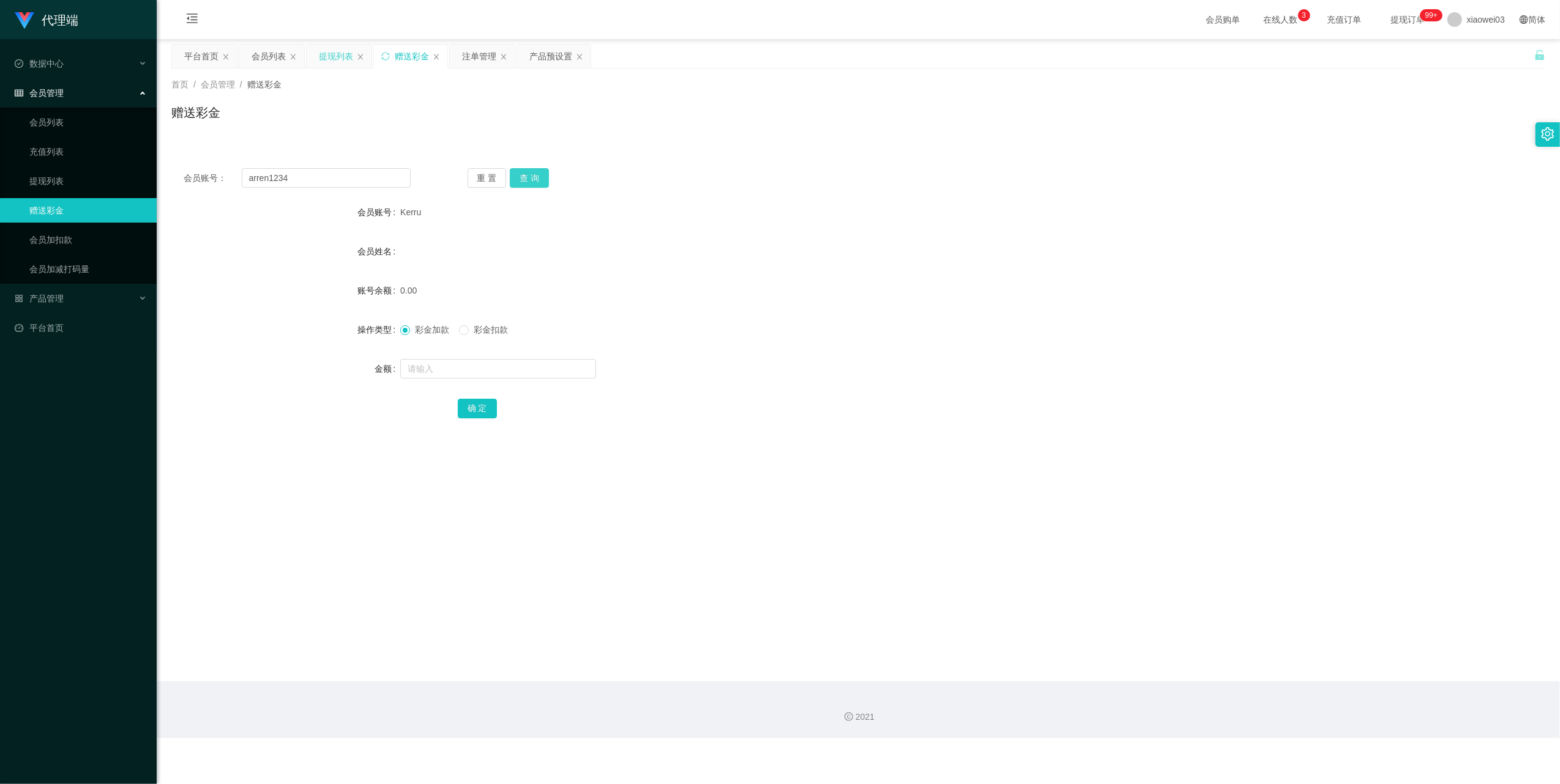
click at [537, 182] on button "查 询" at bounding box center [529, 178] width 39 height 19
click at [477, 360] on input "text" at bounding box center [498, 368] width 196 height 19
type input "30"
click at [480, 404] on button "确 定" at bounding box center [477, 408] width 39 height 19
click at [546, 57] on div "产品预设置" at bounding box center [551, 56] width 43 height 23
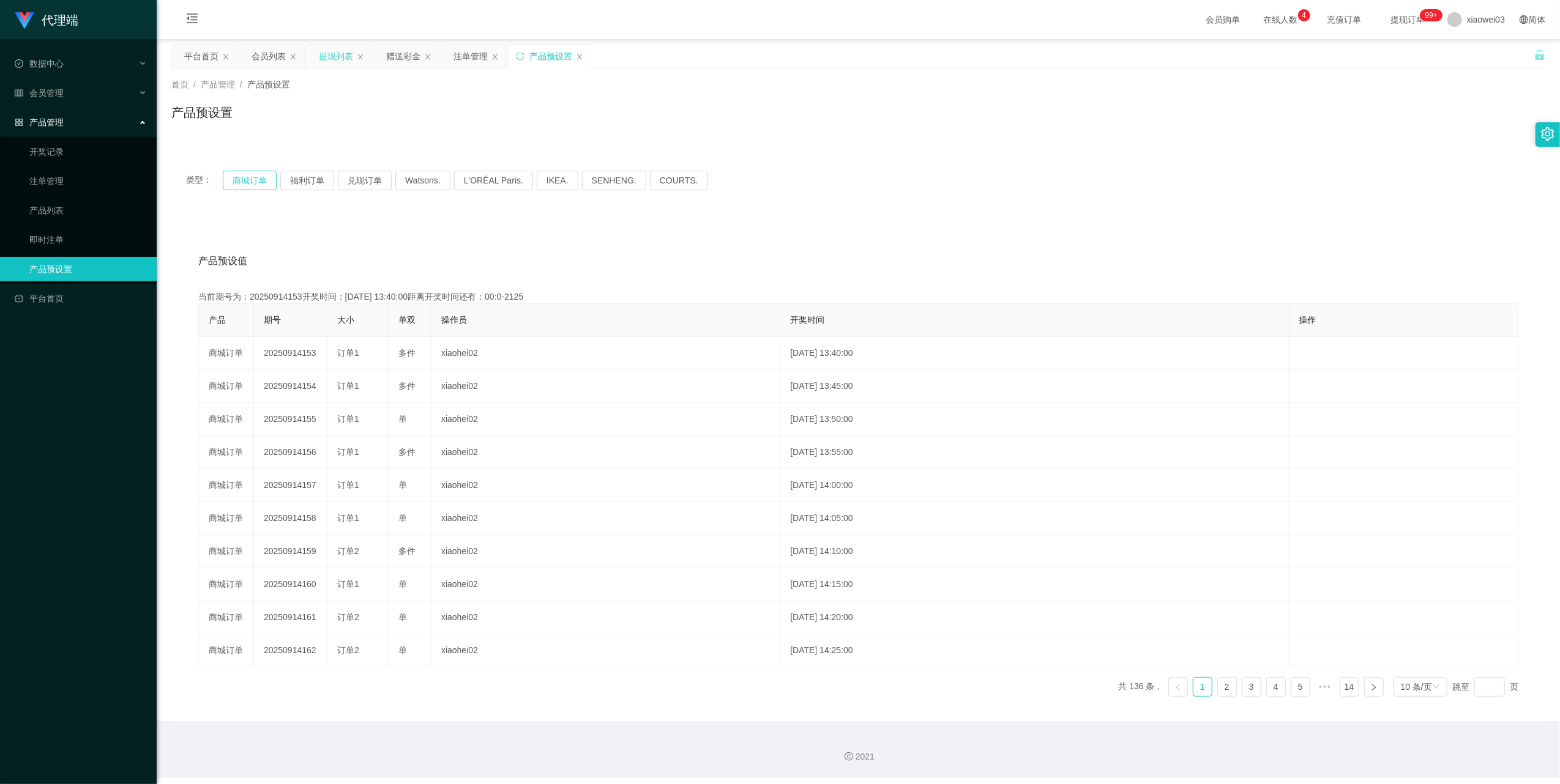
click at [249, 181] on button "商城订单" at bounding box center [249, 180] width 54 height 19
click at [262, 176] on button "商城订单" at bounding box center [249, 180] width 54 height 19
click at [524, 50] on div "产品预设置" at bounding box center [550, 56] width 82 height 23
click at [518, 54] on icon "图标: sync" at bounding box center [520, 56] width 9 height 9
click at [243, 179] on button "商城订单" at bounding box center [249, 180] width 54 height 19
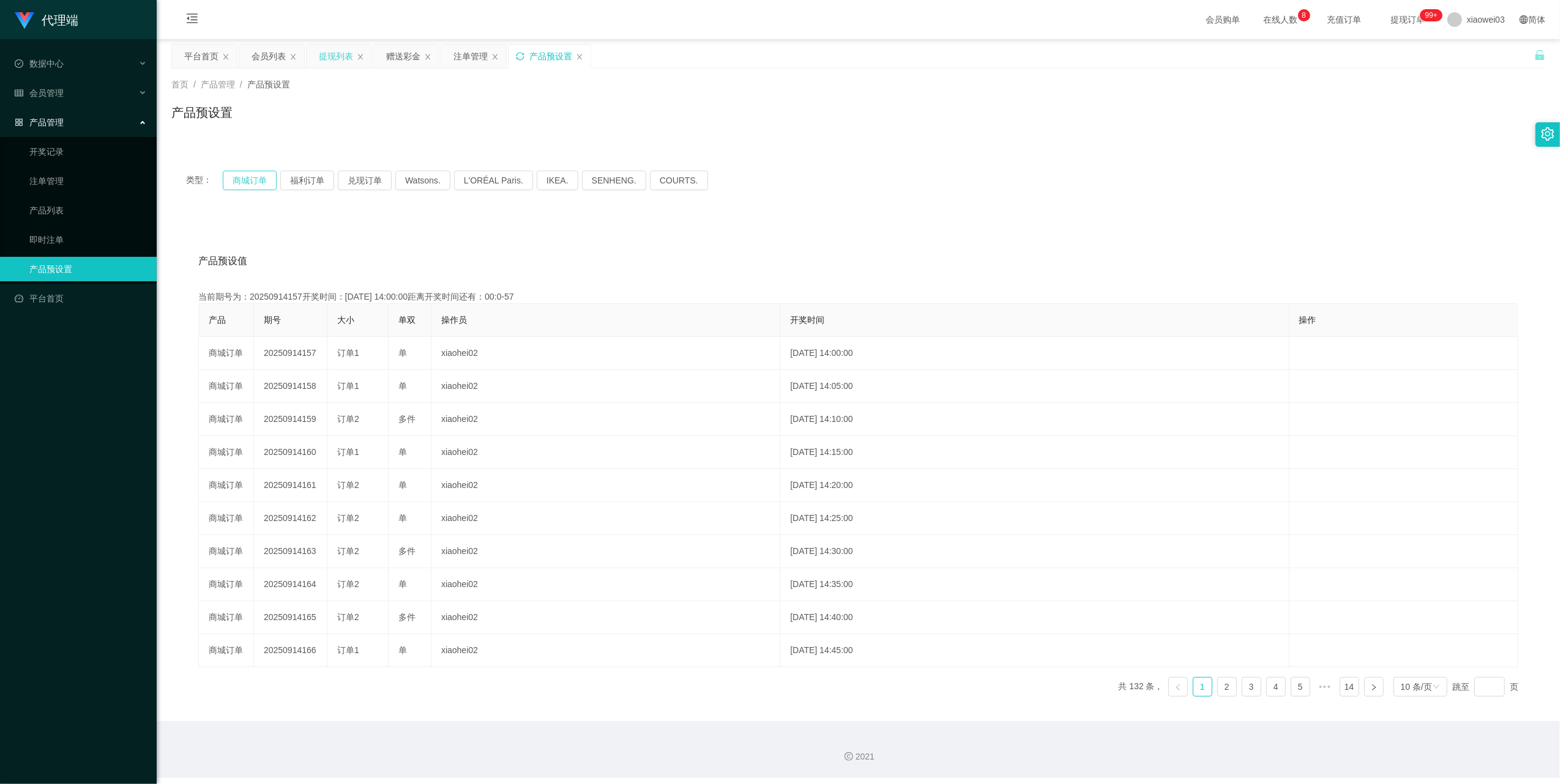
click at [254, 177] on button "商城订单" at bounding box center [249, 180] width 54 height 19
click at [524, 59] on icon "图标: sync" at bounding box center [519, 55] width 8 height 8
click at [246, 174] on button "商城订单" at bounding box center [249, 180] width 54 height 19
click at [461, 62] on div "注单管理" at bounding box center [470, 56] width 34 height 23
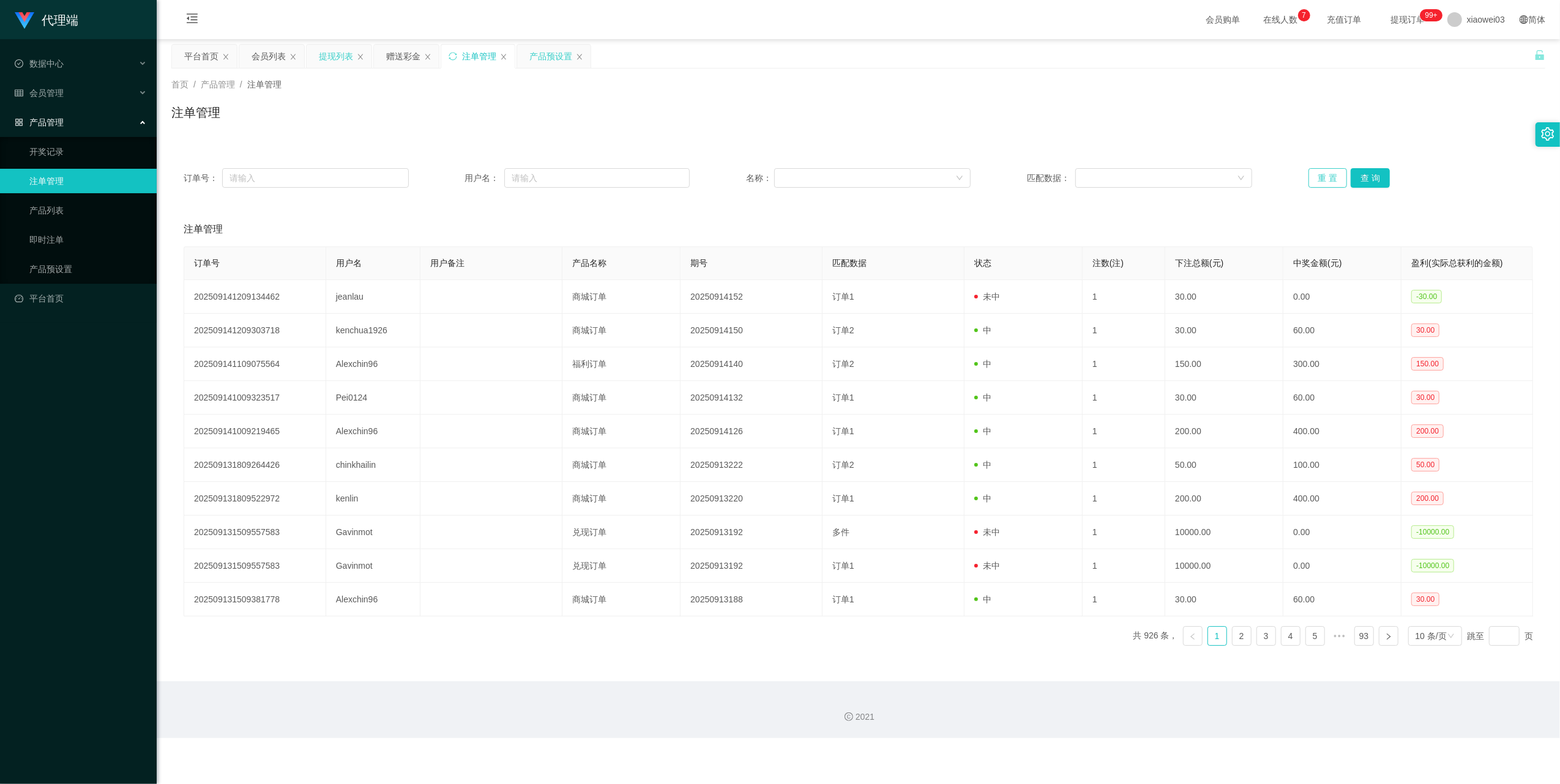
click at [1312, 171] on button "重 置" at bounding box center [1327, 178] width 39 height 19
click at [1309, 174] on button "重 置" at bounding box center [1327, 178] width 39 height 19
click at [1312, 174] on button "重 置" at bounding box center [1327, 178] width 39 height 19
click at [1312, 182] on button "重 置" at bounding box center [1327, 178] width 39 height 19
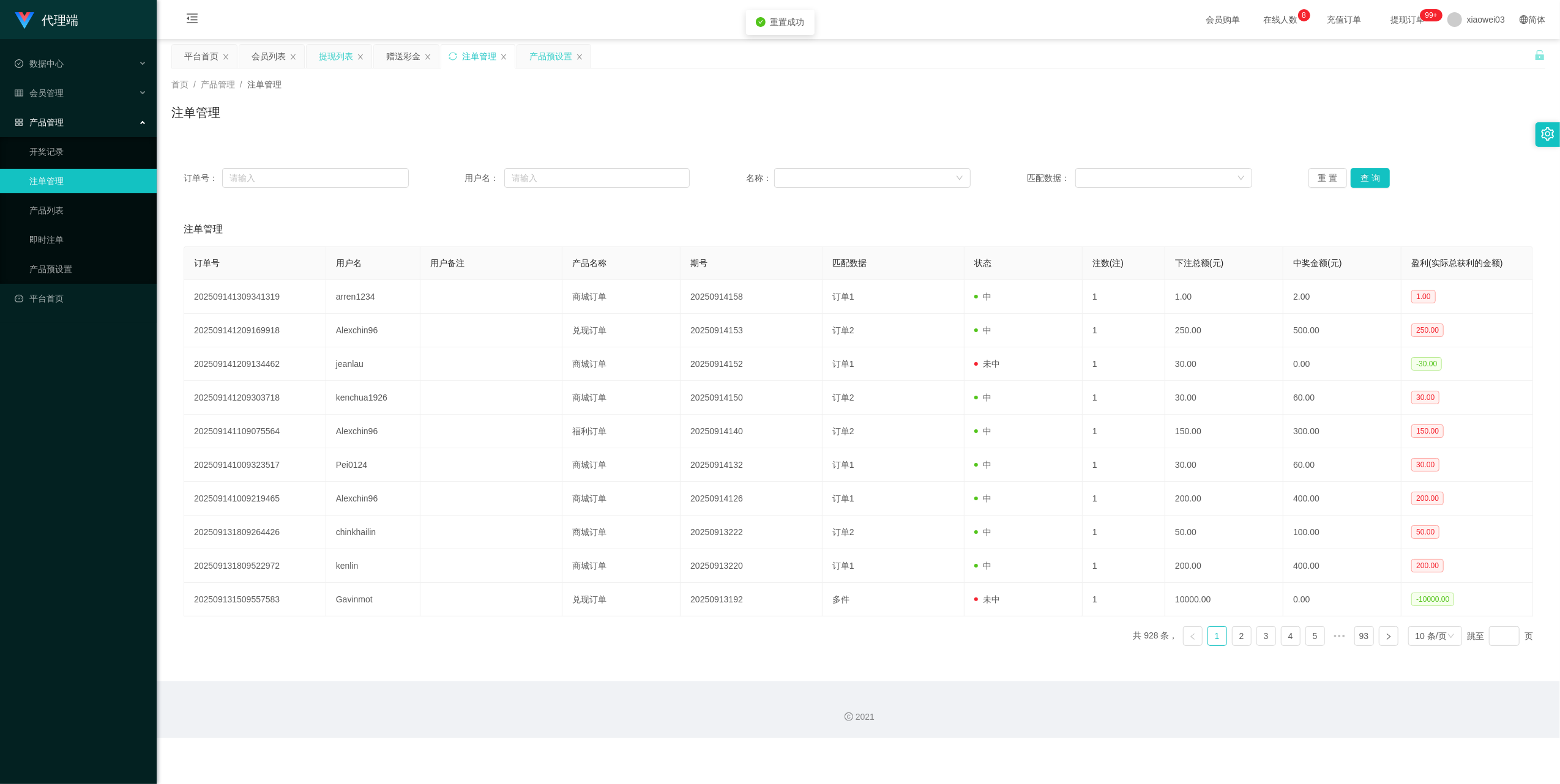
click at [542, 64] on div "产品预设置" at bounding box center [551, 56] width 43 height 23
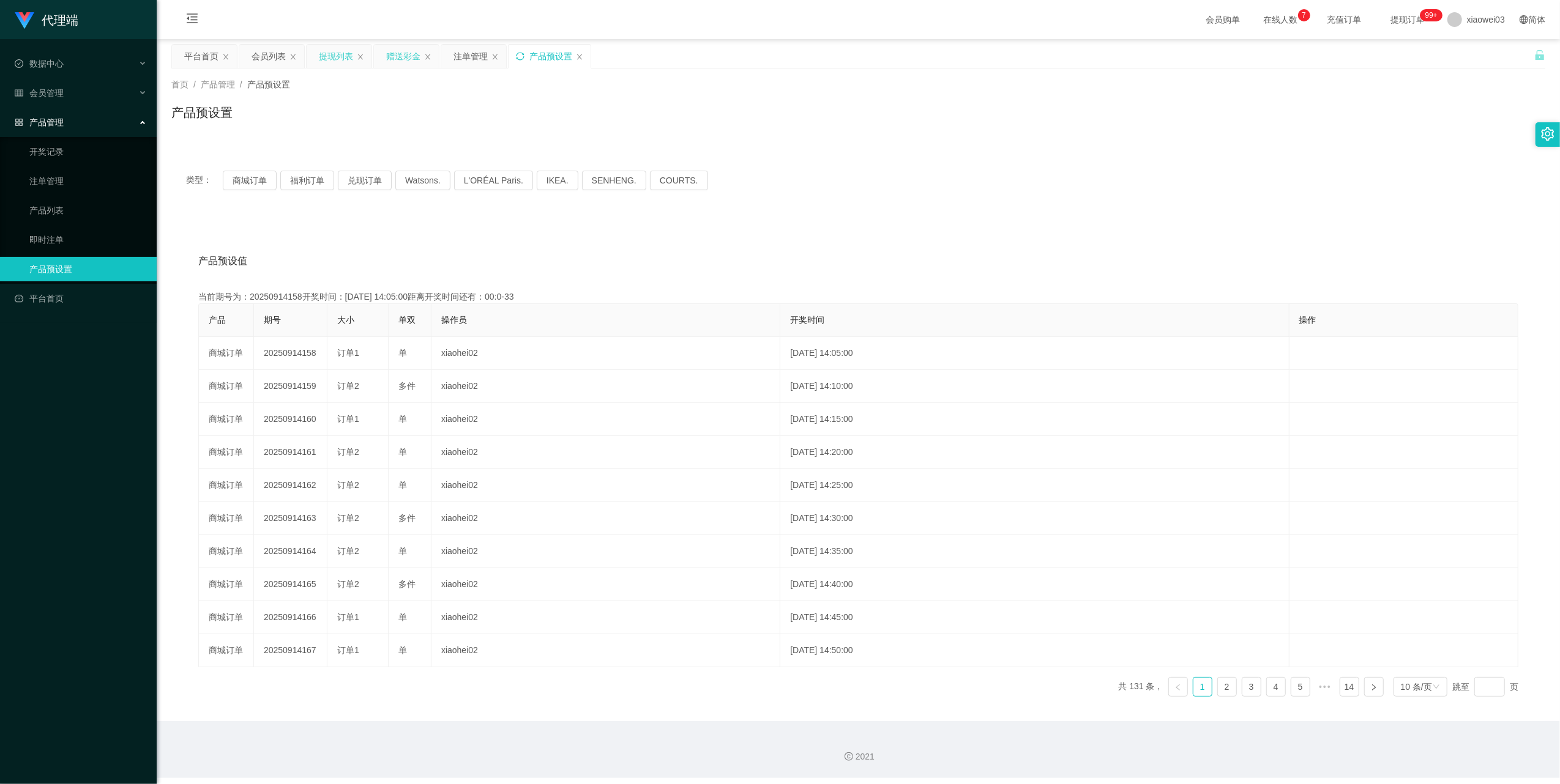
click at [403, 50] on div "赠送彩金" at bounding box center [403, 56] width 34 height 23
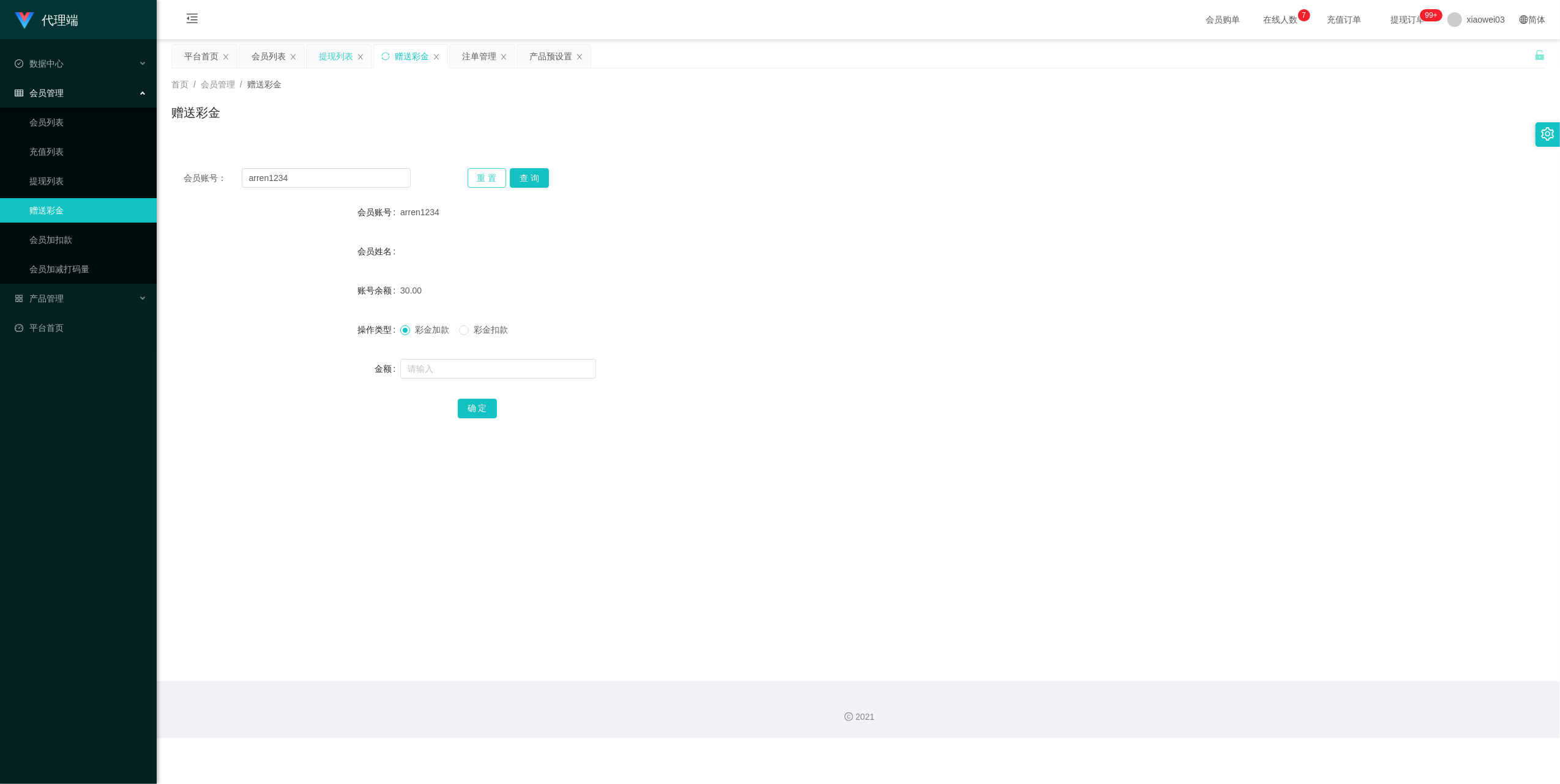
click at [478, 179] on button "重 置" at bounding box center [487, 178] width 39 height 19
click at [367, 179] on input "text" at bounding box center [326, 178] width 169 height 19
paste input "arren1234"
type input "arren1234"
click at [527, 178] on button "查 询" at bounding box center [529, 178] width 39 height 19
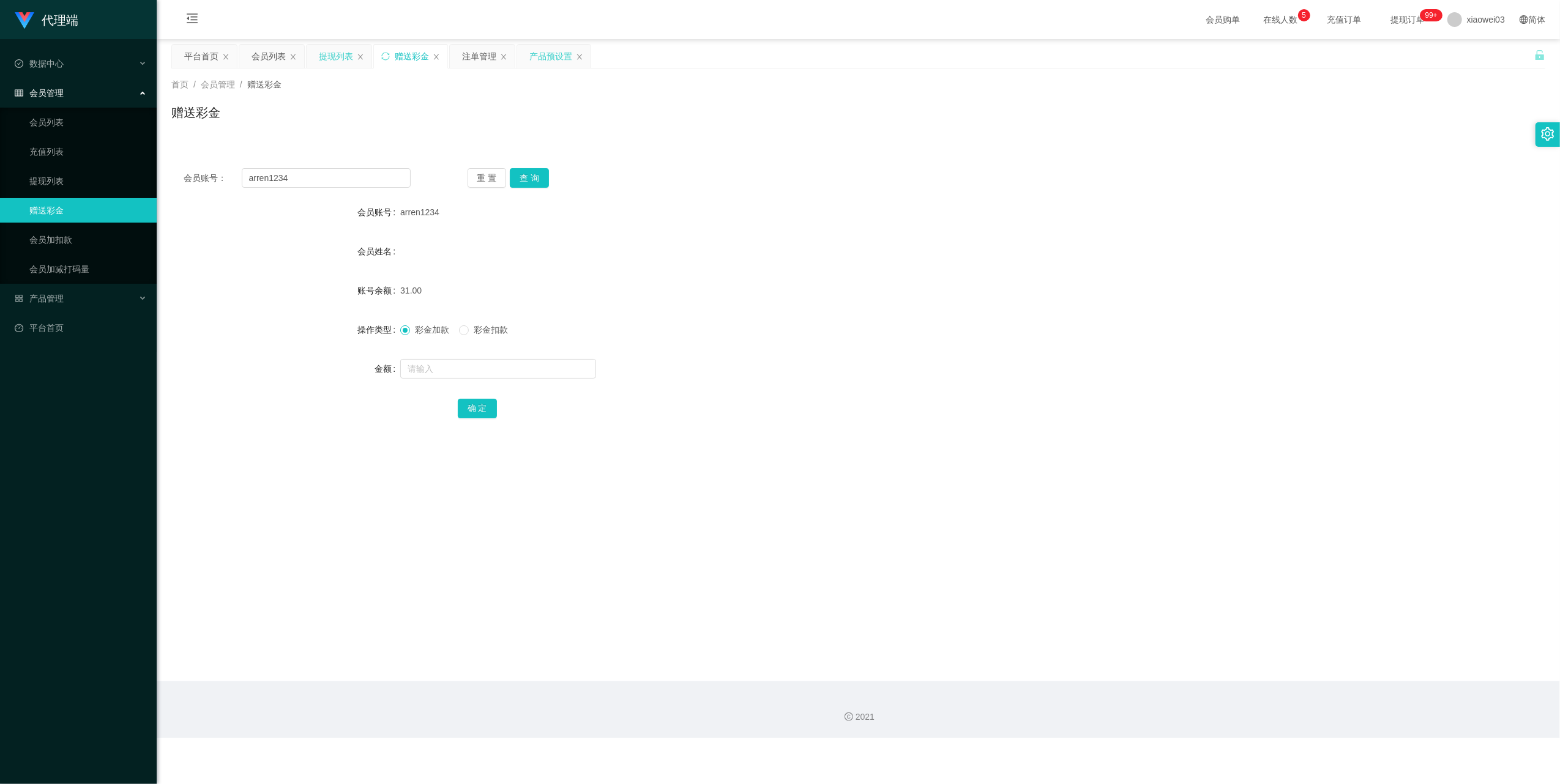
click at [544, 62] on div "产品预设置" at bounding box center [551, 56] width 43 height 23
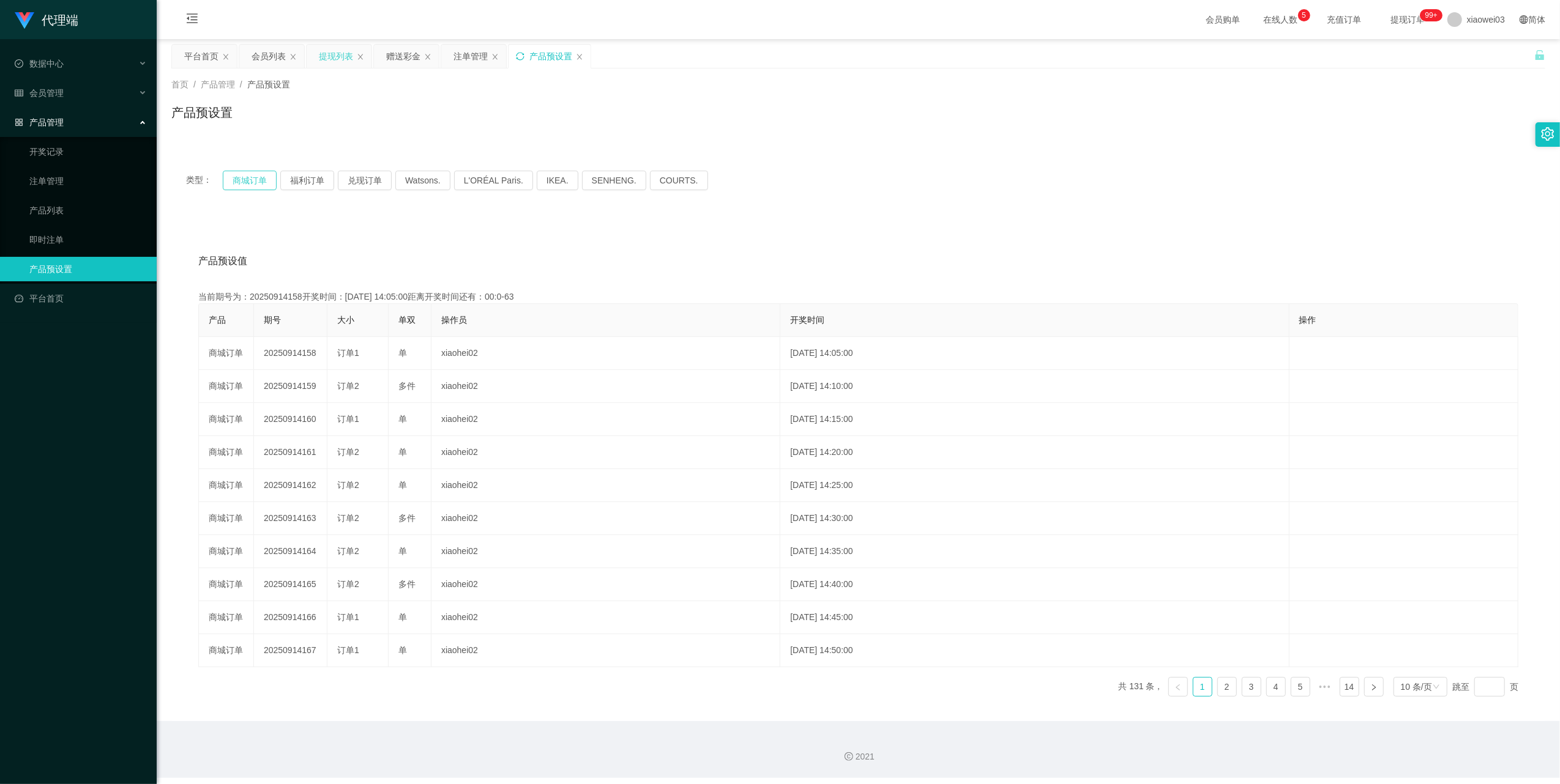
click at [260, 175] on button "商城订单" at bounding box center [249, 180] width 54 height 19
click at [521, 56] on icon "图标: sync" at bounding box center [520, 56] width 9 height 9
click at [238, 181] on button "商城订单" at bounding box center [249, 180] width 54 height 19
click at [476, 60] on div "注单管理" at bounding box center [470, 56] width 34 height 23
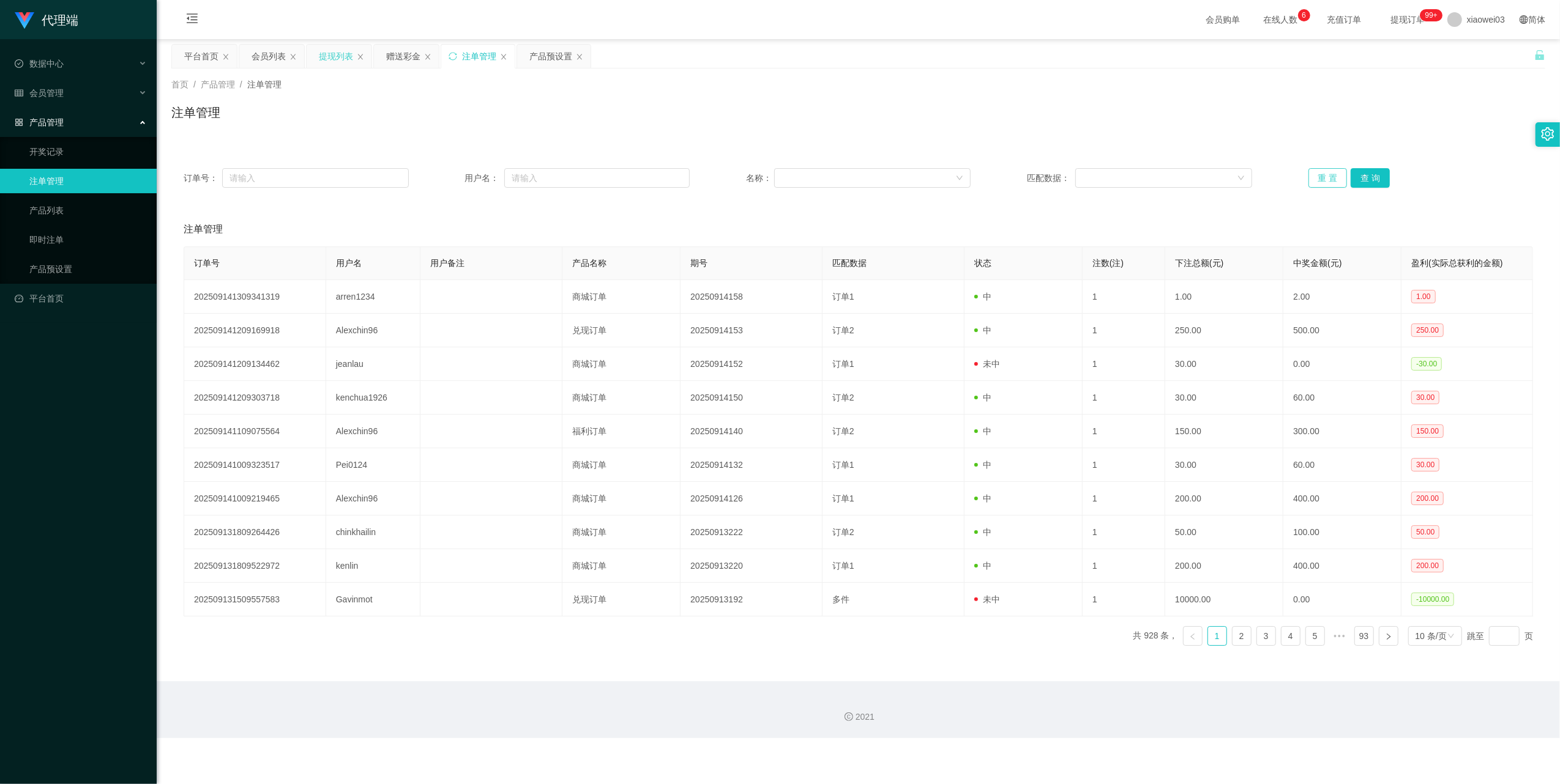
click at [1316, 179] on button "重 置" at bounding box center [1327, 178] width 39 height 19
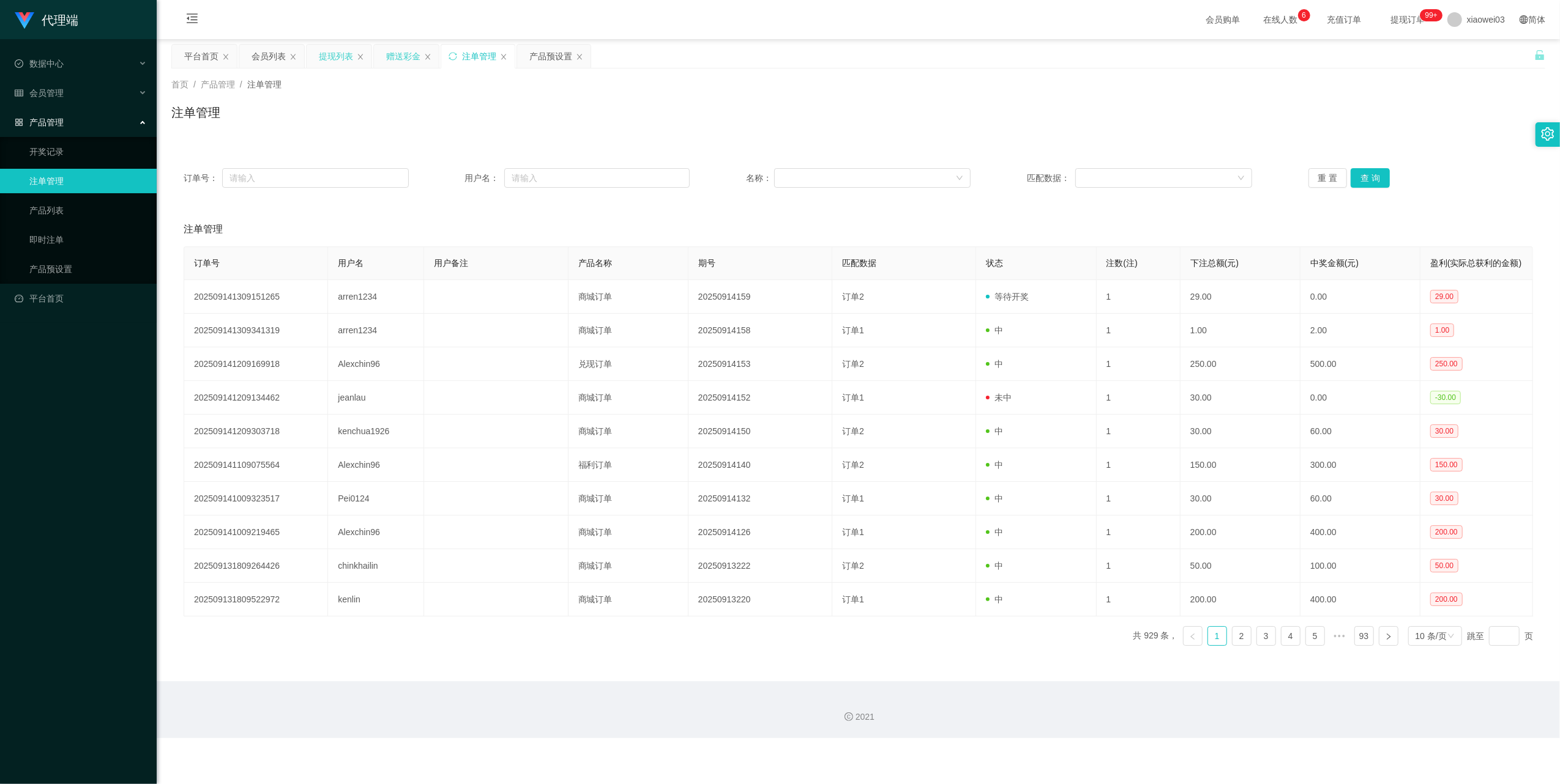
click at [410, 45] on div "赠送彩金" at bounding box center [403, 56] width 34 height 23
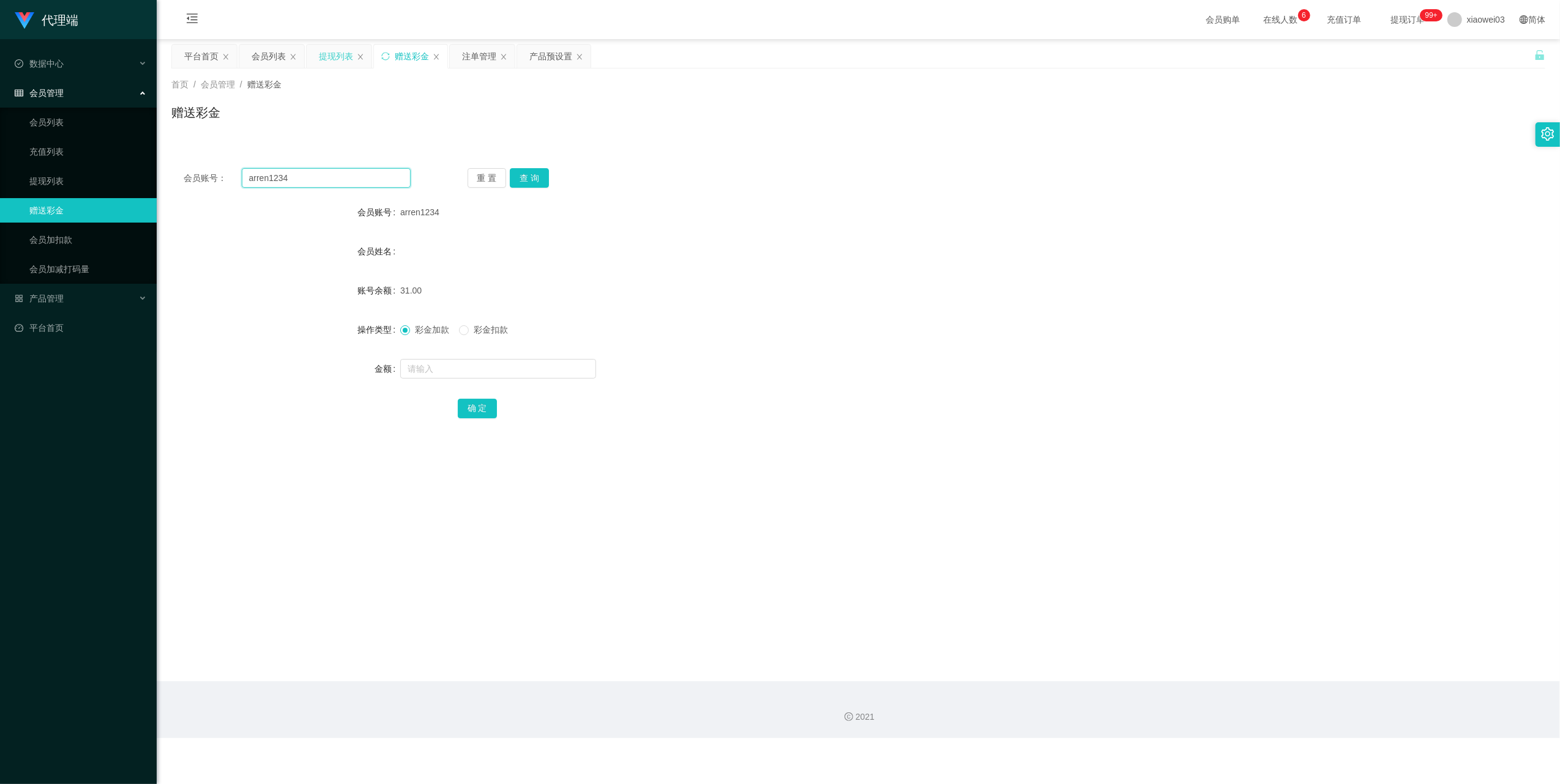
click at [357, 179] on input "arren1234" at bounding box center [326, 178] width 169 height 19
paste input "Kerru"
type input "Kerru"
click at [529, 174] on button "查 询" at bounding box center [529, 178] width 39 height 19
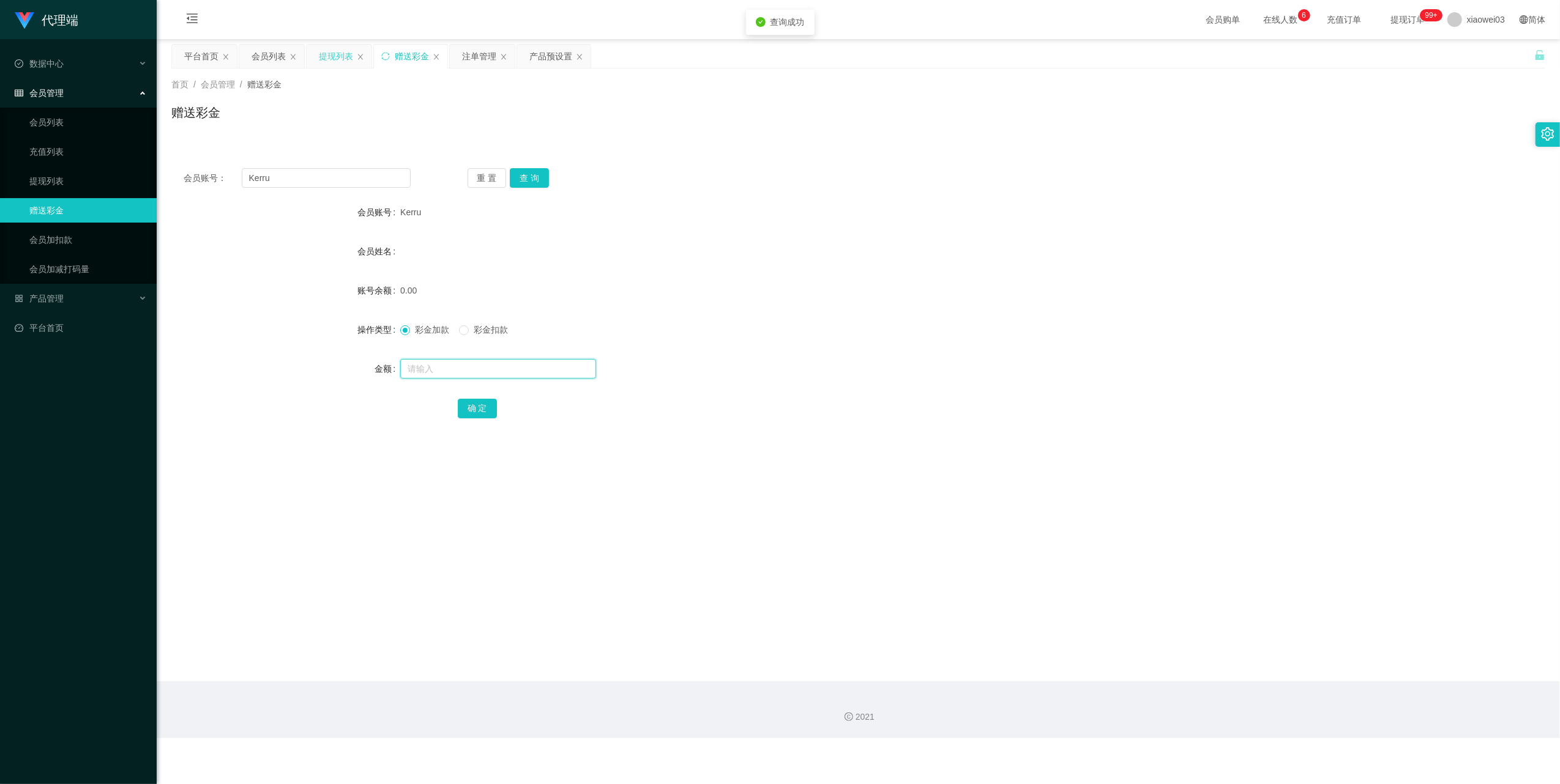
click at [477, 370] on input "text" at bounding box center [498, 368] width 196 height 19
type input "30"
click at [471, 414] on button "确 定" at bounding box center [477, 408] width 39 height 19
click at [312, 175] on input "Kerru" at bounding box center [326, 178] width 169 height 19
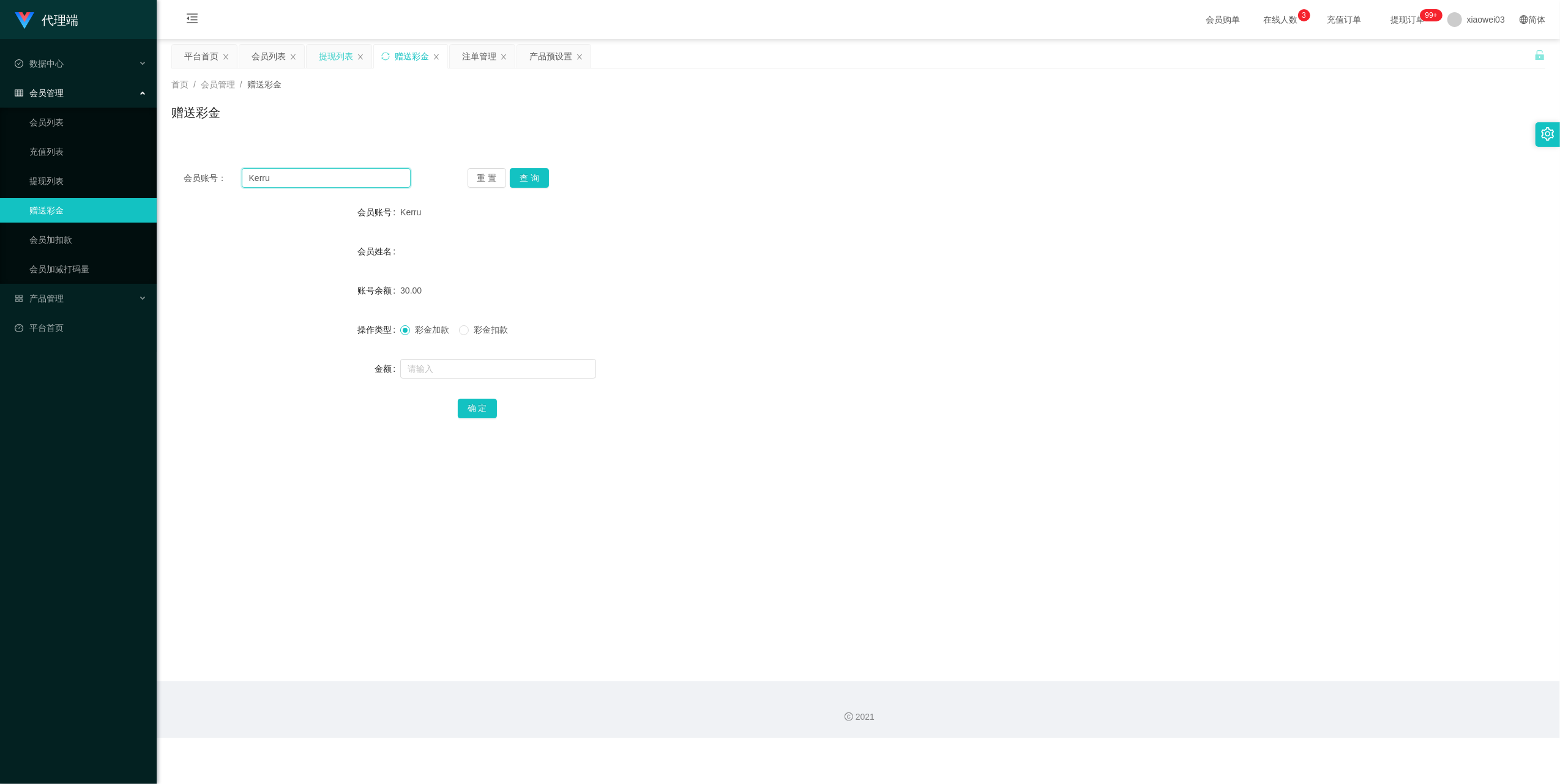
paste input "ttracytai94"
type input "ttracytai94"
click at [525, 174] on button "查 询" at bounding box center [529, 178] width 39 height 19
click at [479, 368] on input "text" at bounding box center [498, 368] width 196 height 19
type input "30"
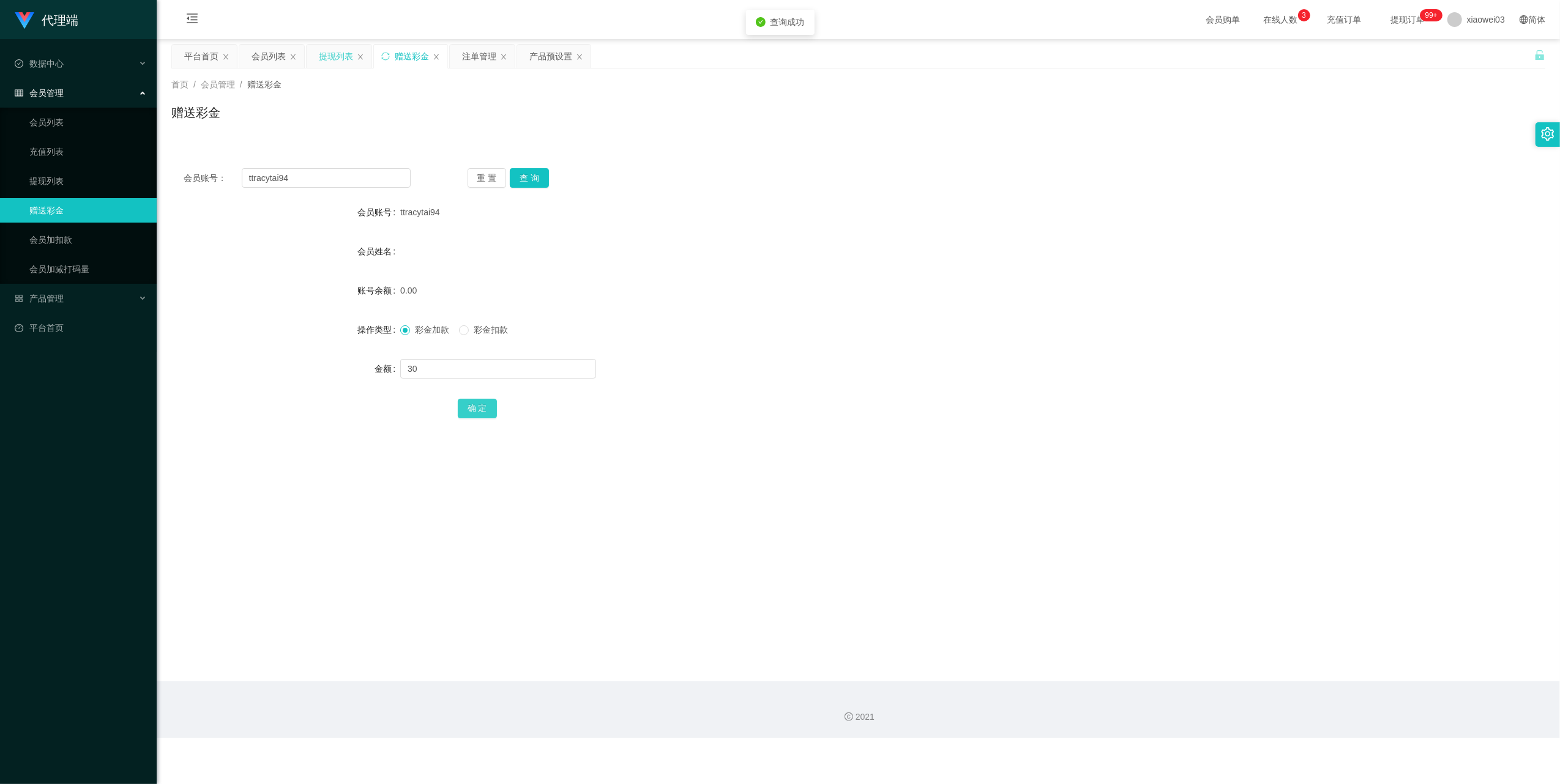
click at [463, 416] on button "确 定" at bounding box center [477, 408] width 39 height 19
click at [351, 183] on input "ttracytai94" at bounding box center [326, 178] width 169 height 19
paste input "arren123"
type input "arren1234"
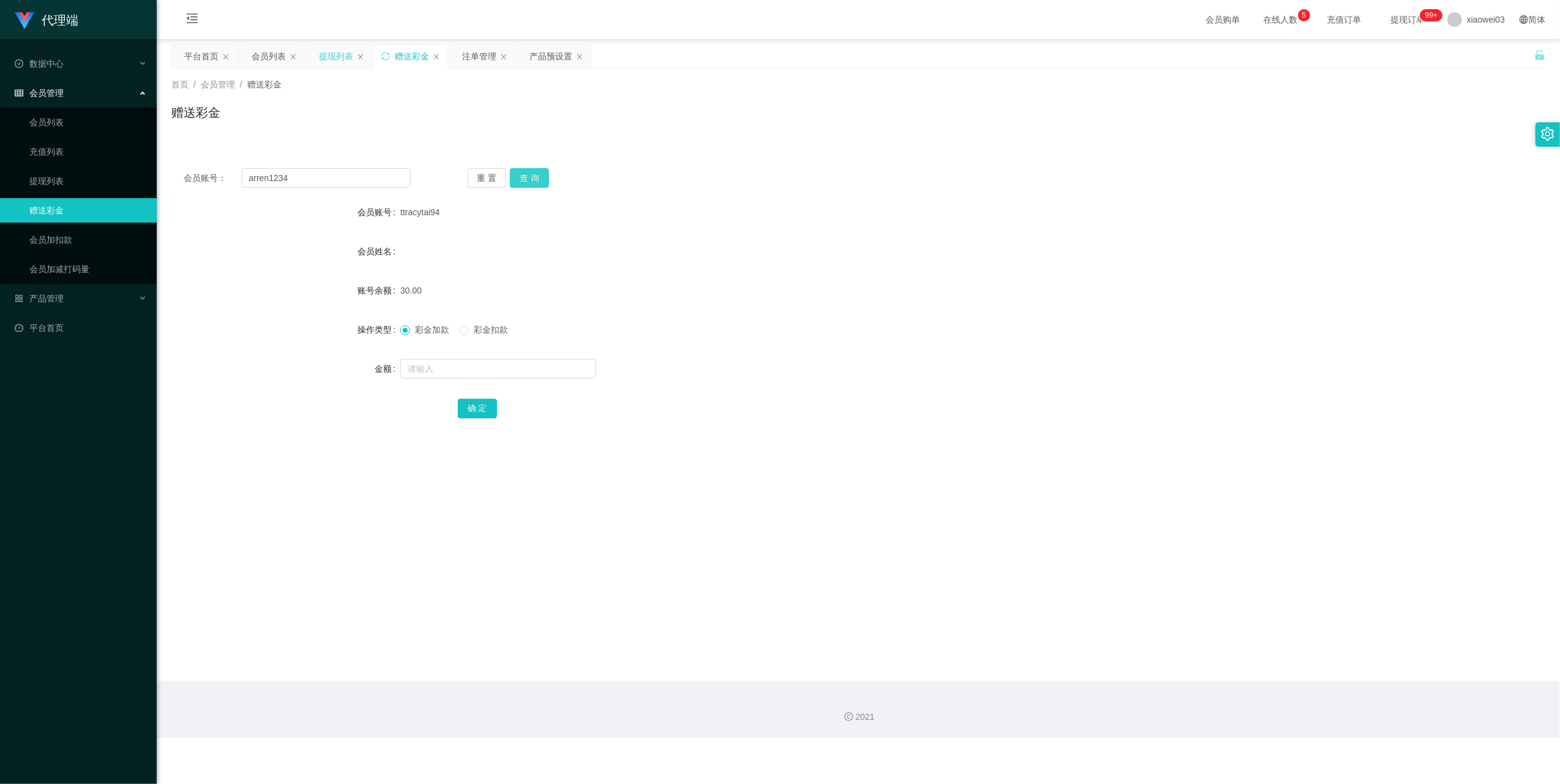
click at [541, 179] on button "查 询" at bounding box center [529, 178] width 39 height 19
click at [558, 51] on div "产品预设置" at bounding box center [551, 56] width 43 height 23
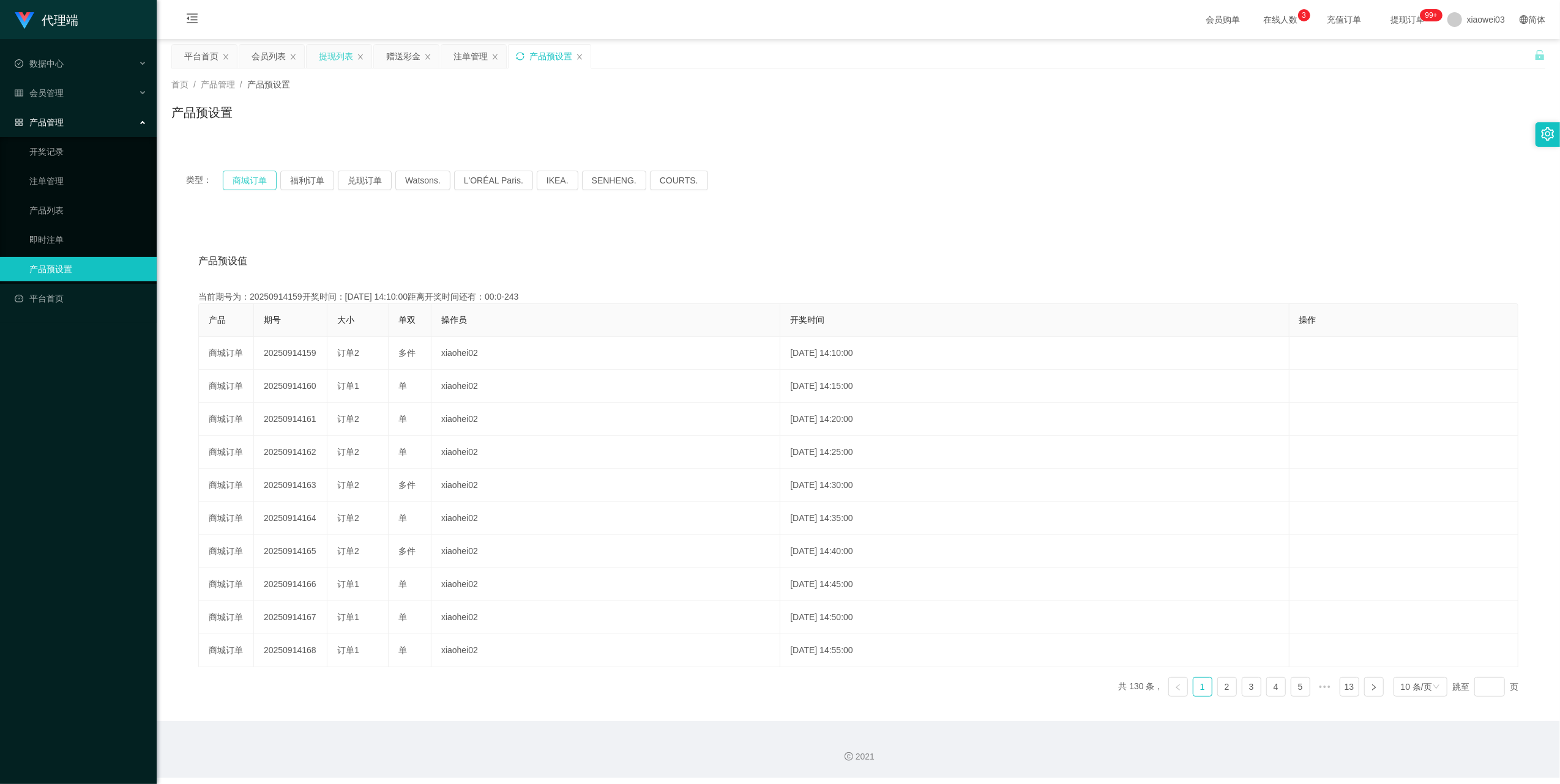
click at [252, 177] on button "商城订单" at bounding box center [249, 180] width 54 height 19
click at [524, 52] on icon "图标: sync" at bounding box center [520, 56] width 9 height 9
click at [241, 168] on div "类型： 商城订单 福利订单 兑现订单 Watsons. L'ORÉAL Paris. IKEA. [GEOGRAPHIC_DATA]. COURTS." at bounding box center [858, 180] width 1374 height 49
click at [246, 176] on button "商城订单" at bounding box center [249, 180] width 54 height 19
click at [524, 59] on icon "图标: sync" at bounding box center [519, 55] width 8 height 8
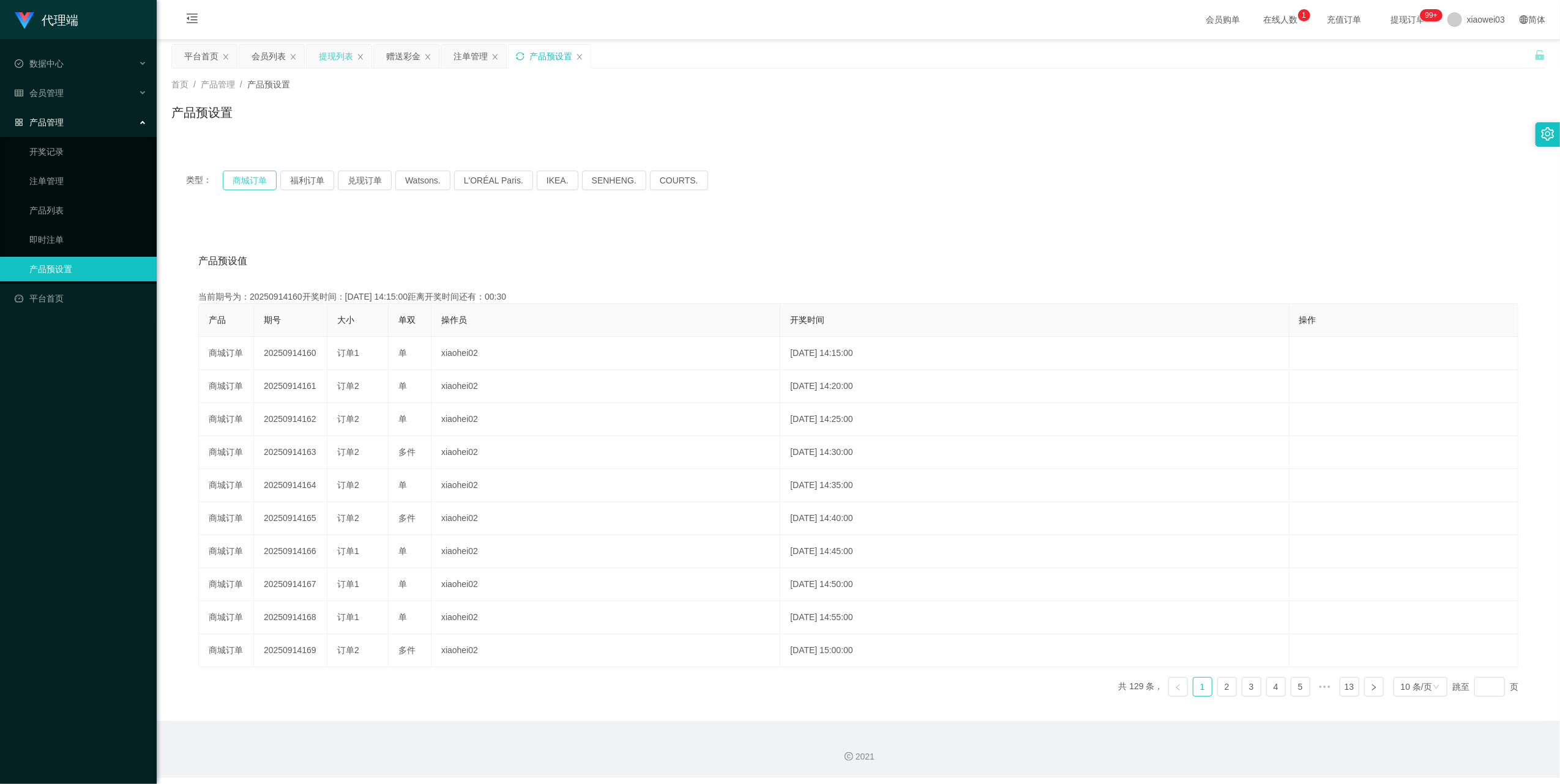
click at [252, 178] on button "商城订单" at bounding box center [249, 180] width 54 height 19
click at [532, 54] on div "产品预设置" at bounding box center [551, 56] width 43 height 23
click at [524, 54] on icon "图标: sync" at bounding box center [519, 55] width 8 height 8
click at [246, 180] on button "商城订单" at bounding box center [249, 180] width 54 height 19
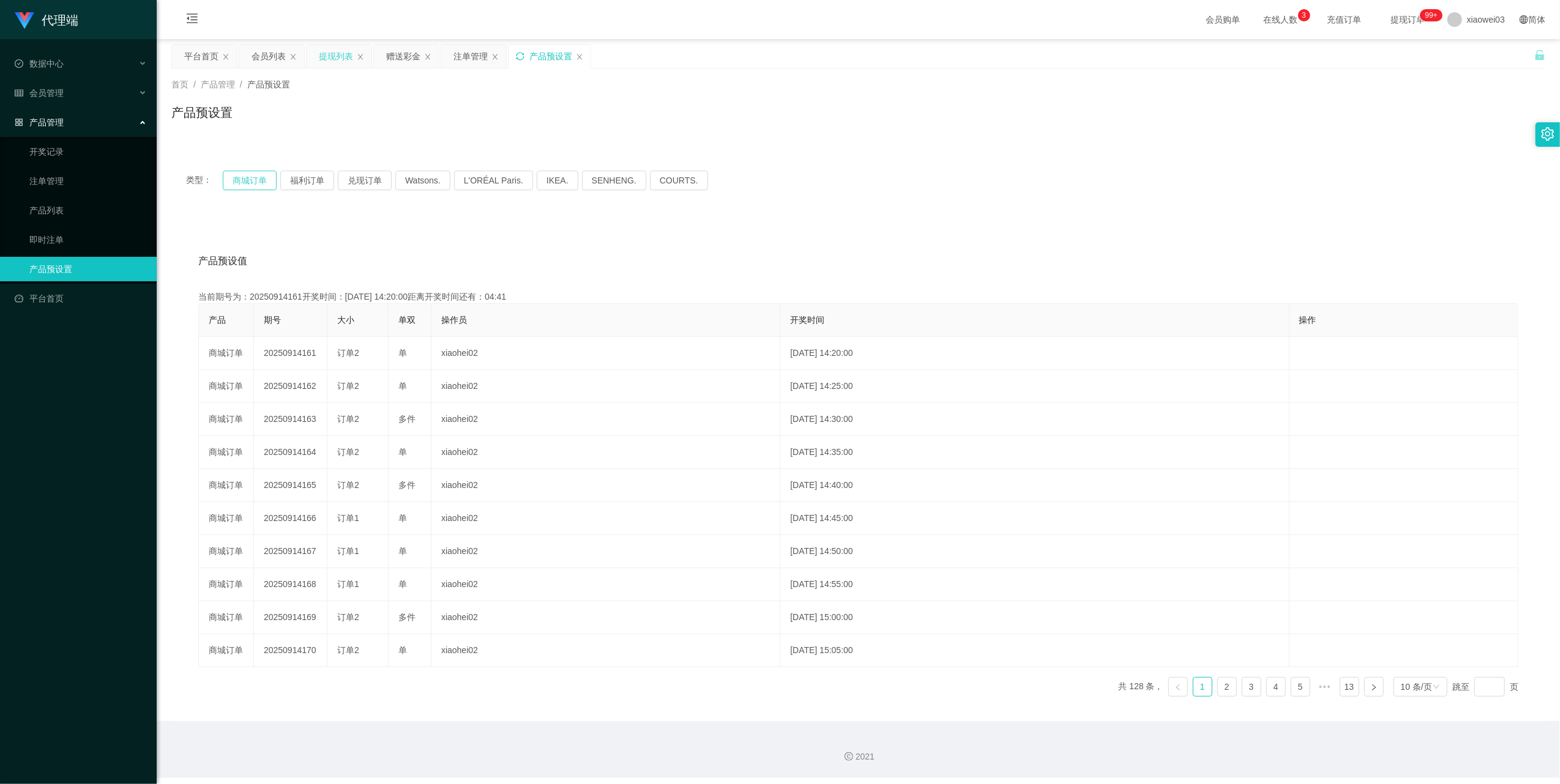
click at [246, 180] on button "商城订单" at bounding box center [249, 180] width 54 height 19
click at [522, 56] on icon "图标: sync" at bounding box center [520, 56] width 9 height 9
click at [463, 57] on div "注单管理" at bounding box center [470, 56] width 34 height 23
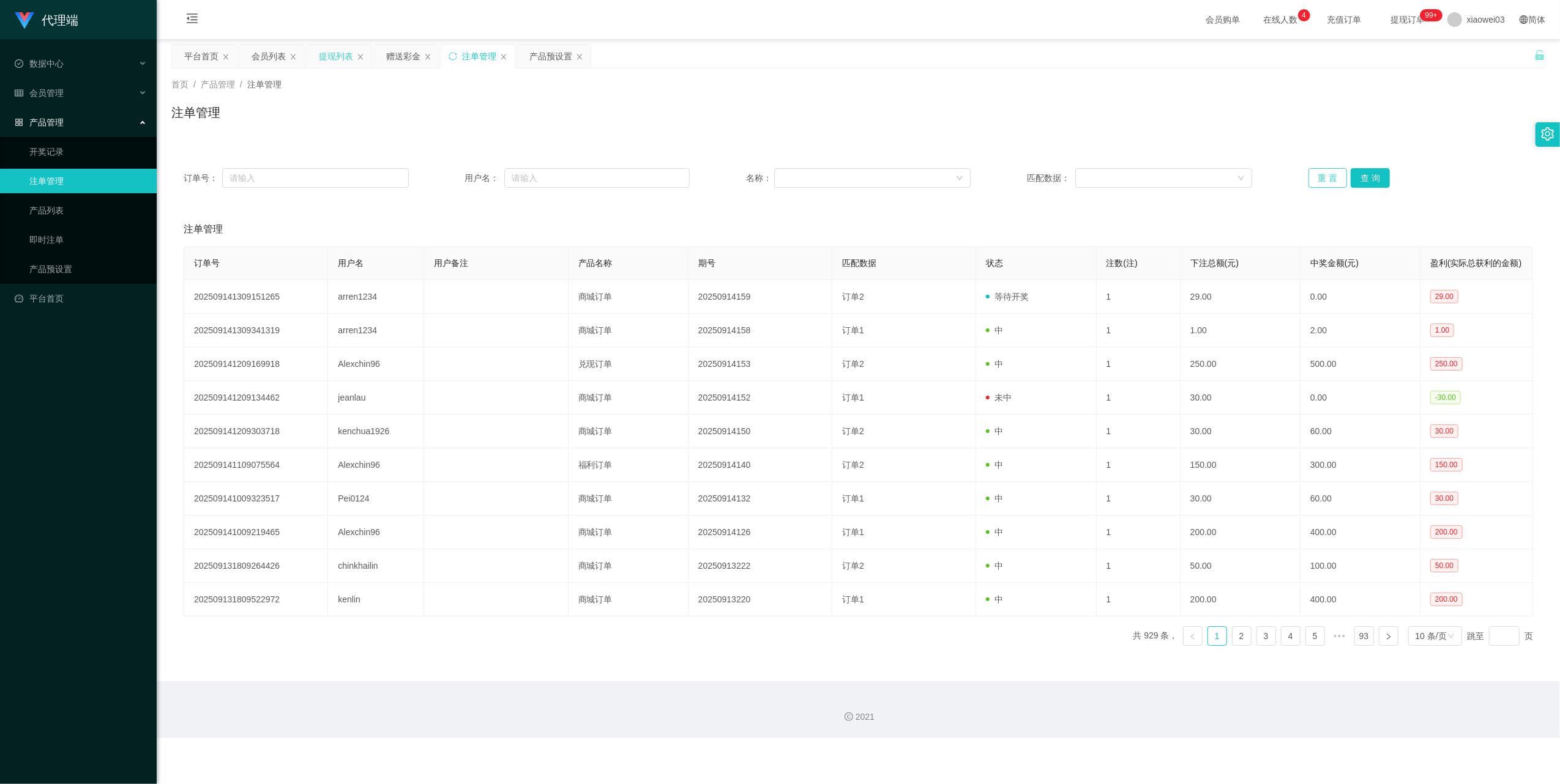
click at [1311, 184] on button "重 置" at bounding box center [1327, 178] width 39 height 19
click at [1311, 178] on button "重 置" at bounding box center [1327, 178] width 39 height 19
click at [1322, 175] on button "重 置" at bounding box center [1327, 178] width 39 height 19
click at [540, 42] on main "关闭左侧 关闭右侧 关闭其它 刷新页面 平台首页 会员列表 提现列表 赠送彩金 注单管理 产品预设置 首页 / 产品管理 / 注单管理 / 注单管理 订单号：…" at bounding box center [858, 360] width 1403 height 642
click at [549, 47] on div "产品预设置" at bounding box center [551, 56] width 43 height 23
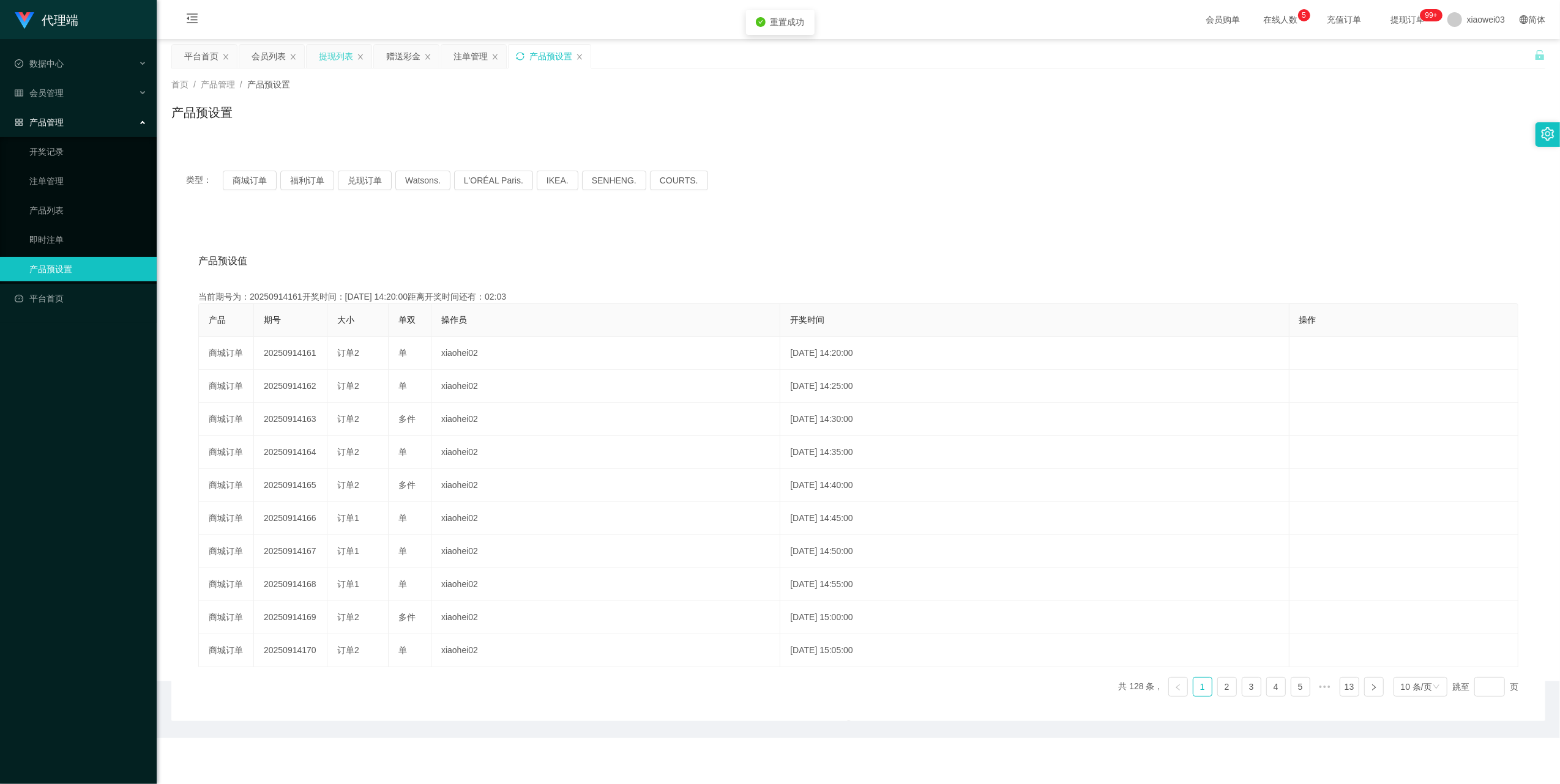
click at [522, 54] on icon "图标: sync" at bounding box center [520, 56] width 9 height 9
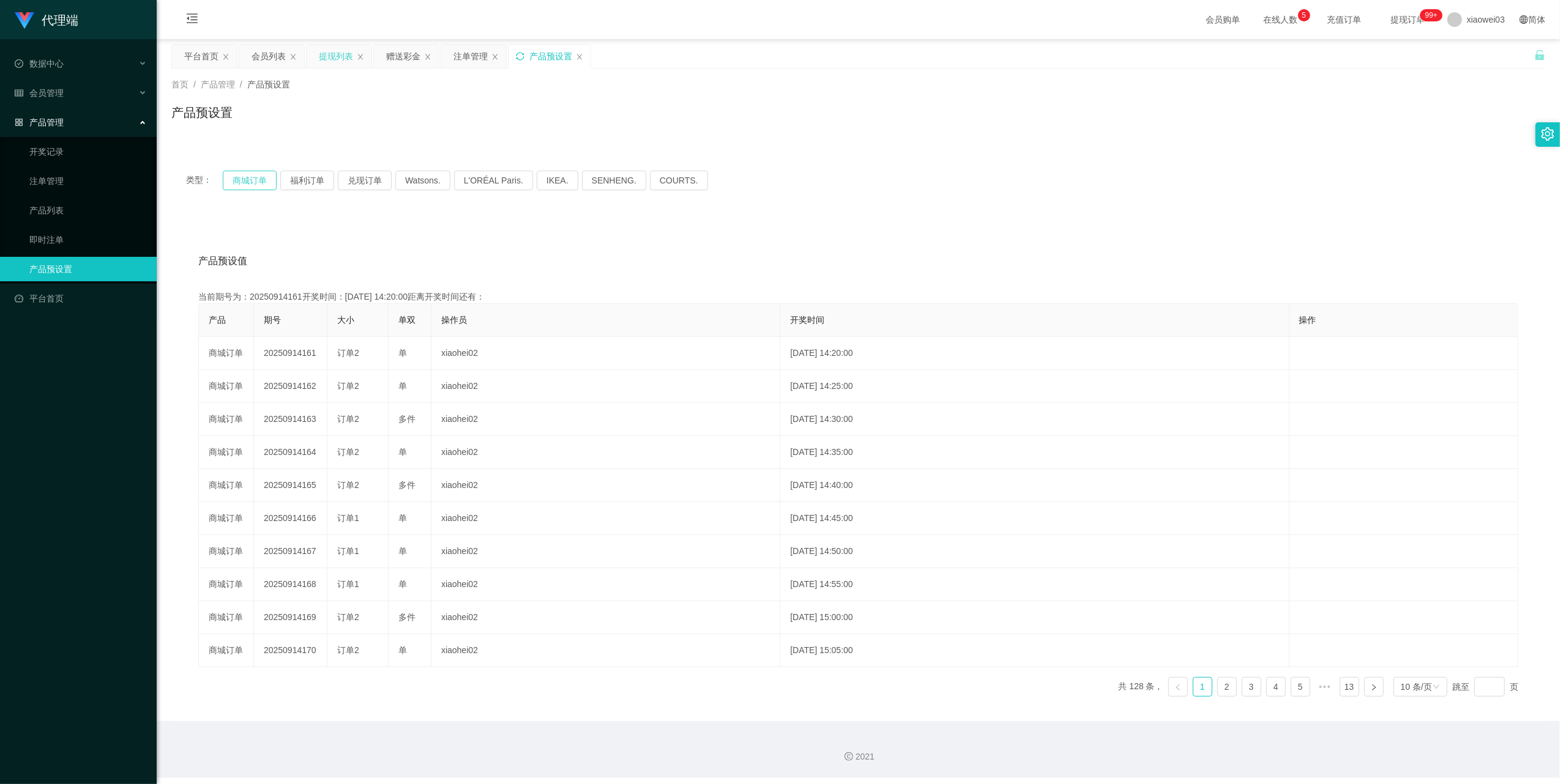
click at [235, 179] on button "商城订单" at bounding box center [249, 180] width 54 height 19
click at [333, 55] on div "提现列表" at bounding box center [335, 56] width 34 height 23
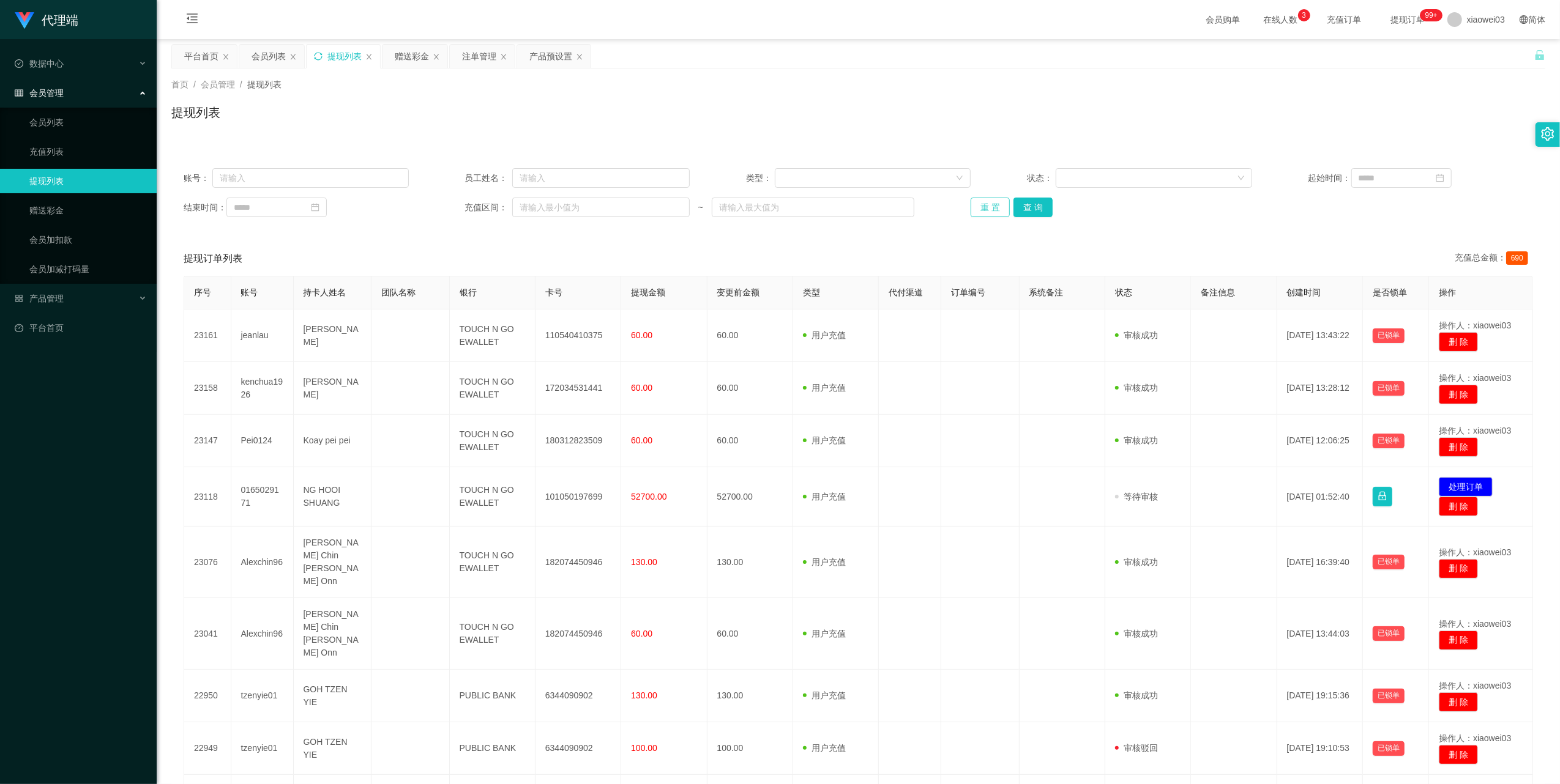
click at [982, 211] on button "重 置" at bounding box center [989, 207] width 39 height 19
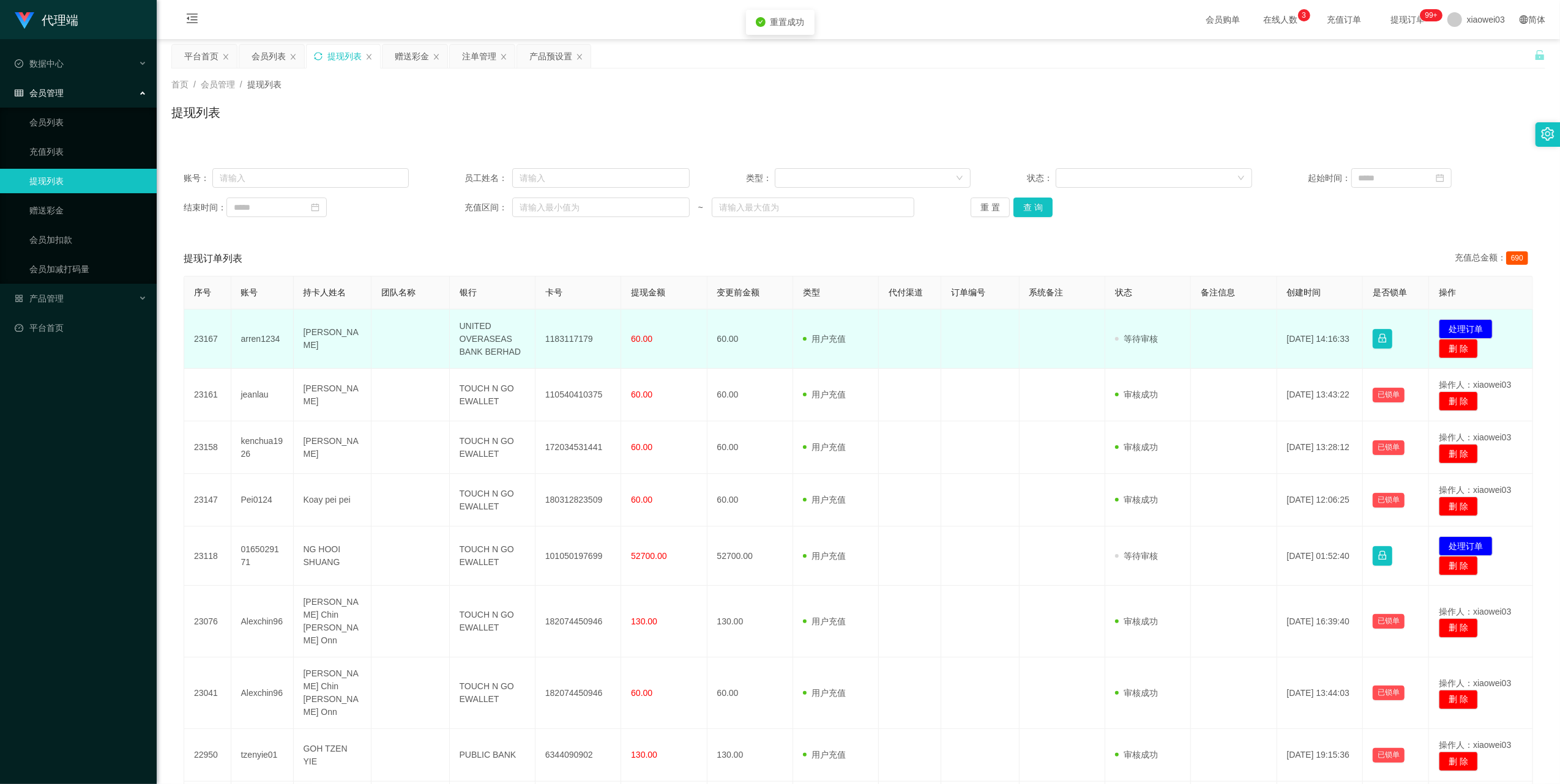
click at [580, 337] on td "1183117179" at bounding box center [578, 339] width 85 height 59
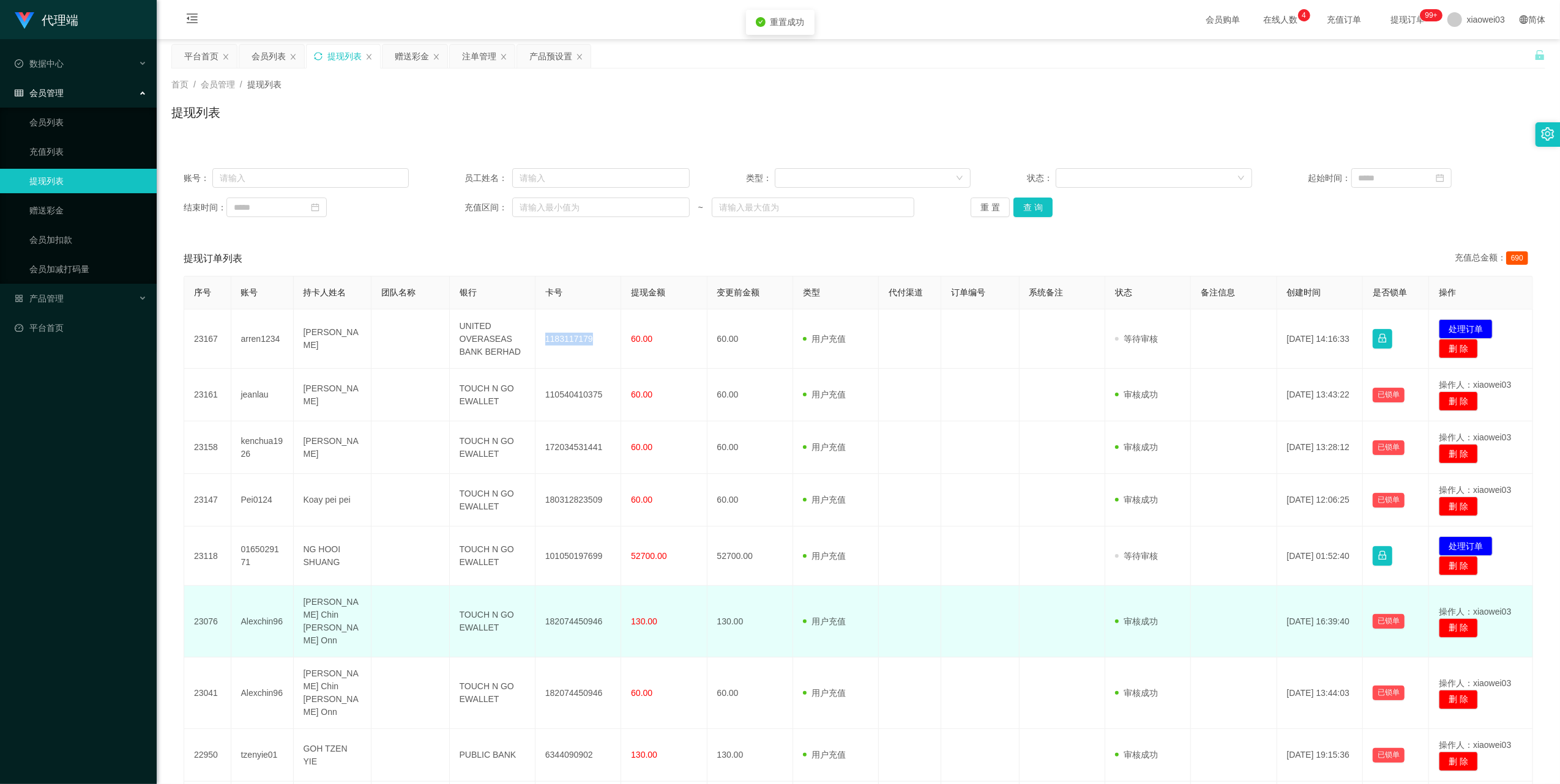
copy td "1183117179"
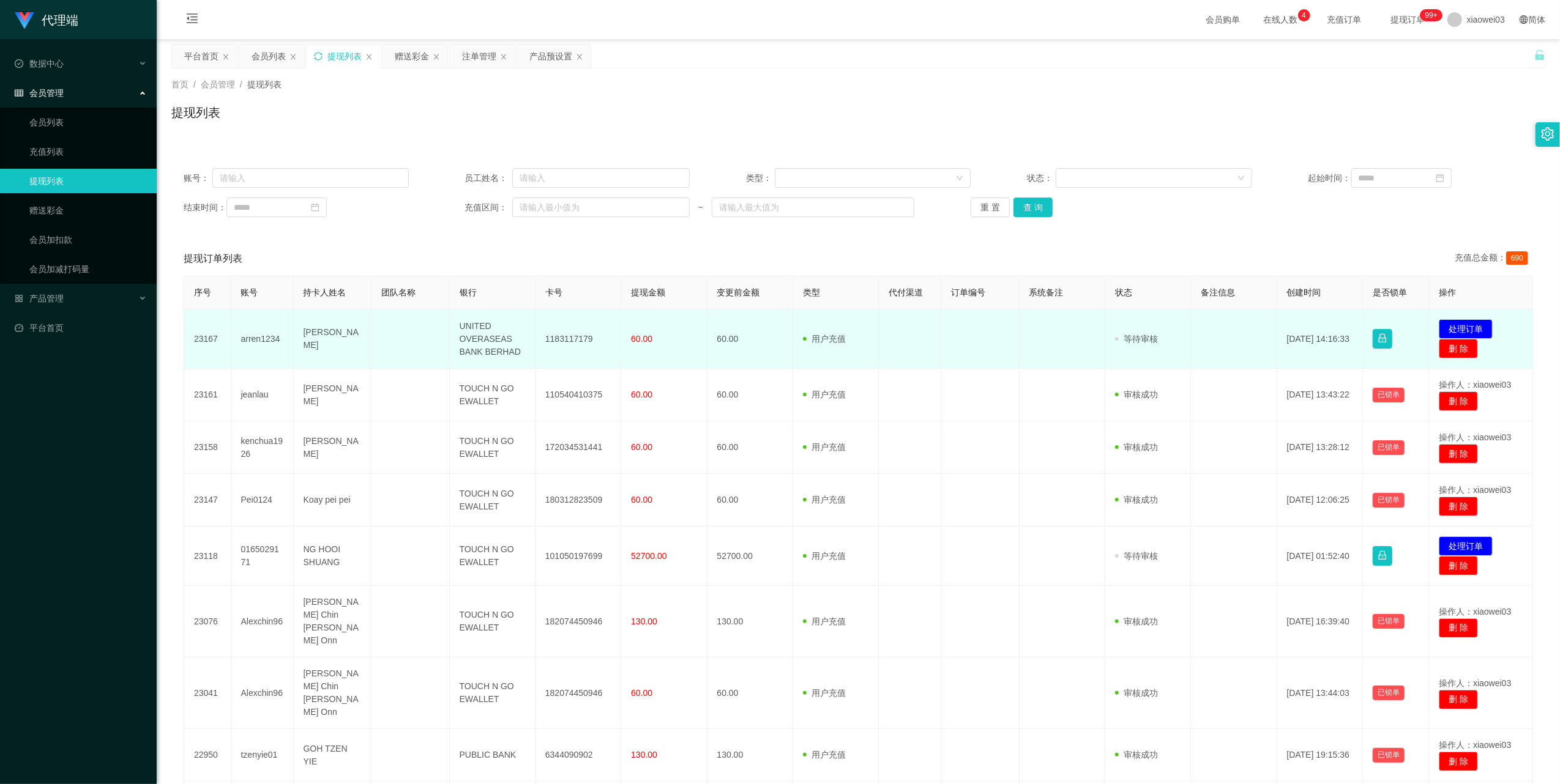
click at [488, 342] on td "UNITED OVERASEAS BANK BERHAD" at bounding box center [492, 339] width 85 height 59
copy td "UNITED OVERASEAS BANK BERHAD"
click at [1442, 328] on button "处理订单" at bounding box center [1465, 328] width 54 height 19
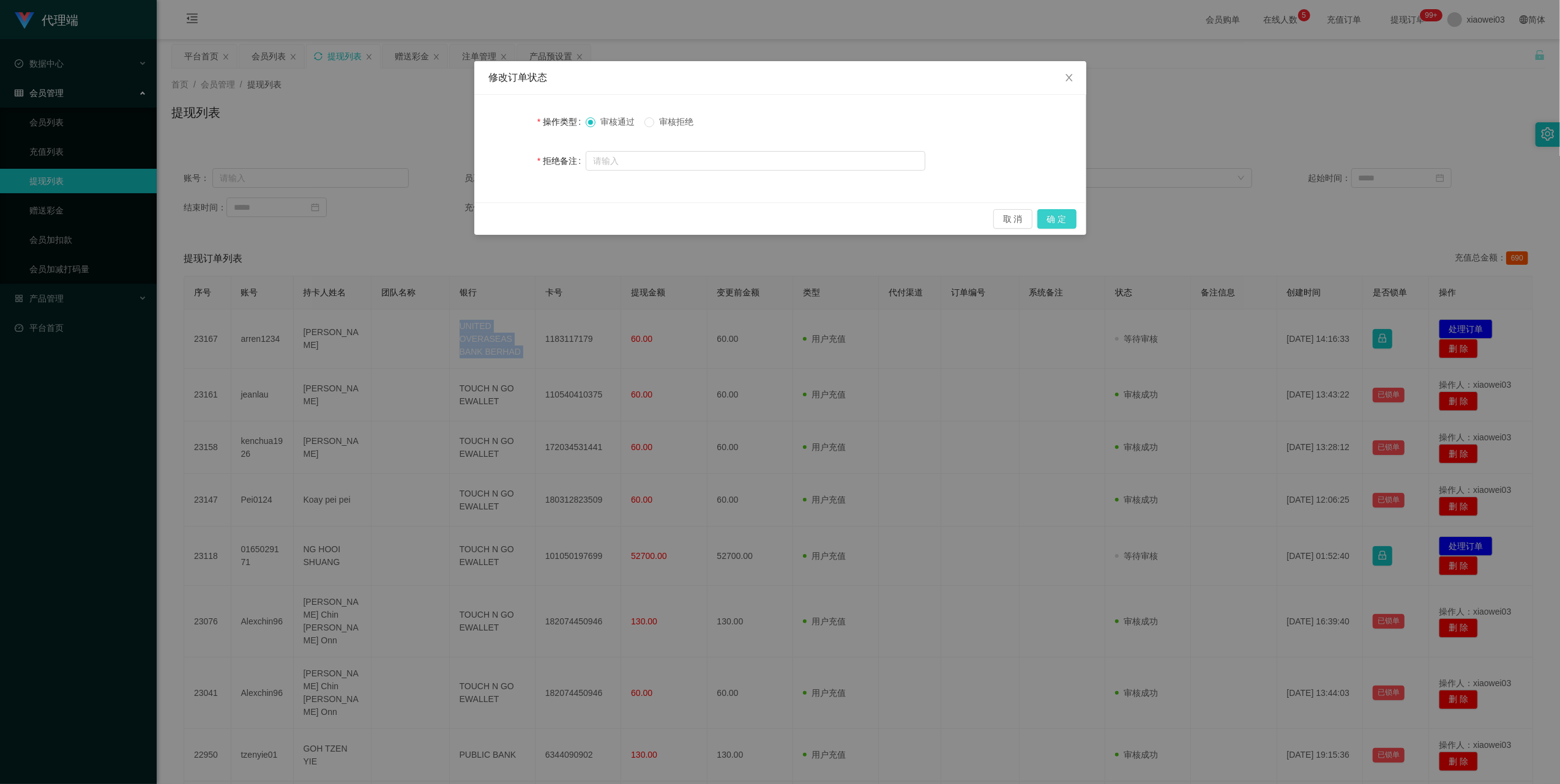
click at [1058, 218] on button "确 定" at bounding box center [1056, 219] width 39 height 19
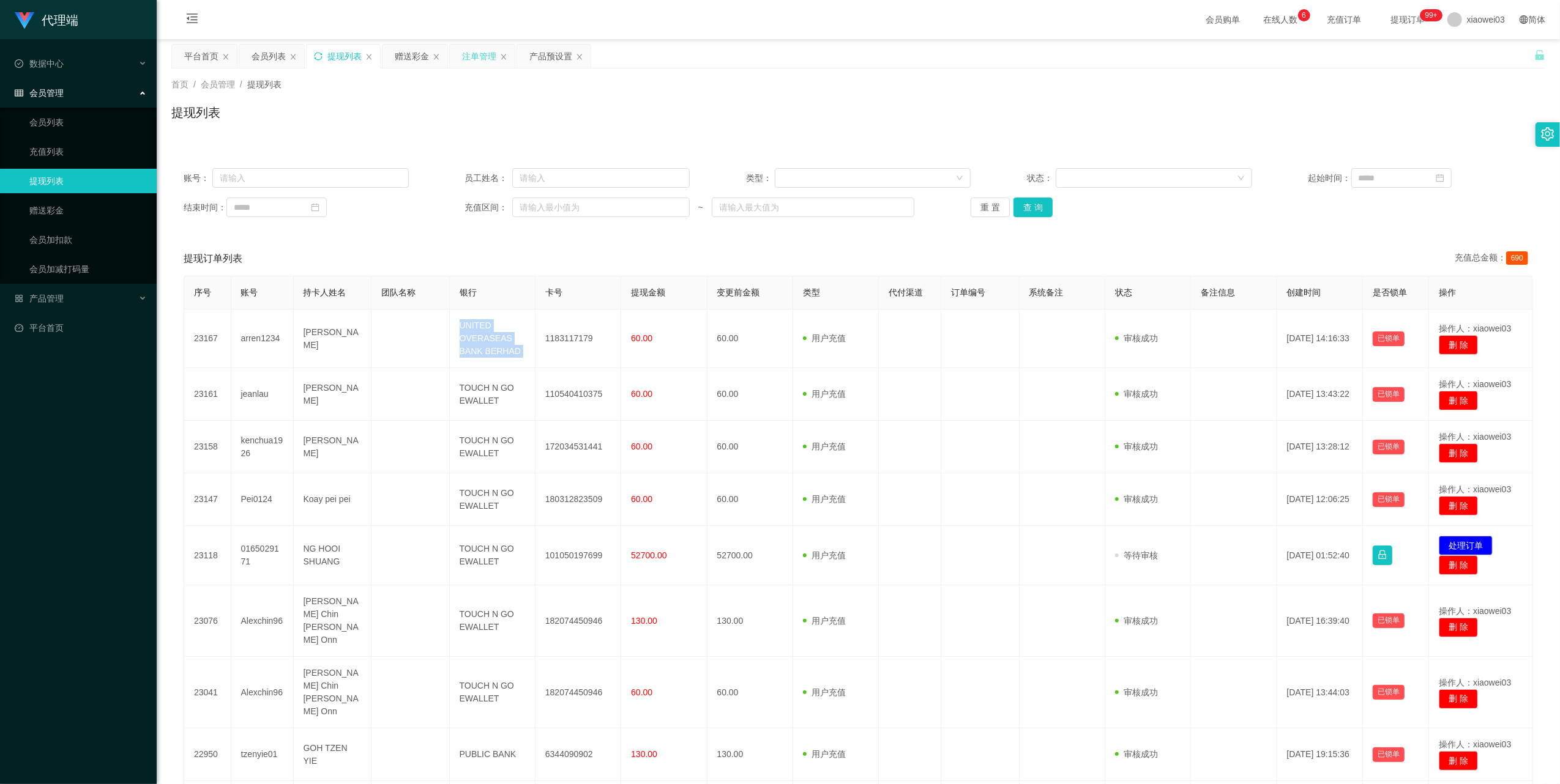
click at [471, 52] on div "注单管理" at bounding box center [479, 56] width 34 height 23
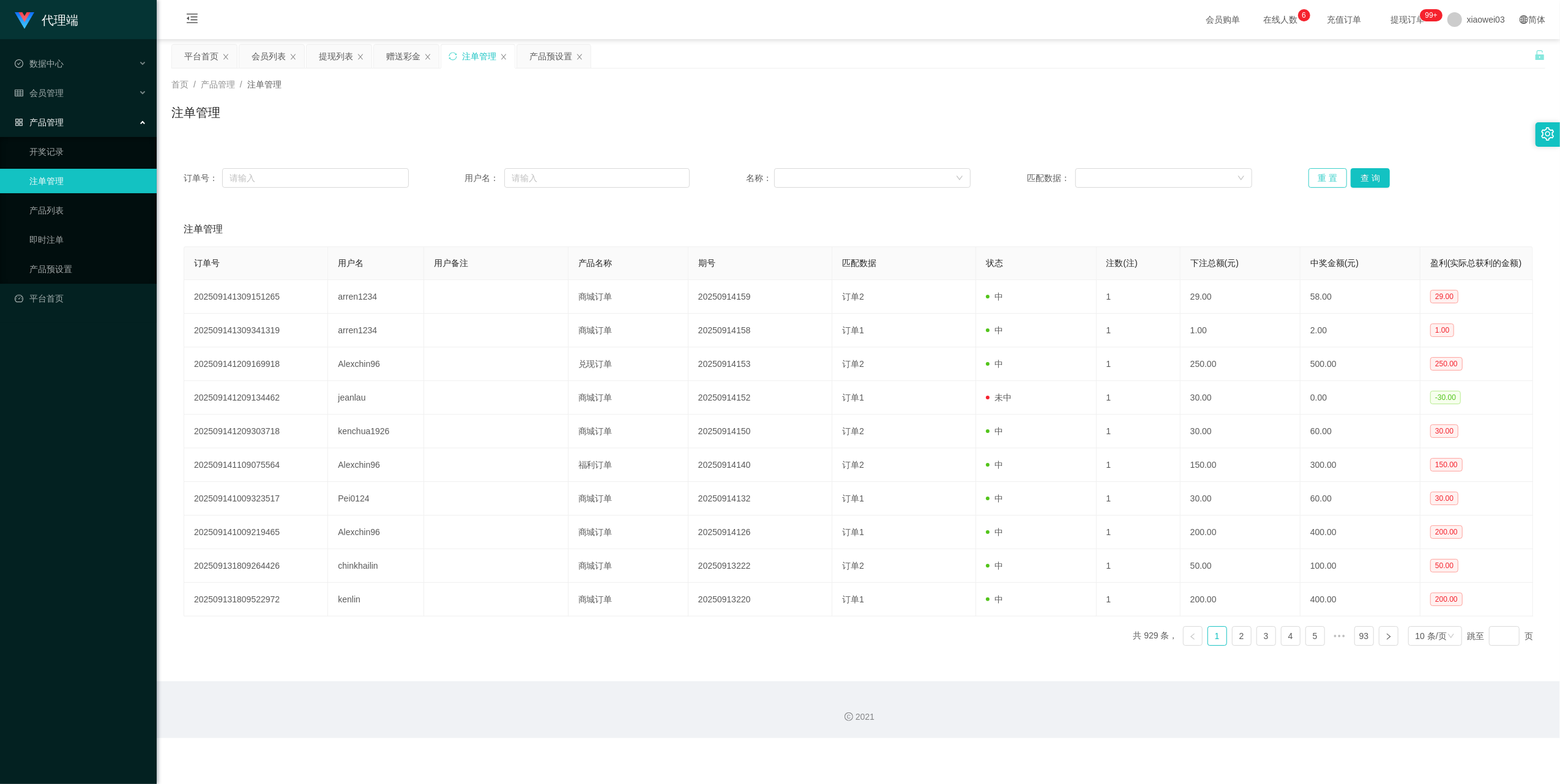
click at [1310, 181] on button "重 置" at bounding box center [1327, 178] width 39 height 19
click at [1312, 178] on button "重 置" at bounding box center [1327, 178] width 39 height 19
click at [1308, 179] on button "重 置" at bounding box center [1327, 178] width 39 height 19
click at [549, 54] on div "产品预设置" at bounding box center [551, 56] width 43 height 23
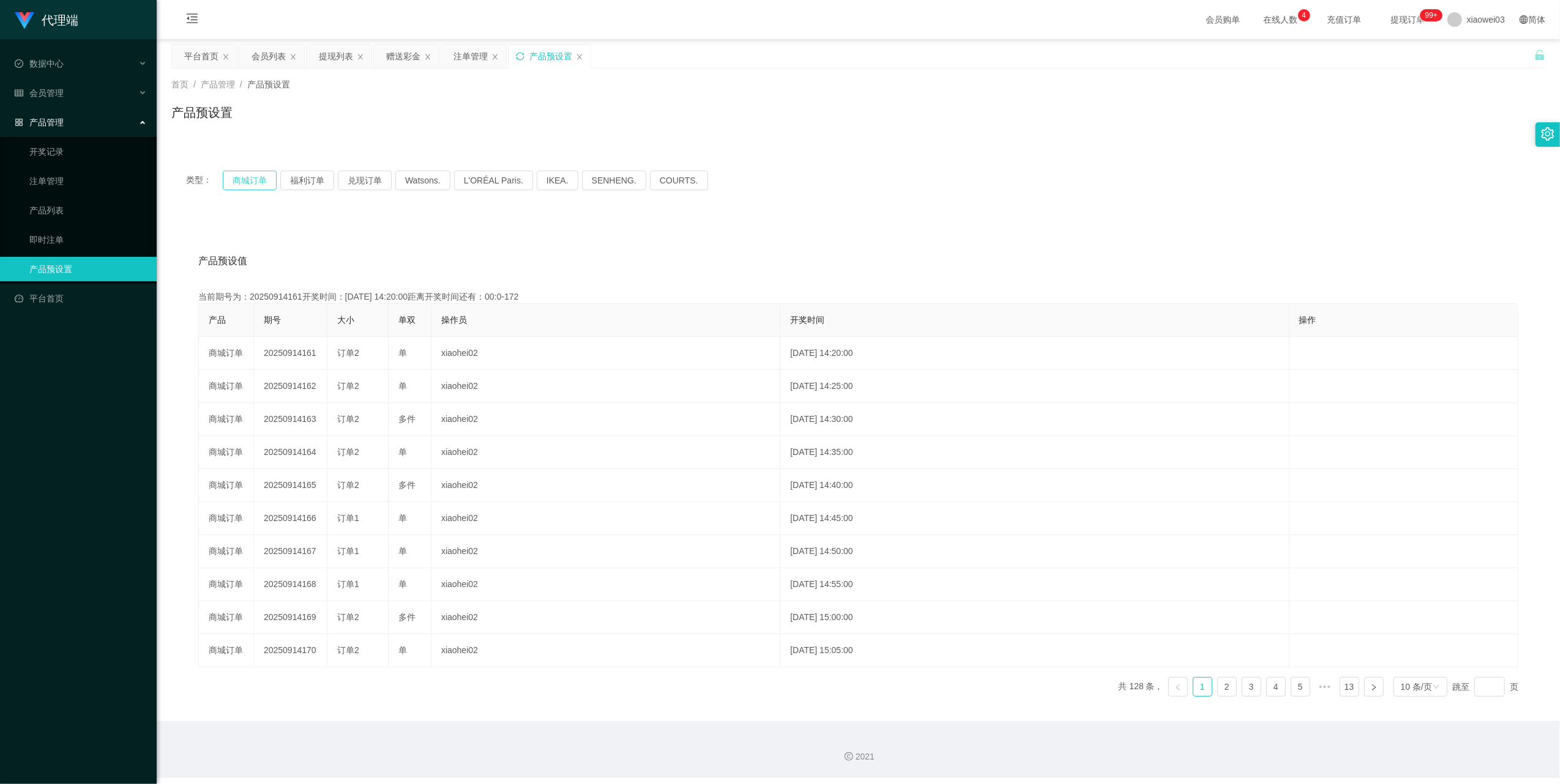
click at [262, 180] on button "商城订单" at bounding box center [249, 180] width 54 height 19
click at [461, 62] on div "注单管理" at bounding box center [470, 56] width 34 height 23
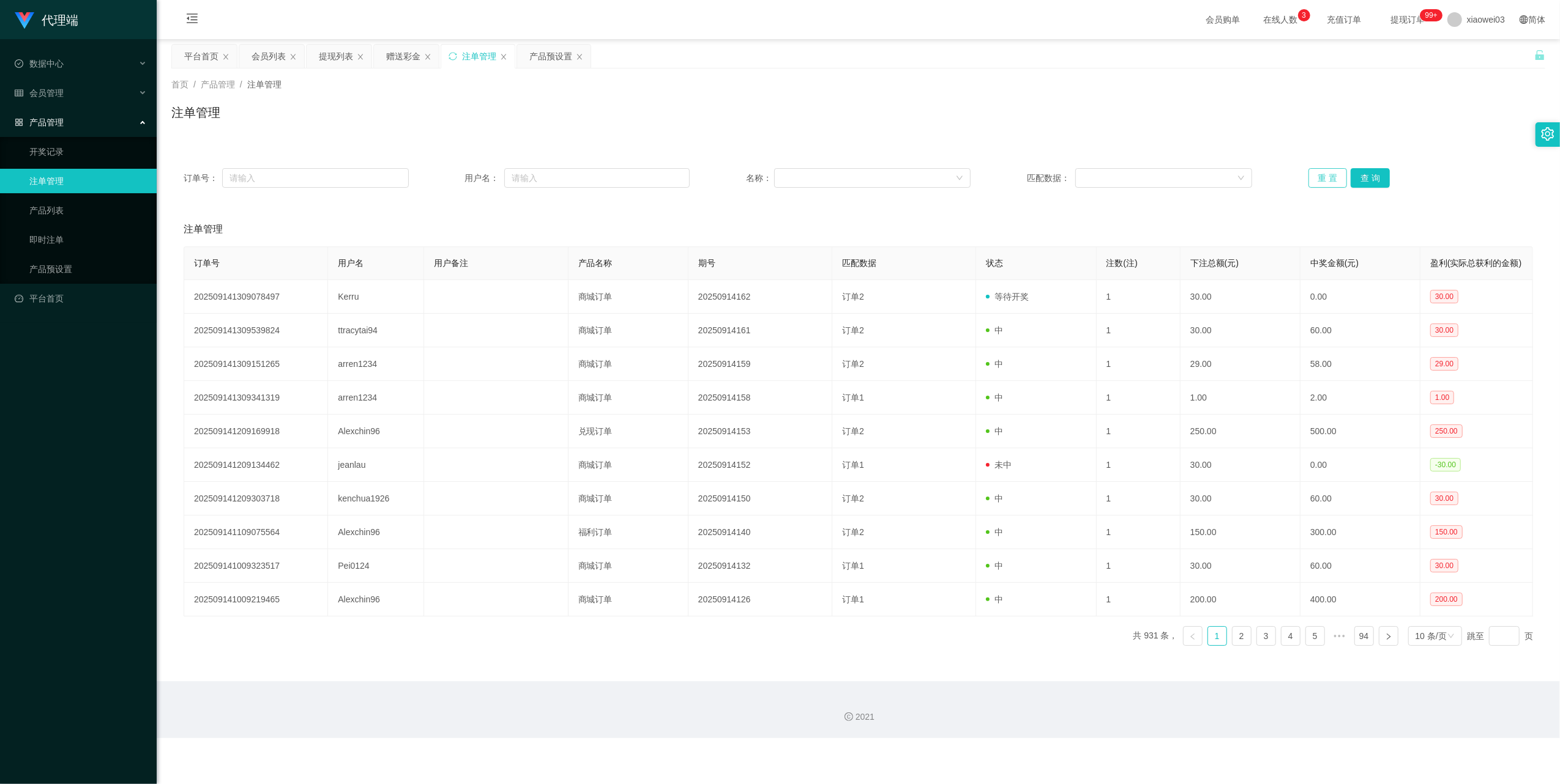
click at [1308, 181] on button "重 置" at bounding box center [1327, 178] width 39 height 19
click at [337, 55] on div "提现列表" at bounding box center [335, 56] width 34 height 23
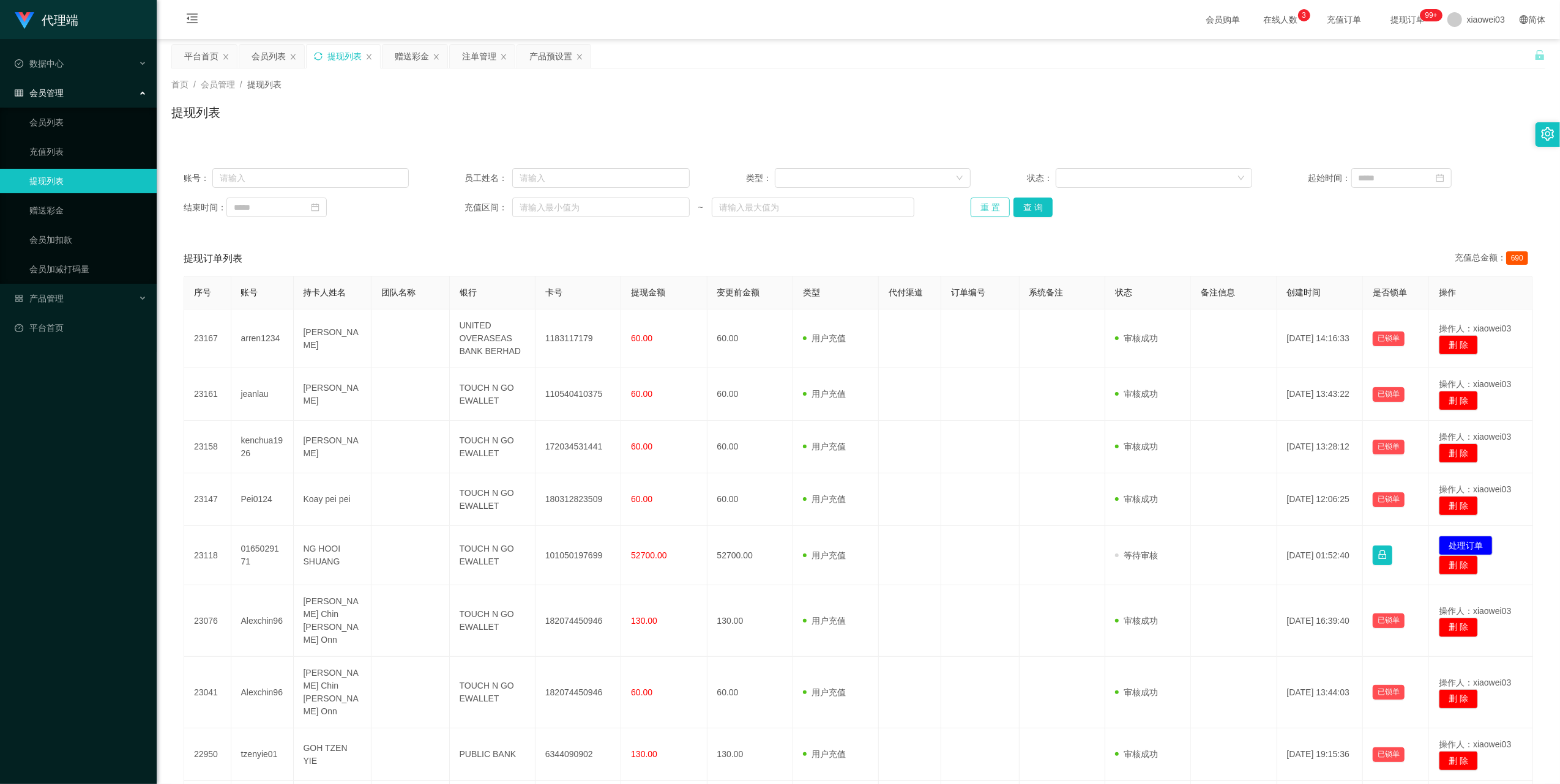
click at [977, 206] on button "重 置" at bounding box center [989, 207] width 39 height 19
click at [324, 59] on div "提现列表" at bounding box center [344, 56] width 74 height 23
click at [315, 49] on div "提现列表" at bounding box center [344, 56] width 74 height 23
click at [319, 54] on icon "图标: sync" at bounding box center [318, 56] width 9 height 9
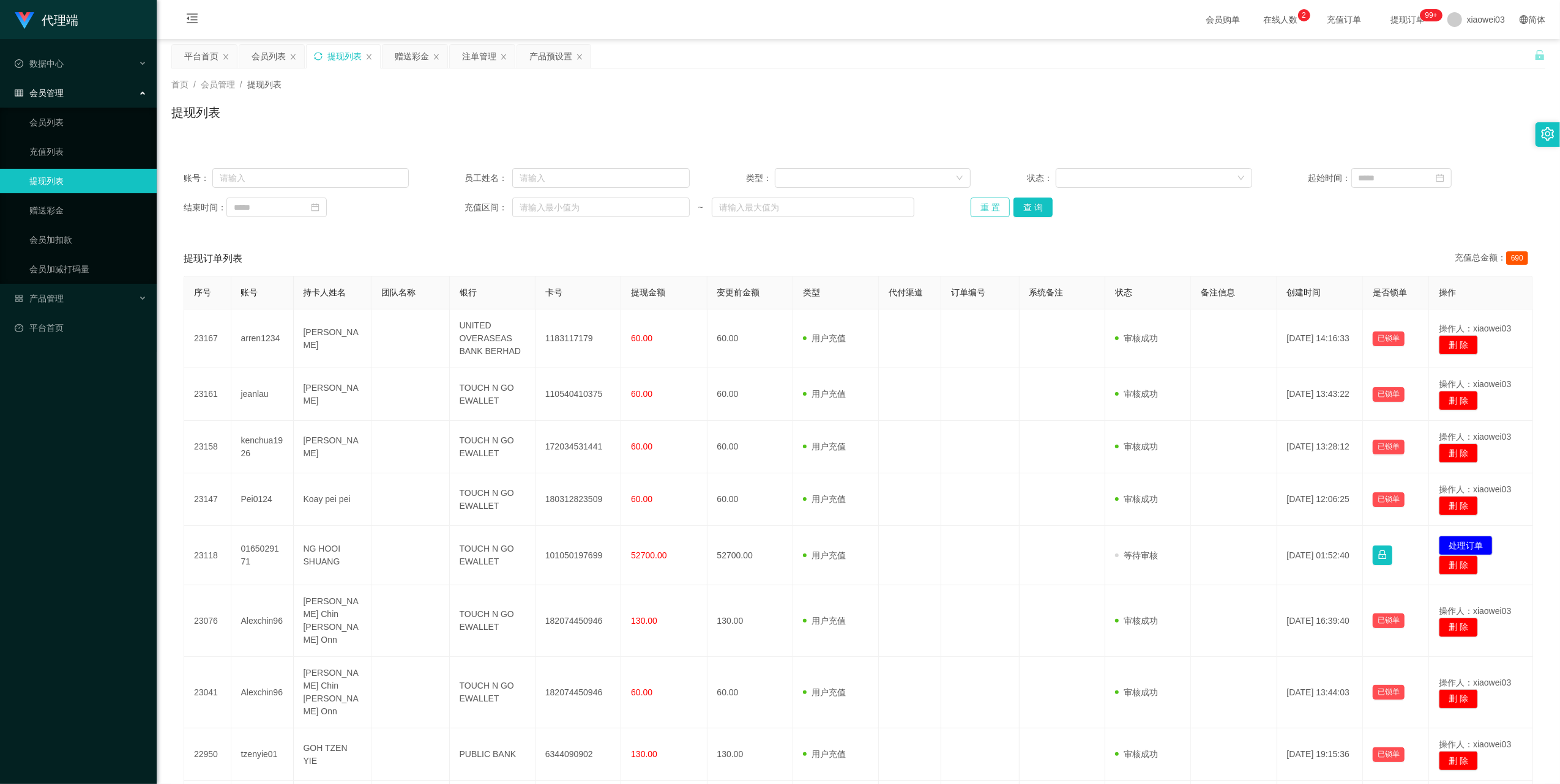
click at [989, 211] on button "重 置" at bounding box center [989, 207] width 39 height 19
click at [321, 56] on icon "图标: sync" at bounding box center [318, 56] width 9 height 9
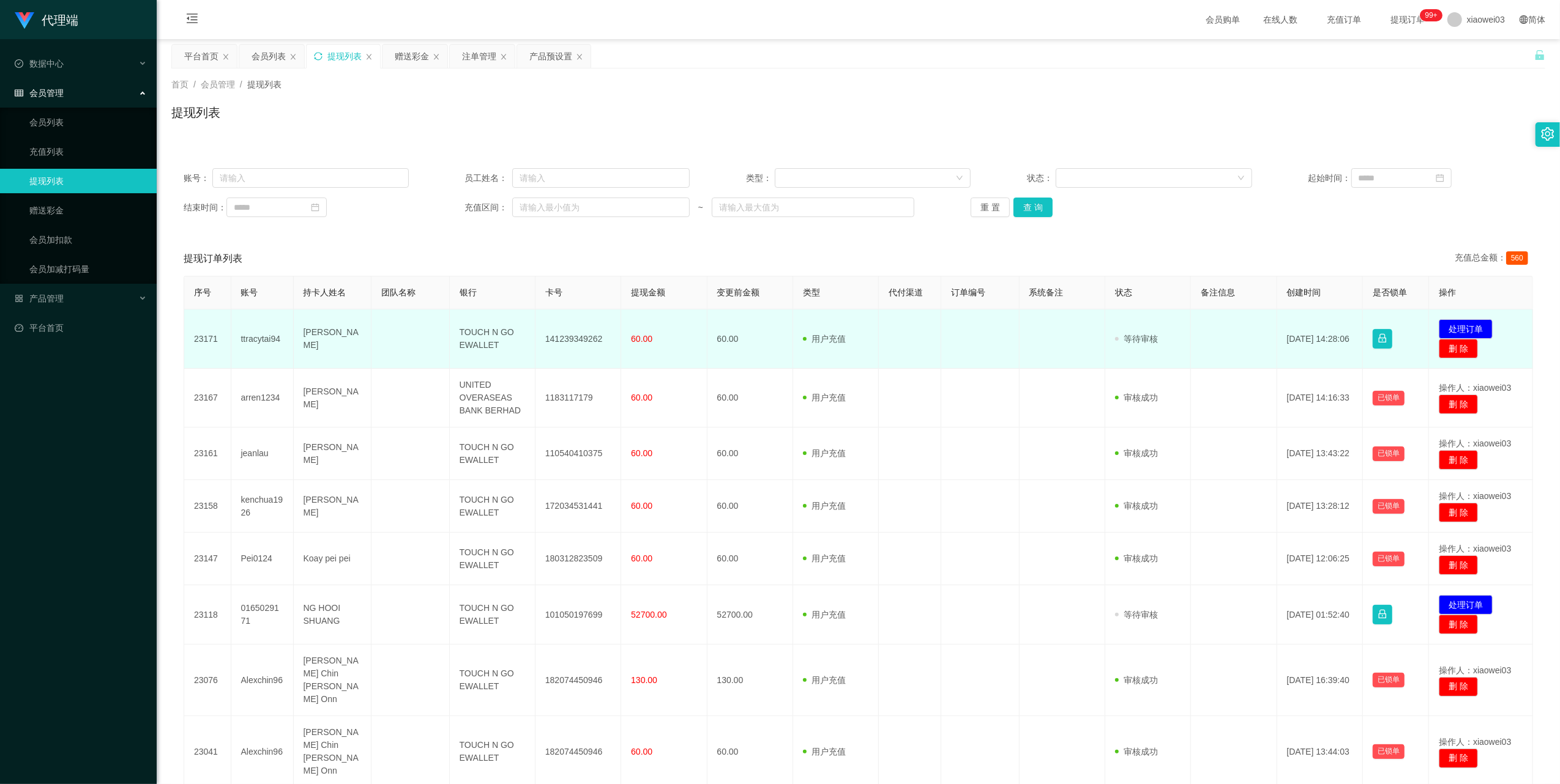
click at [574, 336] on td "141239349262" at bounding box center [578, 339] width 85 height 59
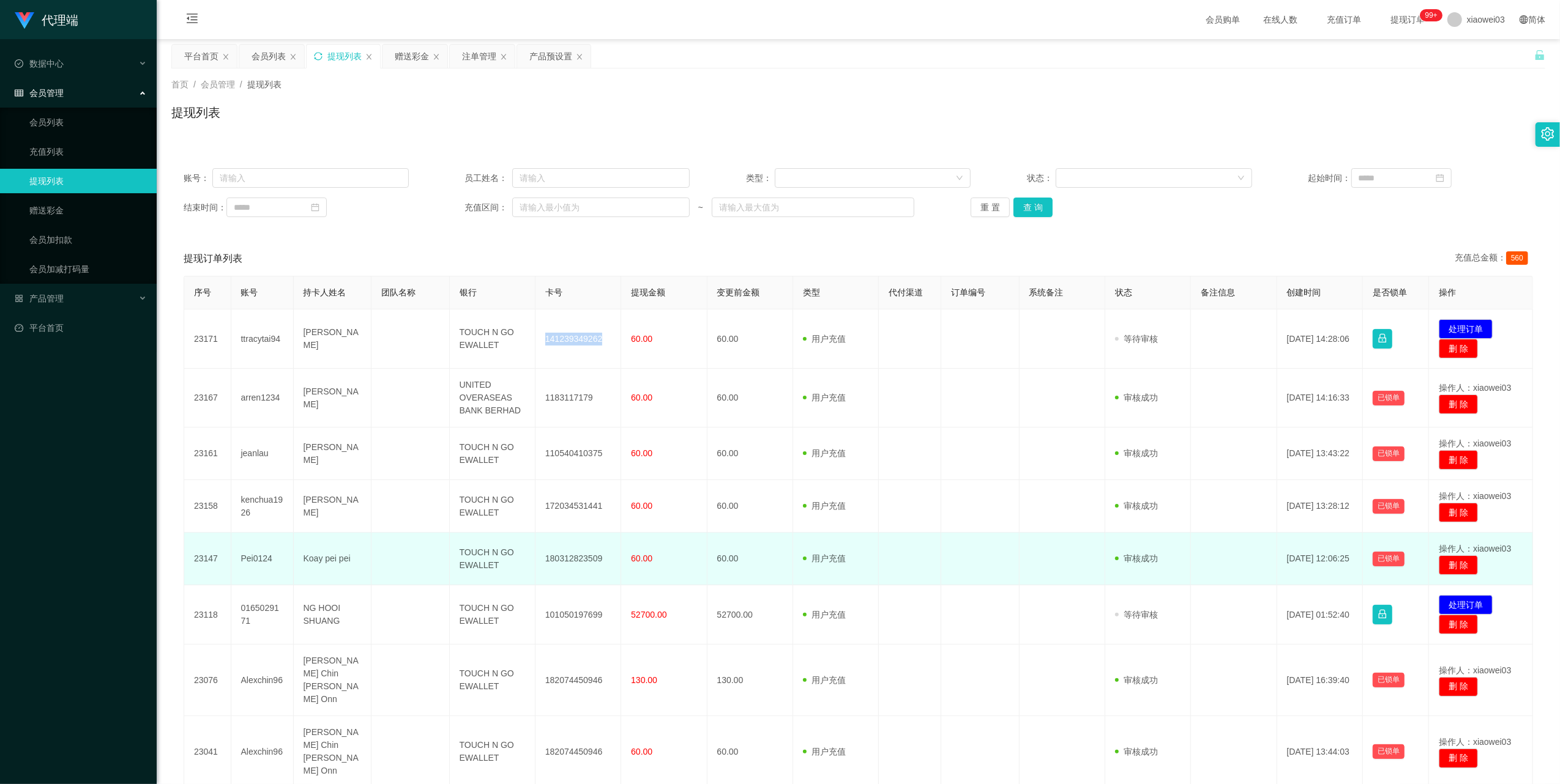
copy td "141239349262"
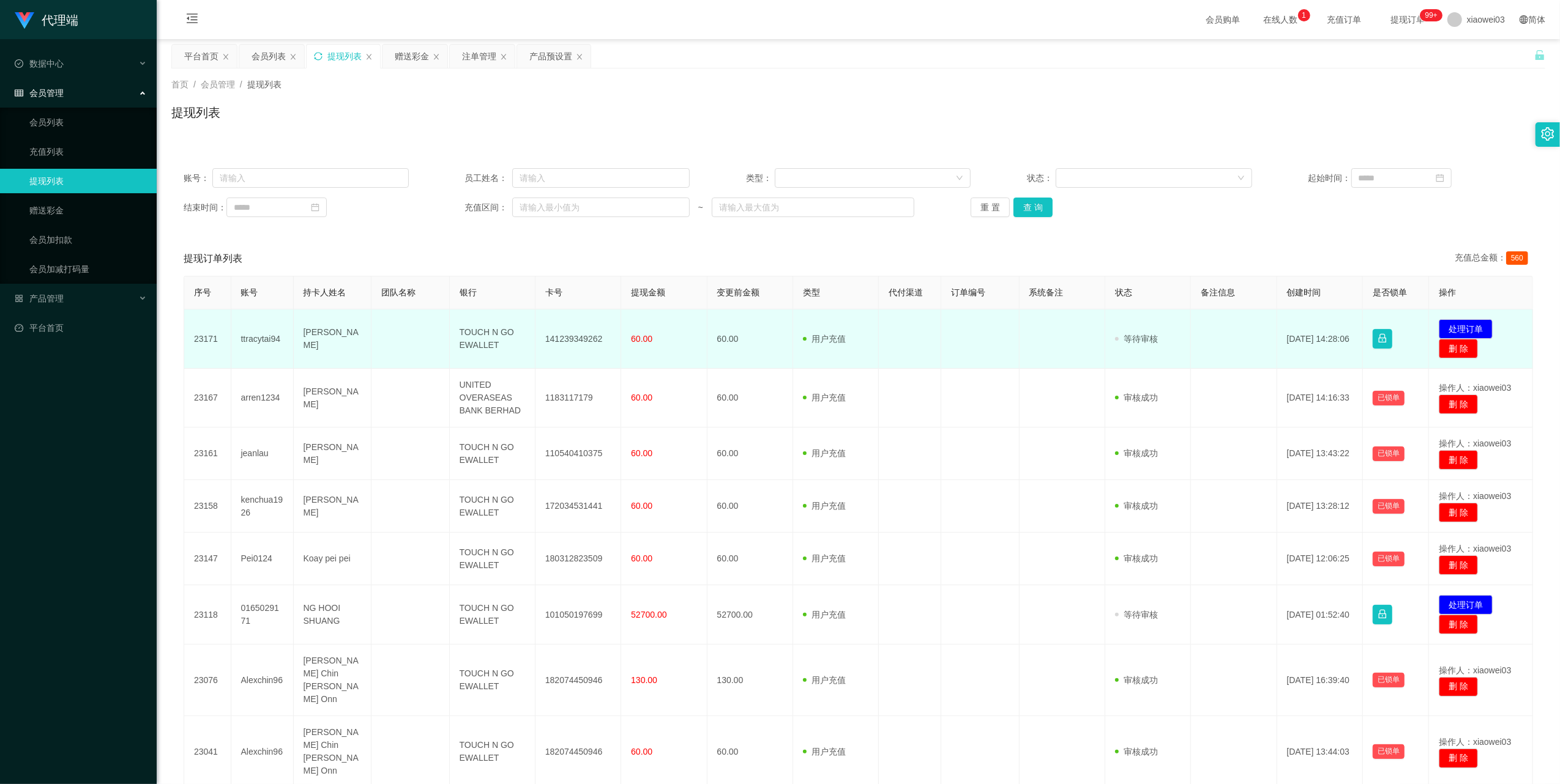
click at [475, 341] on td "TOUCH N GO EWALLET" at bounding box center [492, 339] width 85 height 59
click at [1452, 322] on button "处理订单" at bounding box center [1465, 328] width 54 height 19
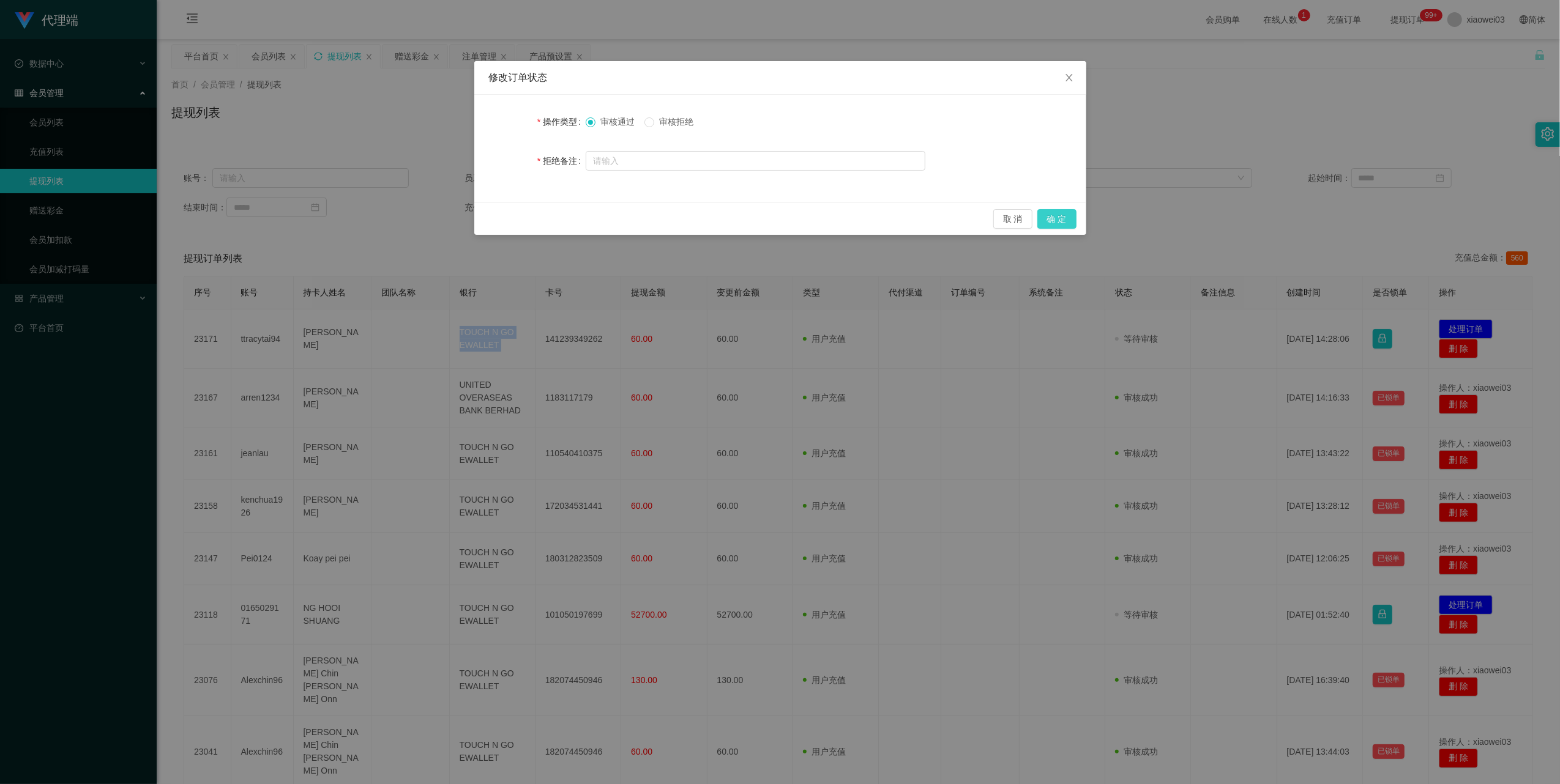
click at [1066, 218] on button "确 定" at bounding box center [1056, 219] width 39 height 19
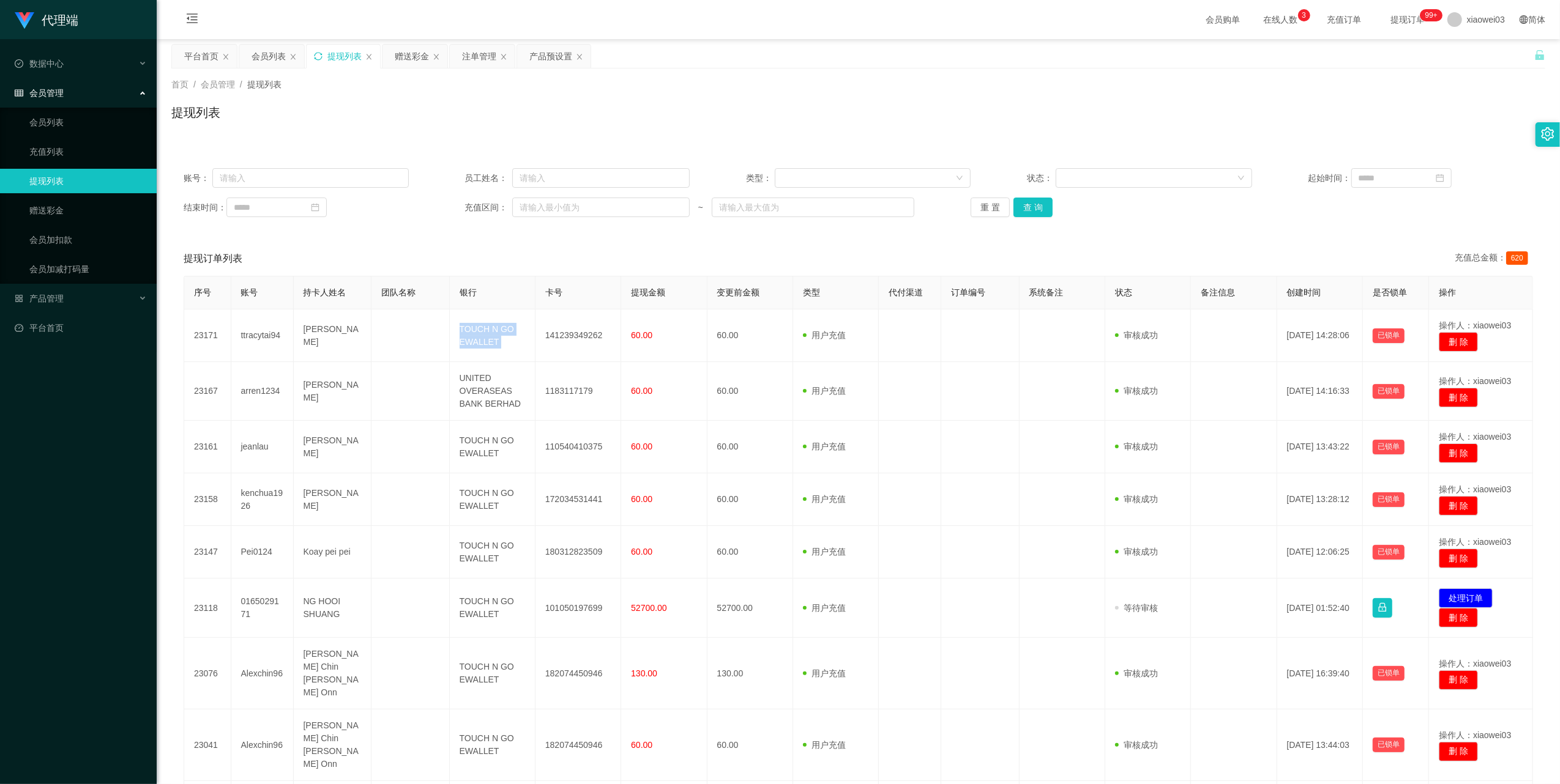
click at [322, 52] on icon "图标: sync" at bounding box center [318, 56] width 9 height 9
click at [317, 62] on div "提现列表" at bounding box center [344, 56] width 74 height 23
click at [318, 62] on div "提现列表" at bounding box center [344, 56] width 74 height 23
click at [321, 52] on icon "图标: sync" at bounding box center [318, 56] width 9 height 9
click at [989, 203] on button "重 置" at bounding box center [989, 207] width 39 height 19
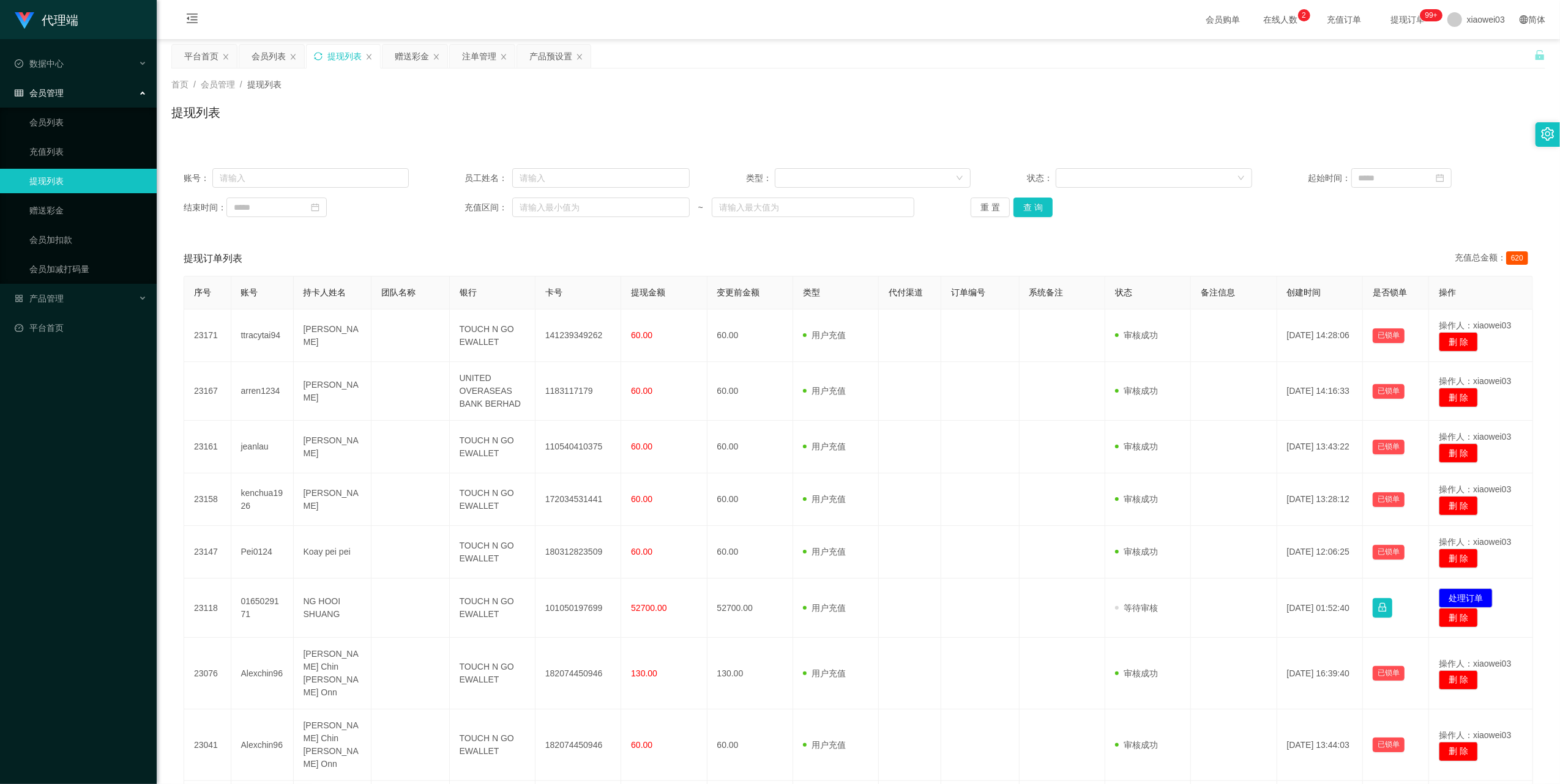
click at [320, 50] on div "提现列表" at bounding box center [344, 56] width 74 height 23
click at [319, 55] on icon "图标: sync" at bounding box center [318, 56] width 9 height 9
click at [962, 209] on div "结束时间： 充值区间： ~ 重 置 查 询" at bounding box center [858, 207] width 1349 height 19
click at [974, 209] on button "重 置" at bounding box center [989, 207] width 39 height 19
click at [979, 202] on button "重 置" at bounding box center [989, 207] width 39 height 19
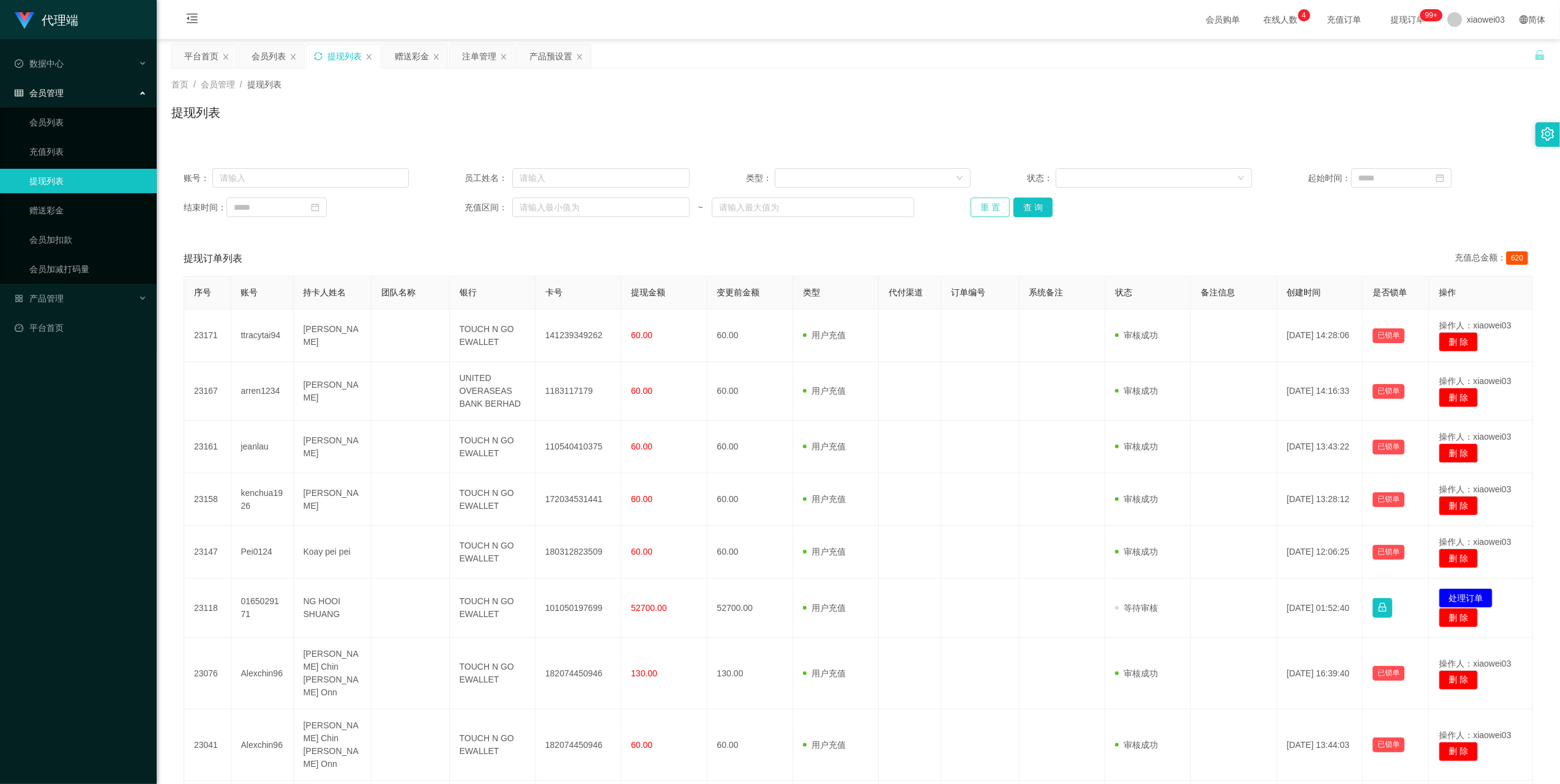
click at [987, 203] on button "重 置" at bounding box center [989, 207] width 39 height 19
click at [991, 207] on button "重 置" at bounding box center [989, 207] width 39 height 19
click at [318, 57] on icon "图标: sync" at bounding box center [318, 56] width 9 height 9
click at [982, 211] on button "重 置" at bounding box center [989, 207] width 39 height 19
click at [986, 209] on button "重 置" at bounding box center [989, 207] width 39 height 19
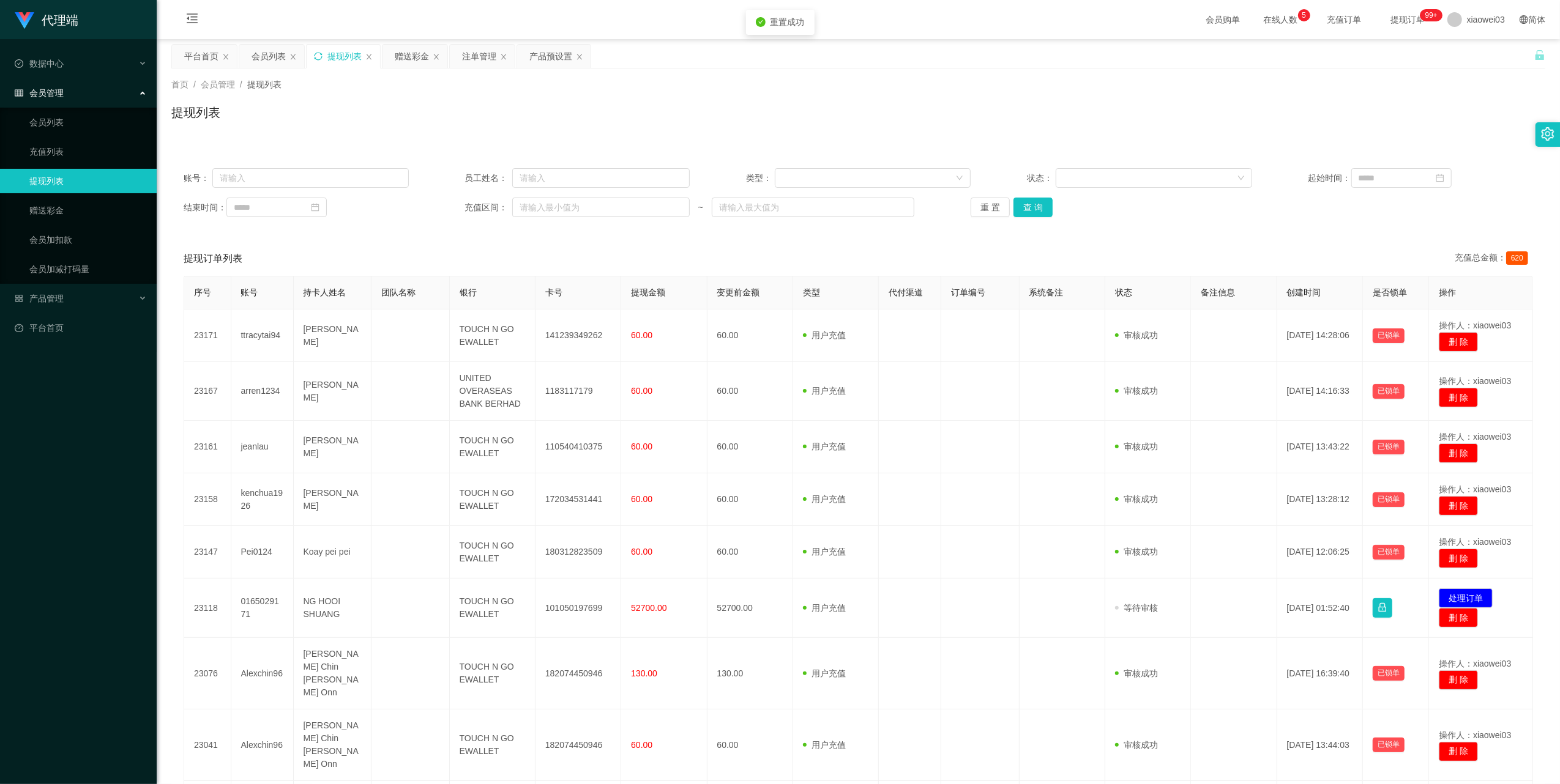
click at [319, 57] on icon "图标: sync" at bounding box center [318, 56] width 9 height 9
click at [314, 59] on icon "图标: sync" at bounding box center [318, 56] width 9 height 9
click at [321, 59] on icon "图标: sync" at bounding box center [317, 55] width 8 height 8
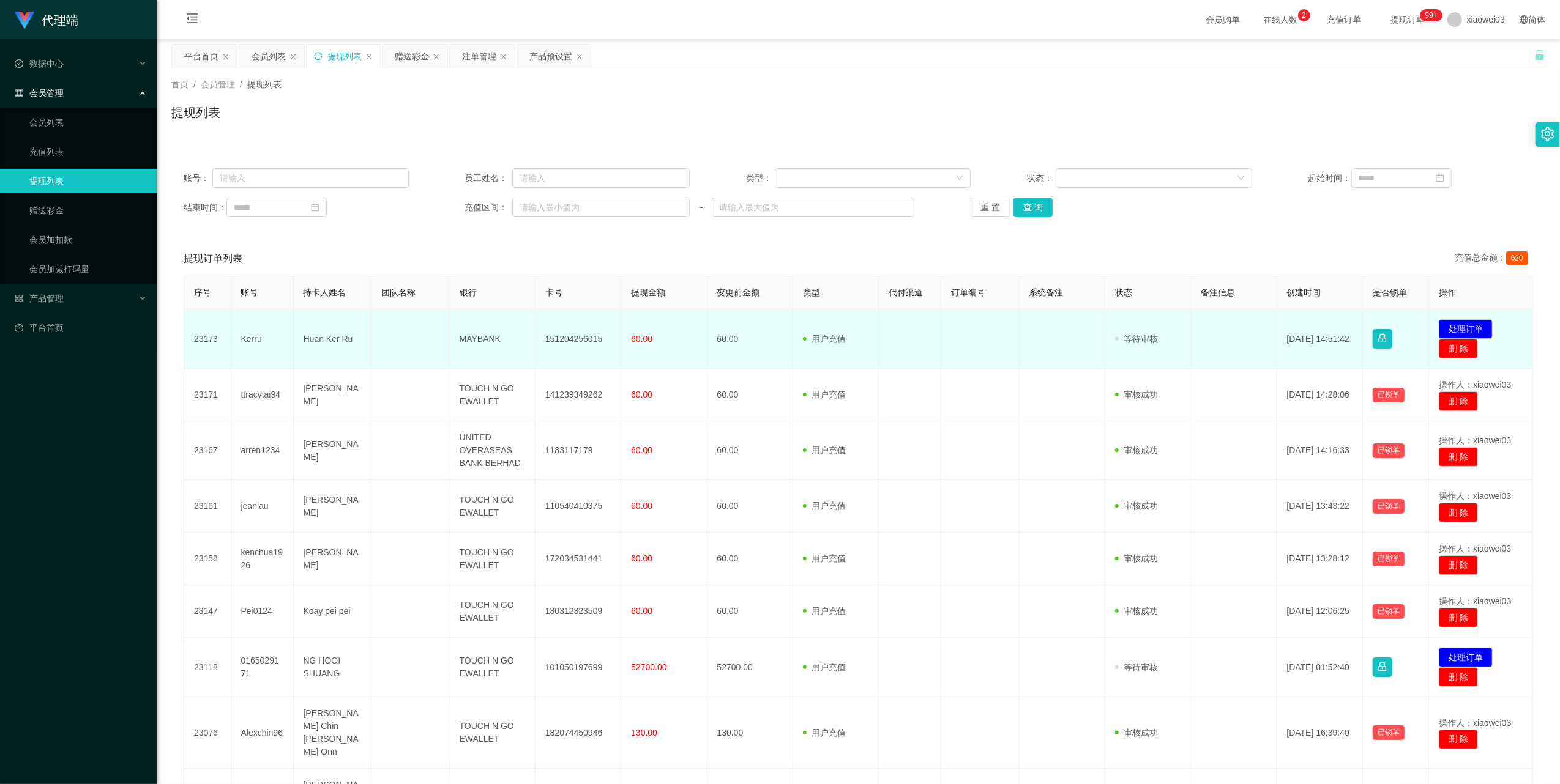
click at [590, 338] on td "151204256015" at bounding box center [578, 339] width 85 height 59
click at [491, 338] on td "MAYBANK" at bounding box center [492, 339] width 85 height 59
click at [1450, 326] on button "处理订单" at bounding box center [1465, 328] width 54 height 19
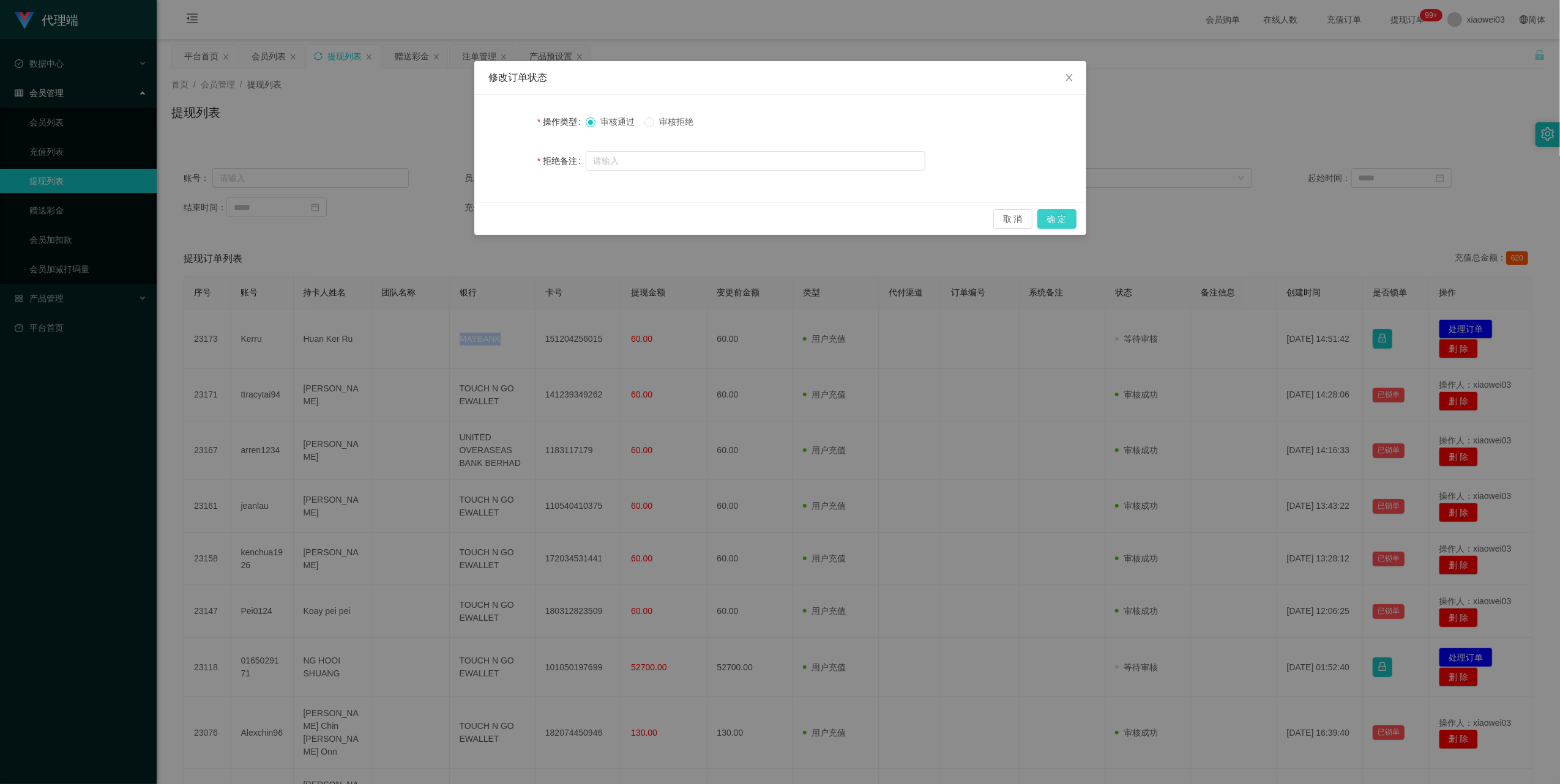
drag, startPoint x: 1061, startPoint y: 218, endPoint x: 1097, endPoint y: 213, distance: 36.3
click at [1061, 218] on button "确 定" at bounding box center [1056, 219] width 39 height 19
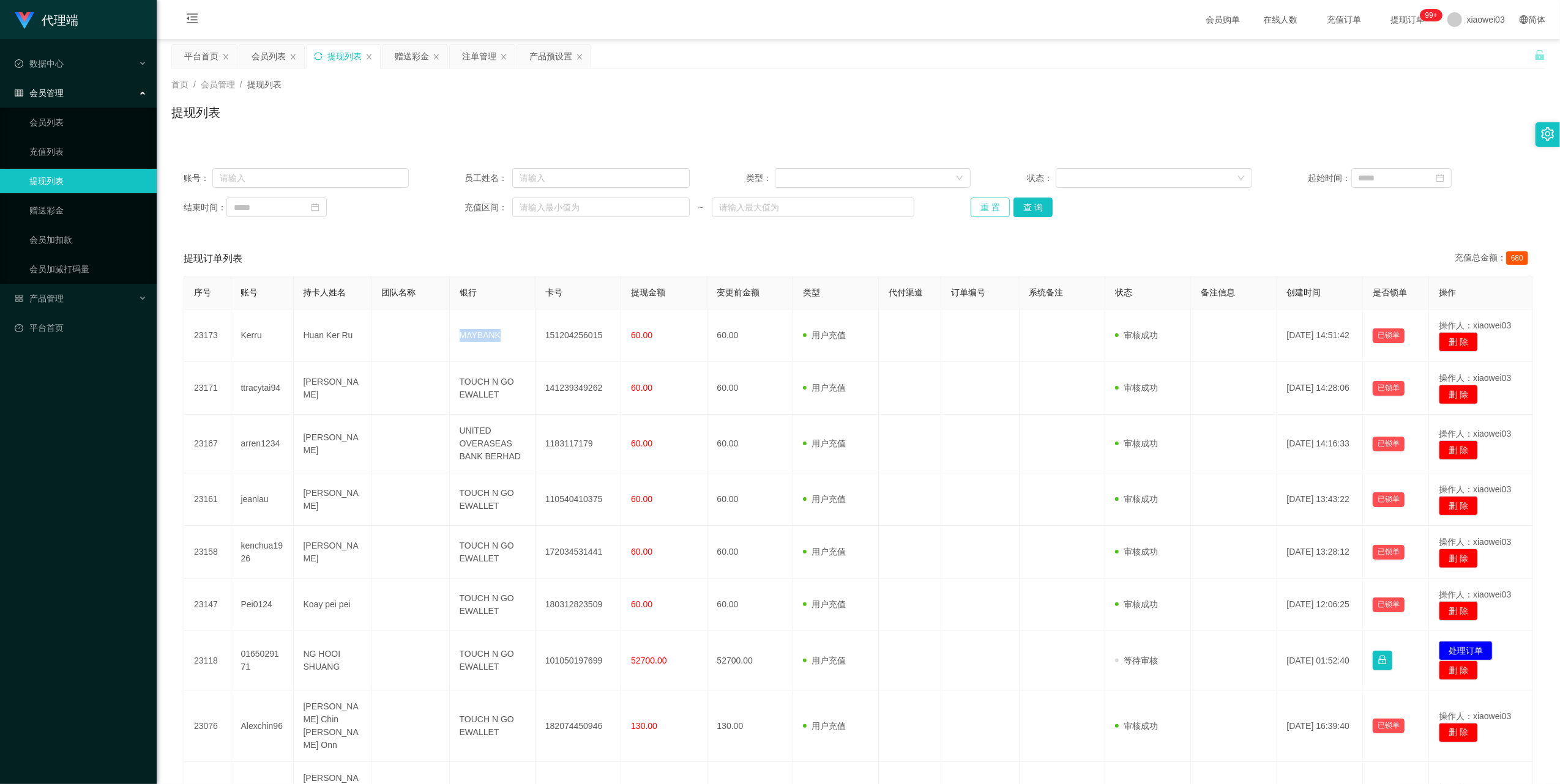
click at [982, 206] on button "重 置" at bounding box center [989, 207] width 39 height 19
